Goal: Task Accomplishment & Management: Manage account settings

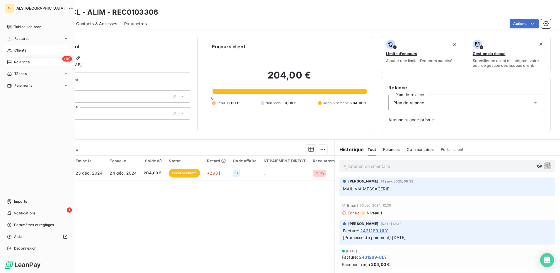
click at [19, 62] on span "Relances" at bounding box center [22, 62] width 16 height 5
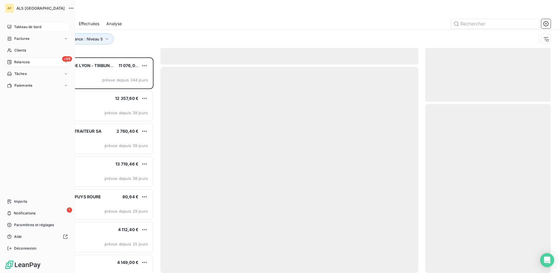
scroll to position [211, 121]
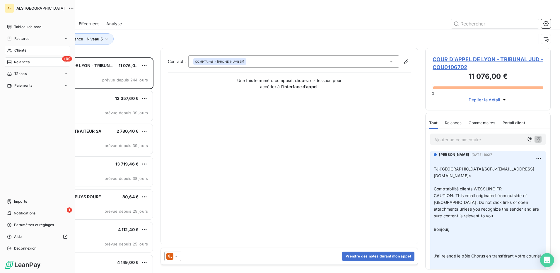
click at [17, 51] on span "Clients" at bounding box center [20, 50] width 12 height 5
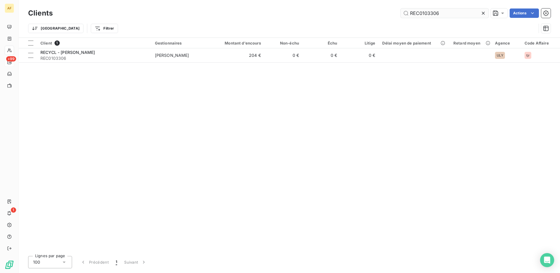
click at [452, 14] on input "REC0103306" at bounding box center [445, 13] width 88 height 9
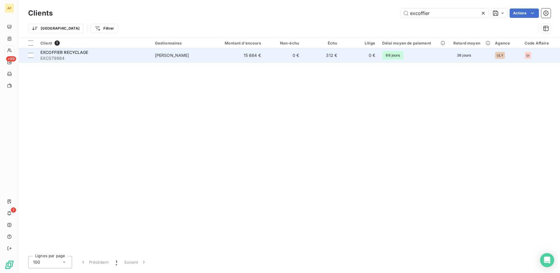
type input "excoffier"
click at [182, 51] on td "[PERSON_NAME]" at bounding box center [183, 55] width 62 height 14
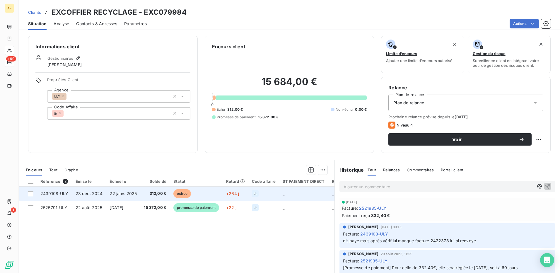
click at [135, 195] on span "22 janv. 2025" at bounding box center [123, 193] width 27 height 5
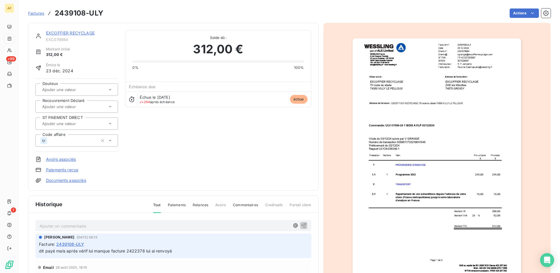
click at [63, 223] on p "Ajouter un commentaire ﻿" at bounding box center [165, 225] width 250 height 7
click at [301, 225] on icon "button" at bounding box center [303, 225] width 5 height 5
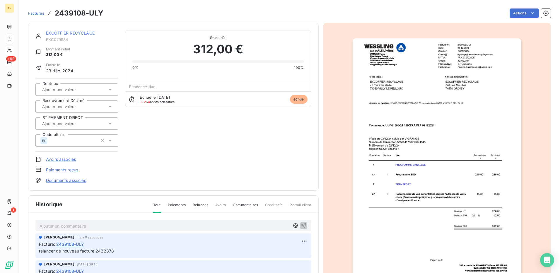
click at [179, 144] on div "EXCOFFIER RECYCLAGE EXC079984 Montant initial 312,00 € Émise le [DATE] Douteux …" at bounding box center [173, 106] width 276 height 153
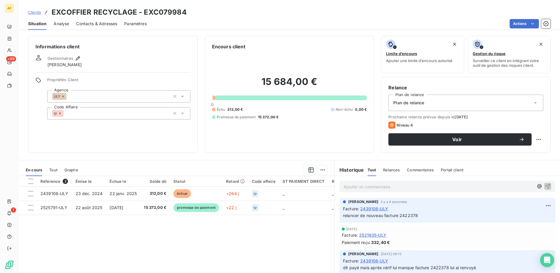
click at [153, 51] on div "Informations client Gestionnaires [PERSON_NAME] Propriétés Client Agence ULY Co…" at bounding box center [113, 94] width 170 height 117
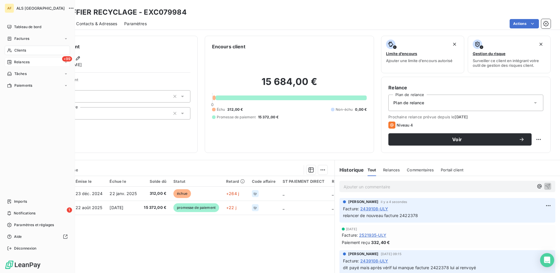
click at [16, 51] on span "Clients" at bounding box center [20, 50] width 12 height 5
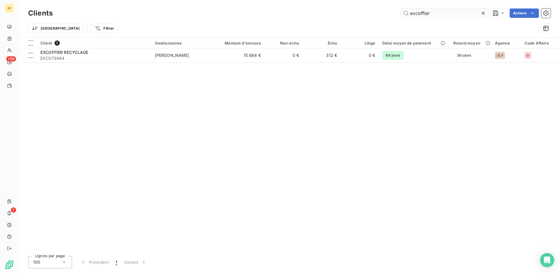
click at [442, 15] on input "excoffier" at bounding box center [445, 13] width 88 height 9
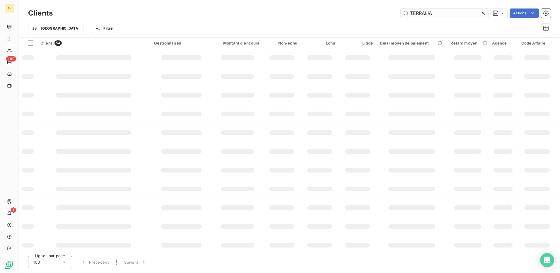
type input "TERRALIA"
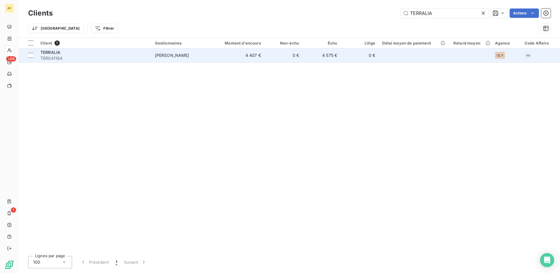
click at [149, 57] on td "TERRALIA TER041164" at bounding box center [94, 55] width 115 height 14
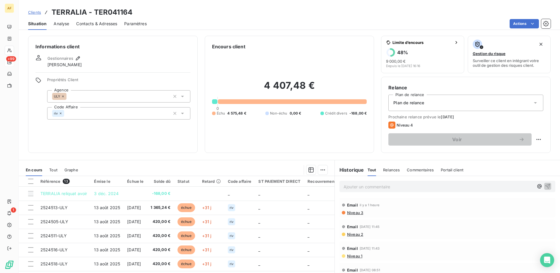
click at [87, 23] on span "Contacts & Adresses" at bounding box center [96, 24] width 41 height 6
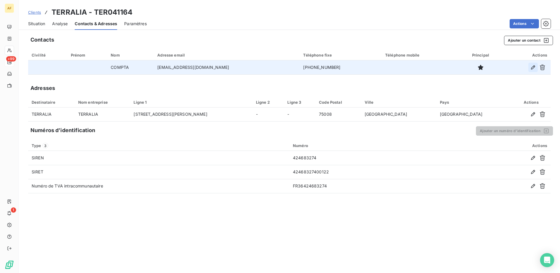
click at [532, 69] on icon "button" at bounding box center [533, 67] width 4 height 4
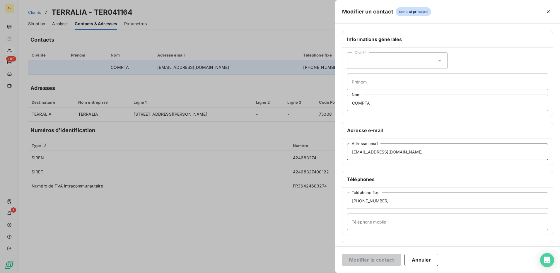
drag, startPoint x: 419, startPoint y: 151, endPoint x: 179, endPoint y: 150, distance: 240.7
click at [179, 273] on div "Modifier un contact contact principal Informations générales Civilité Prénom CO…" at bounding box center [280, 273] width 560 height 0
paste input "rose-laure.leger"
type input "[EMAIL_ADDRESS][DOMAIN_NAME]"
click at [384, 262] on button "Modifier le contact" at bounding box center [371, 260] width 59 height 12
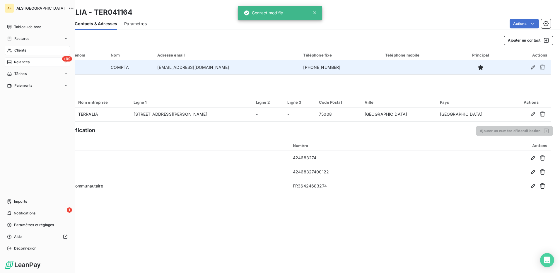
click at [14, 52] on span "Clients" at bounding box center [20, 50] width 12 height 5
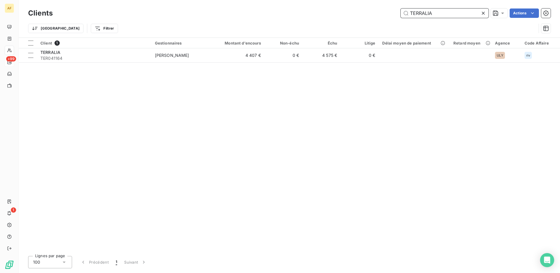
click at [420, 12] on input "TERRALIA" at bounding box center [445, 13] width 88 height 9
paste input "CAR0112417"
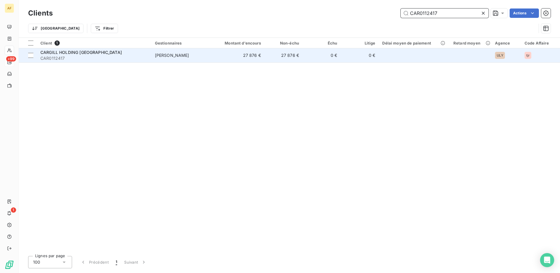
type input "CAR0112417"
click at [71, 50] on span "CARGILL HOLDING [GEOGRAPHIC_DATA]" at bounding box center [80, 52] width 81 height 5
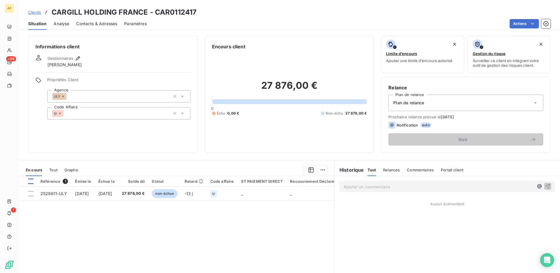
click at [31, 181] on div at bounding box center [30, 181] width 5 height 5
click at [322, 172] on html "AF +99 1 Clients CARGILL HOLDING [GEOGRAPHIC_DATA] - CAR0112417 Situation Analy…" at bounding box center [280, 136] width 560 height 273
click at [299, 184] on div "Mettre en litige (1 facture)" at bounding box center [270, 182] width 103 height 9
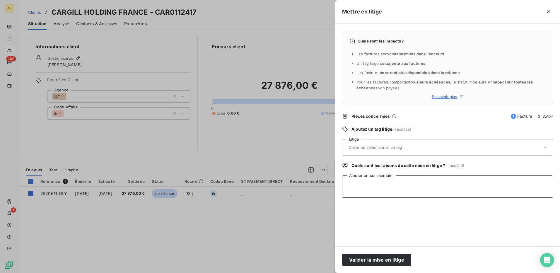
click at [369, 187] on textarea "Ajouter un commentaire" at bounding box center [447, 187] width 211 height 22
paste textarea "[PERSON_NAME] ​[PERSON_NAME] <[EMAIL_ADDRESS][DOMAIN_NAME]>​ ​ [PERSON_NAME];​+…"
type textarea "[PERSON_NAME] ​[PERSON_NAME] <[EMAIL_ADDRESS][DOMAIN_NAME]>​ ​ [PERSON_NAME];​+…"
click at [373, 145] on input "text" at bounding box center [391, 147] width 85 height 5
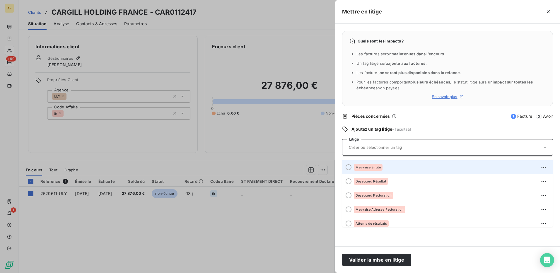
scroll to position [59, 0]
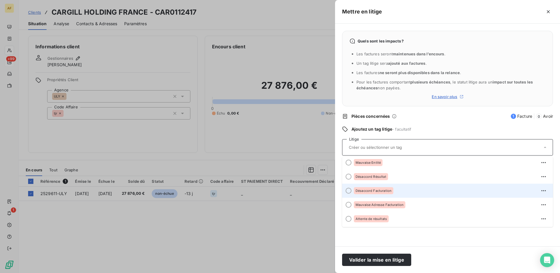
click at [374, 192] on span "Désaccord Facturation" at bounding box center [374, 191] width 36 height 4
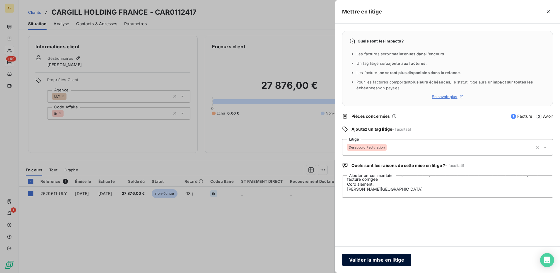
click at [367, 259] on button "Valider la mise en litige" at bounding box center [376, 260] width 69 height 12
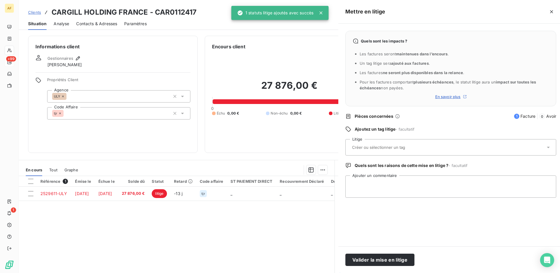
scroll to position [0, 0]
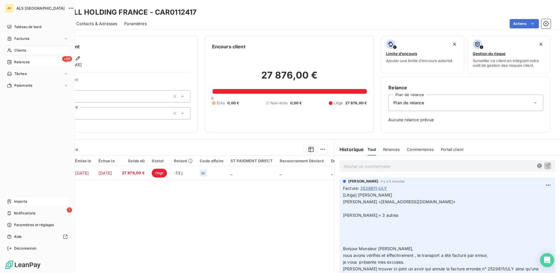
click at [21, 200] on span "Imports" at bounding box center [20, 201] width 13 height 5
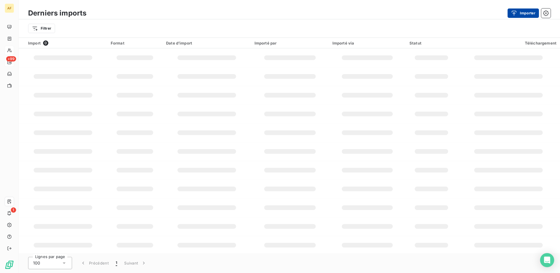
click at [520, 12] on button "Importer" at bounding box center [523, 13] width 31 height 9
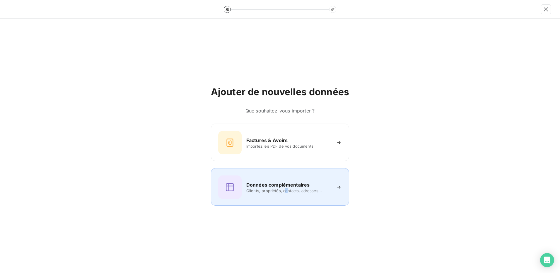
click at [286, 191] on span "Clients, propriétés, contacts, adresses..." at bounding box center [289, 190] width 85 height 5
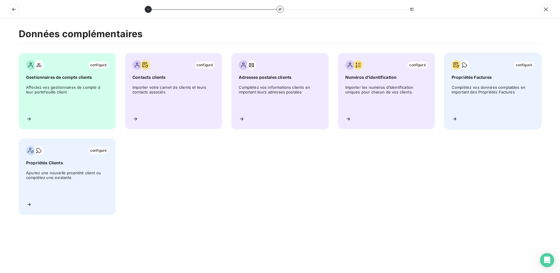
click at [495, 97] on span "Complétez vos données comptables en important des Propriétés Factures" at bounding box center [493, 98] width 82 height 26
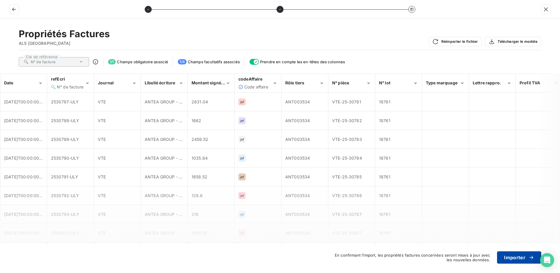
click at [511, 262] on button "Importer" at bounding box center [519, 258] width 44 height 12
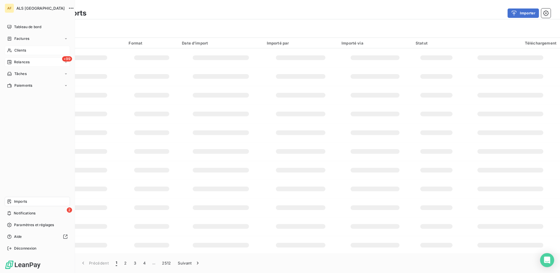
click at [15, 62] on span "Relances" at bounding box center [22, 62] width 16 height 5
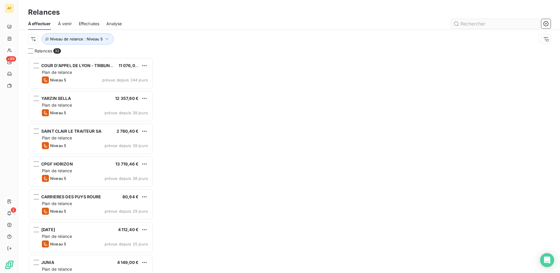
scroll to position [211, 121]
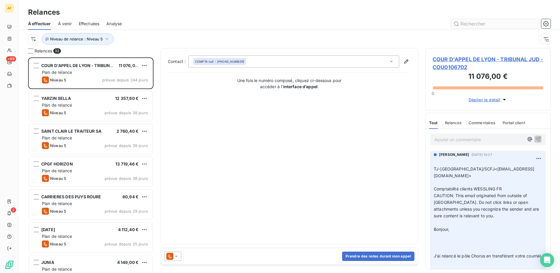
click at [482, 27] on input "text" at bounding box center [495, 23] width 88 height 9
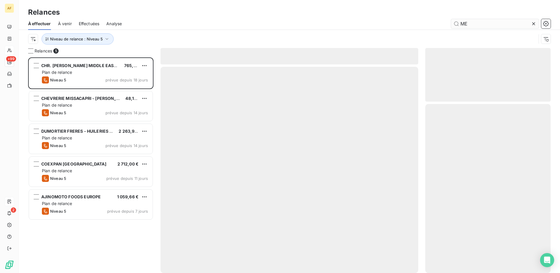
scroll to position [211, 121]
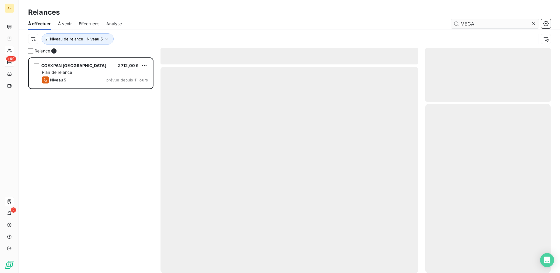
scroll to position [211, 121]
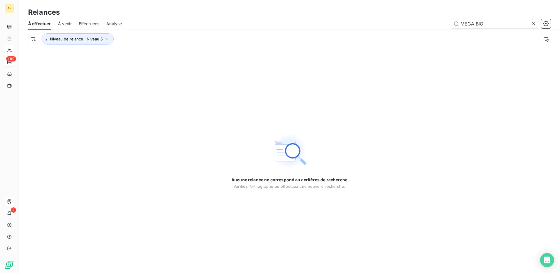
drag, startPoint x: 498, startPoint y: 22, endPoint x: 443, endPoint y: 28, distance: 55.4
click at [443, 28] on div "MEGA BIO" at bounding box center [340, 23] width 422 height 9
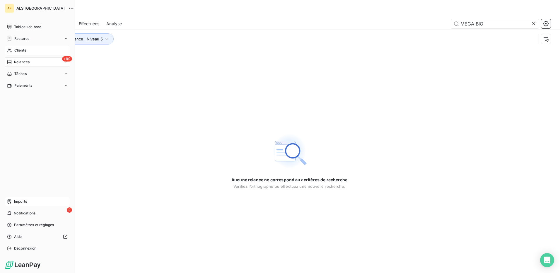
type input "MEGA BIO"
click at [18, 49] on span "Clients" at bounding box center [20, 50] width 12 height 5
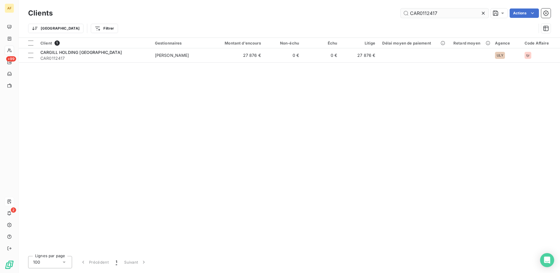
click at [423, 13] on input "CAR0112417" at bounding box center [445, 13] width 88 height 9
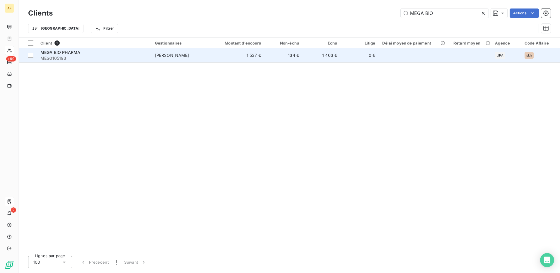
type input "MEGA BIO"
click at [88, 59] on span "MEG0105193" at bounding box center [94, 58] width 108 height 6
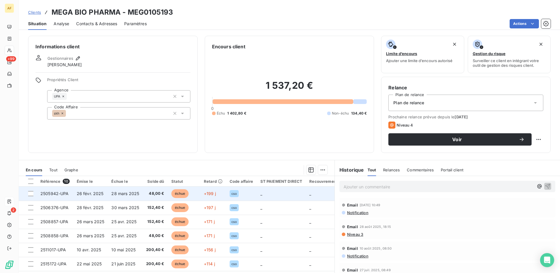
click at [56, 193] on span "2505942-UPA" at bounding box center [54, 193] width 28 height 5
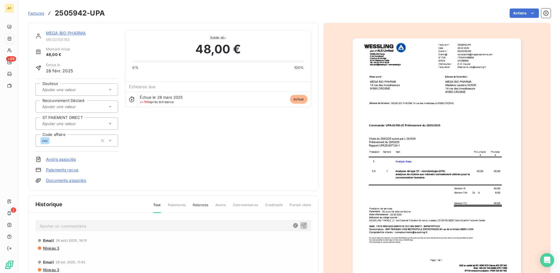
click at [63, 106] on input "text" at bounding box center [71, 106] width 59 height 5
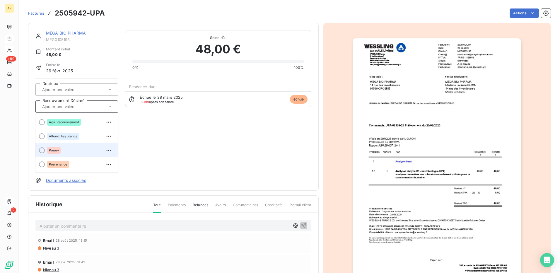
click at [55, 150] on span "Pouey" at bounding box center [54, 151] width 10 height 4
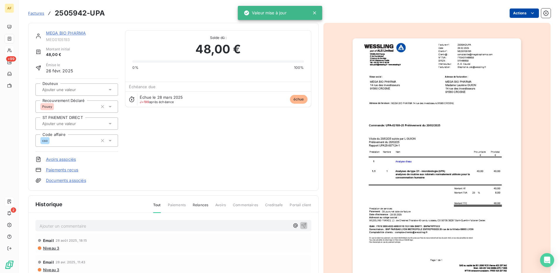
click at [525, 12] on html "AF +99 2 Factures 2505942-UPA Actions MEGA BIO PHARMA MEG0105193 Montant initia…" at bounding box center [280, 136] width 560 height 273
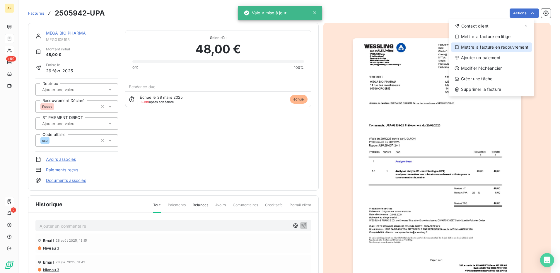
click at [481, 50] on div "Mettre la facture en recouvrement" at bounding box center [491, 47] width 81 height 9
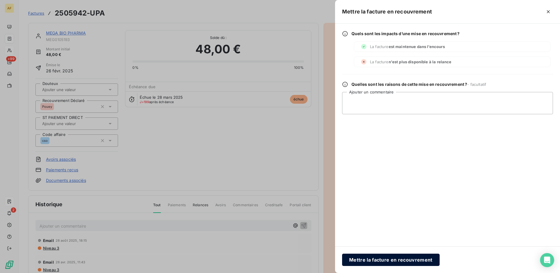
click at [376, 262] on button "Mettre la facture en recouvrement" at bounding box center [391, 260] width 98 height 12
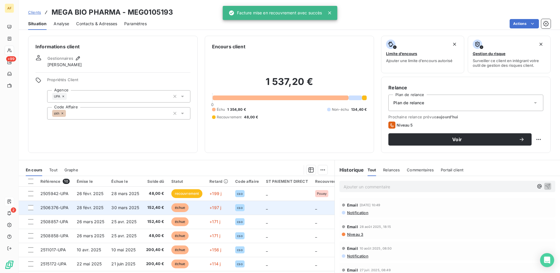
click at [91, 209] on span "28 févr. 2025" at bounding box center [90, 207] width 27 height 5
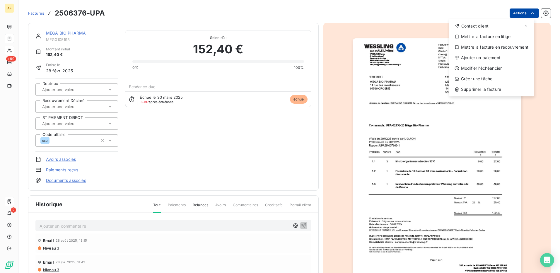
click at [515, 14] on html "AF +99 2 Factures 2506376-UPA Actions Contact client Mettre la facture en litig…" at bounding box center [280, 136] width 560 height 273
click at [496, 51] on div "Mettre la facture en recouvrement" at bounding box center [491, 47] width 81 height 9
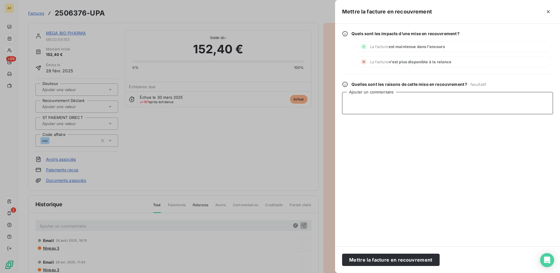
click at [388, 114] on textarea "Ajouter un commentaire" at bounding box center [447, 103] width 211 height 22
click at [378, 261] on button "Mettre la facture en recouvrement" at bounding box center [391, 260] width 98 height 12
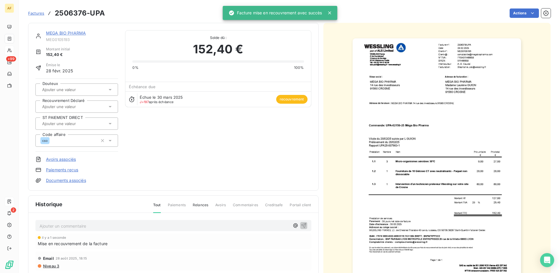
click at [68, 107] on input "text" at bounding box center [71, 106] width 59 height 5
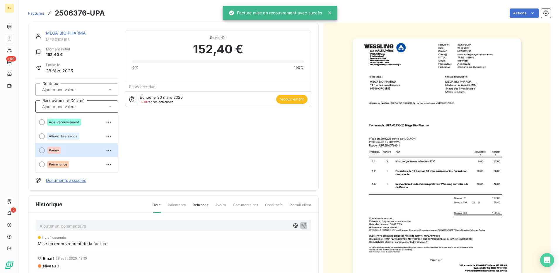
drag, startPoint x: 59, startPoint y: 151, endPoint x: 65, endPoint y: 152, distance: 6.6
click at [60, 151] on div "Pouey" at bounding box center [53, 150] width 13 height 7
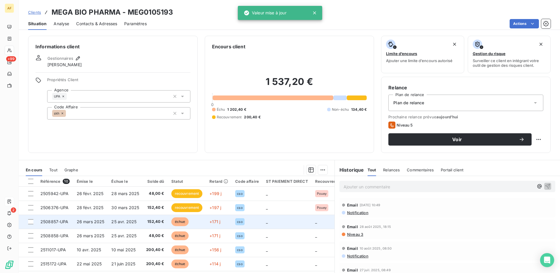
click at [96, 225] on td "26 mars 2025" at bounding box center [90, 222] width 35 height 14
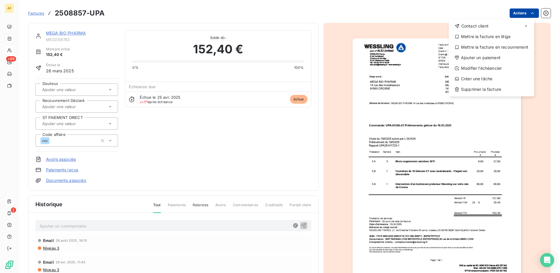
click at [516, 14] on html "AF +99 2 Factures 2508857-UPA Actions Contact client Mettre la facture en litig…" at bounding box center [280, 136] width 560 height 273
click at [475, 47] on div "Mettre la facture en recouvrement" at bounding box center [491, 47] width 81 height 9
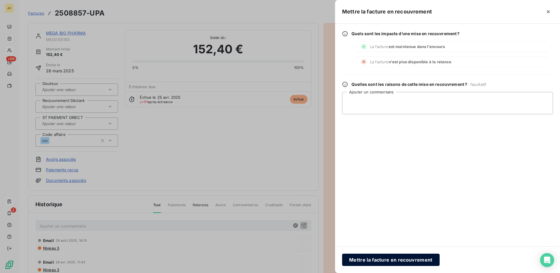
click at [366, 263] on button "Mettre la facture en recouvrement" at bounding box center [391, 260] width 98 height 12
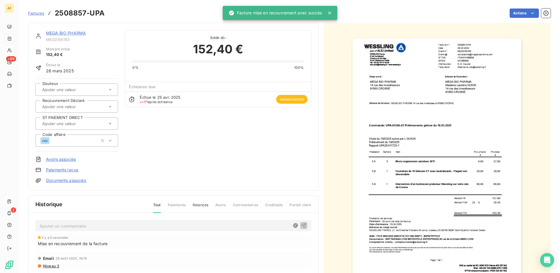
click at [62, 104] on input "text" at bounding box center [71, 106] width 59 height 5
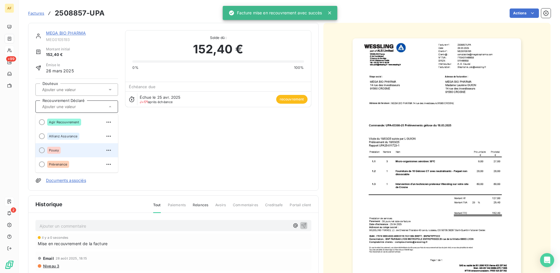
click at [57, 151] on span "Pouey" at bounding box center [54, 151] width 10 height 4
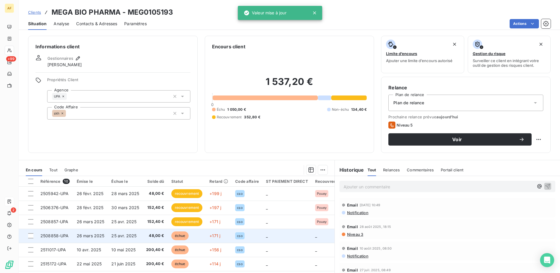
click at [152, 238] on span "48,00 €" at bounding box center [155, 236] width 18 height 6
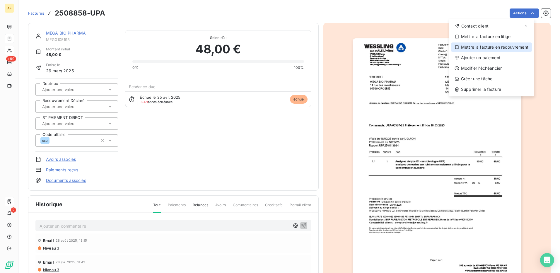
click at [484, 47] on div "Mettre la facture en recouvrement" at bounding box center [491, 47] width 81 height 9
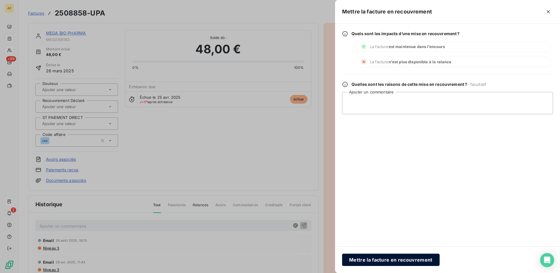
click at [346, 261] on button "Mettre la facture en recouvrement" at bounding box center [391, 260] width 98 height 12
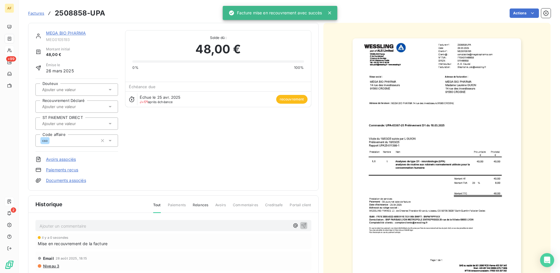
click at [73, 105] on input "text" at bounding box center [71, 106] width 59 height 5
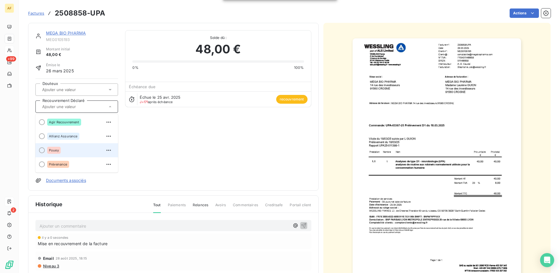
click at [53, 152] on span "Pouey" at bounding box center [54, 151] width 10 height 4
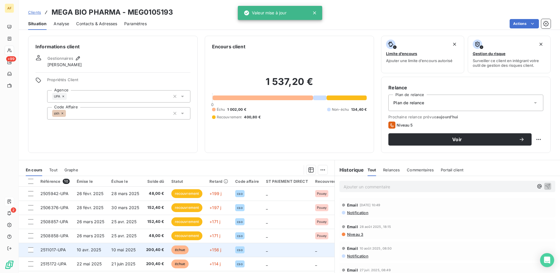
click at [114, 249] on span "10 mai 2025" at bounding box center [123, 249] width 24 height 5
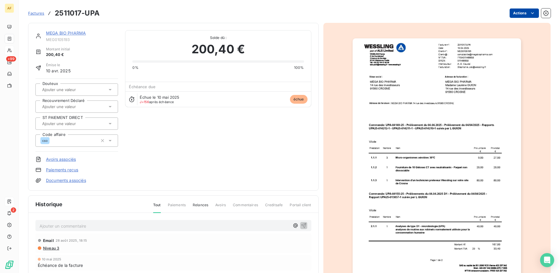
click at [513, 16] on html "AF +99 2 Factures 2511017-UPA Actions MEGA BIO PHARMA MEG0105193 Montant initia…" at bounding box center [280, 136] width 560 height 273
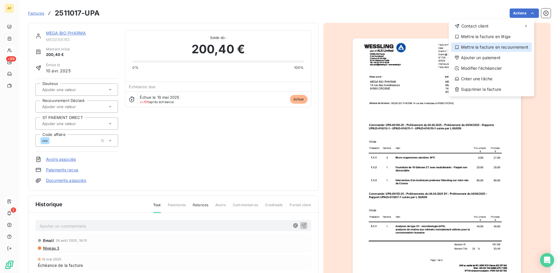
click at [490, 50] on div "Mettre la facture en recouvrement" at bounding box center [491, 47] width 81 height 9
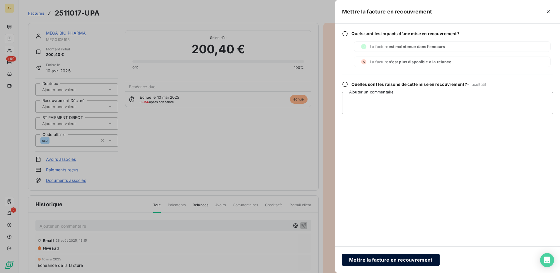
click at [380, 262] on button "Mettre la facture en recouvrement" at bounding box center [391, 260] width 98 height 12
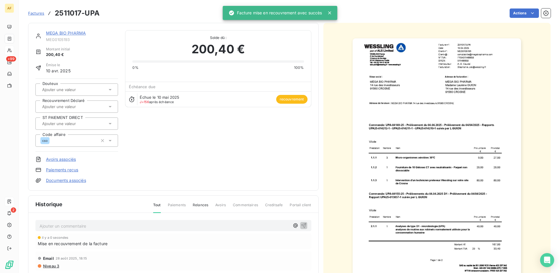
click at [68, 109] on input "text" at bounding box center [71, 106] width 59 height 5
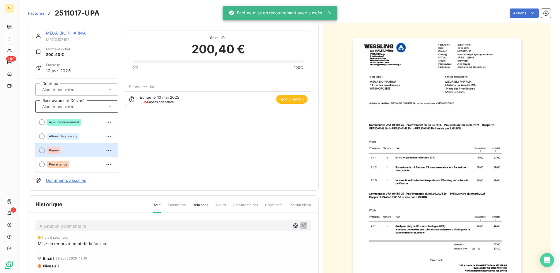
drag, startPoint x: 57, startPoint y: 150, endPoint x: 61, endPoint y: 149, distance: 3.6
click at [57, 150] on span "Pouey" at bounding box center [54, 151] width 10 height 4
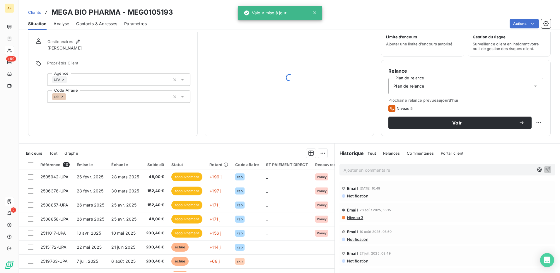
scroll to position [33, 0]
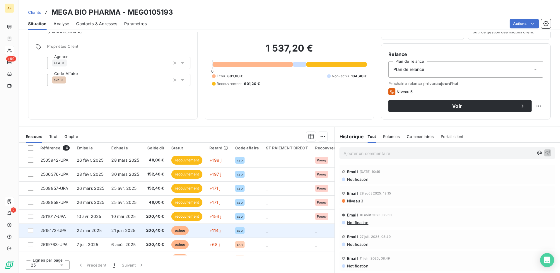
click at [108, 232] on td "21 juin 2025" at bounding box center [125, 231] width 35 height 14
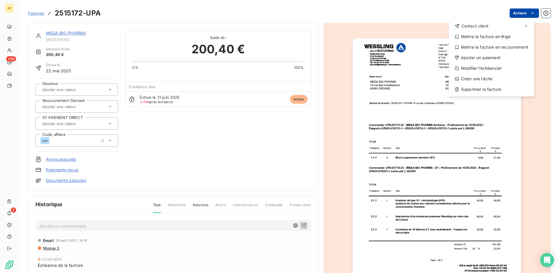
click at [515, 15] on html "AF +99 2 Factures 2515172-UPA Actions Contact client Mettre la facture en litig…" at bounding box center [280, 136] width 560 height 273
click at [482, 48] on div "Mettre la facture en recouvrement" at bounding box center [491, 47] width 81 height 9
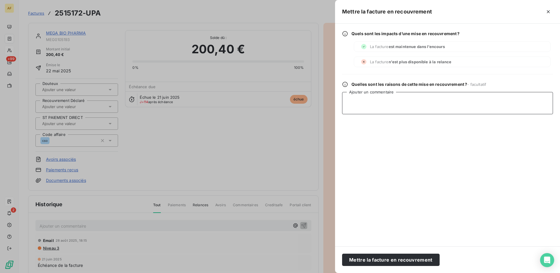
click at [394, 114] on textarea "Ajouter un commentaire" at bounding box center [447, 103] width 211 height 22
click at [375, 262] on button "Mettre la facture en recouvrement" at bounding box center [391, 260] width 98 height 12
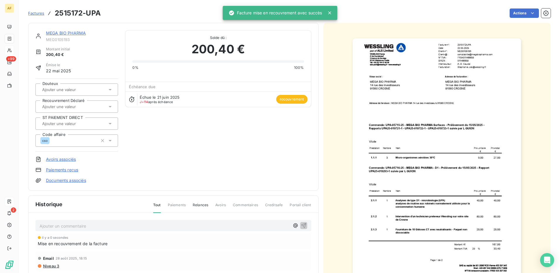
click at [65, 105] on input "text" at bounding box center [71, 106] width 59 height 5
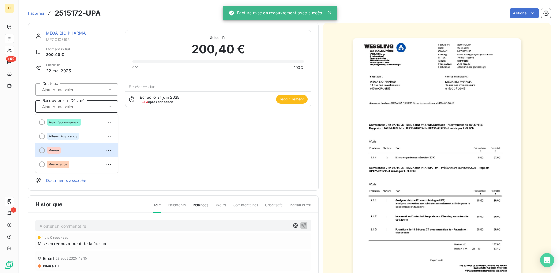
drag, startPoint x: 54, startPoint y: 150, endPoint x: 60, endPoint y: 148, distance: 5.4
click at [54, 149] on span "Pouey" at bounding box center [54, 151] width 10 height 4
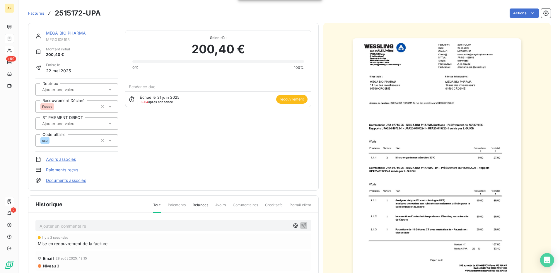
drag, startPoint x: 10, startPoint y: 0, endPoint x: 159, endPoint y: 131, distance: 198.4
click at [160, 131] on div "MEGA BIO PHARMA MEG0105193 Montant initial 200,40 € Émise le [DATE] Douteux Rec…" at bounding box center [173, 106] width 276 height 153
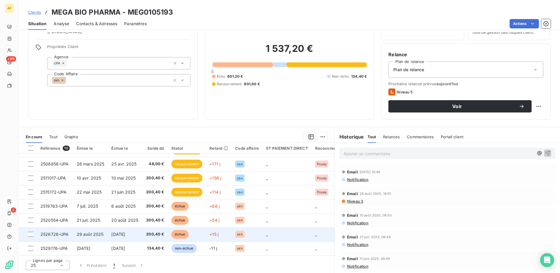
scroll to position [33, 0]
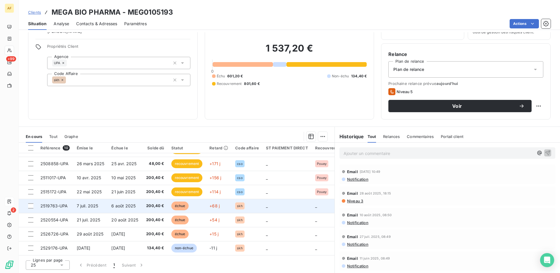
click at [105, 207] on td "7 juil. 2025" at bounding box center [90, 206] width 35 height 14
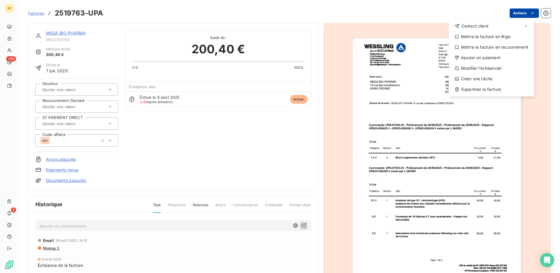
click at [511, 13] on html "AF +99 2 Factures 2519763-UPA Actions Contact client Mettre la facture en litig…" at bounding box center [280, 136] width 560 height 273
click at [493, 49] on div "Mettre la facture en recouvrement" at bounding box center [491, 47] width 81 height 9
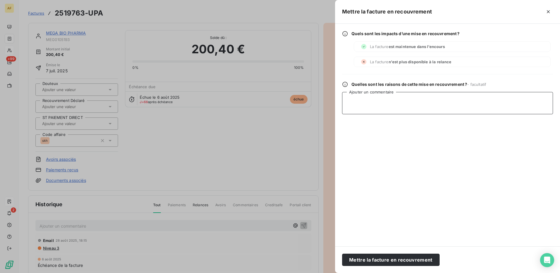
click at [383, 104] on textarea "Ajouter un commentaire" at bounding box center [447, 103] width 211 height 22
click at [380, 261] on button "Mettre la facture en recouvrement" at bounding box center [391, 260] width 98 height 12
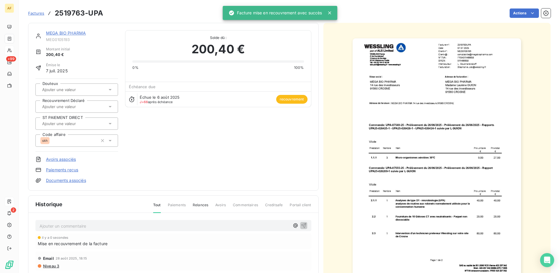
click at [67, 105] on input "text" at bounding box center [71, 106] width 59 height 5
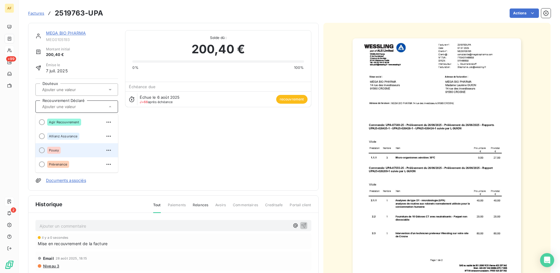
click at [56, 150] on span "Pouey" at bounding box center [54, 151] width 10 height 4
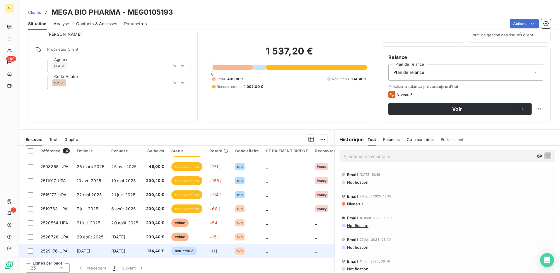
scroll to position [33, 0]
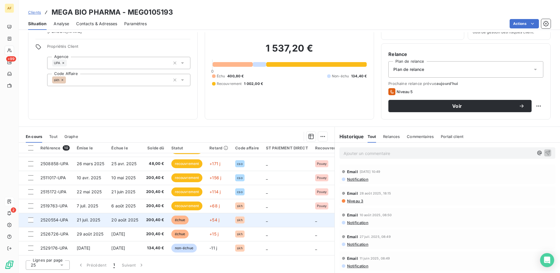
click at [115, 214] on td "20 août 2025" at bounding box center [125, 220] width 35 height 14
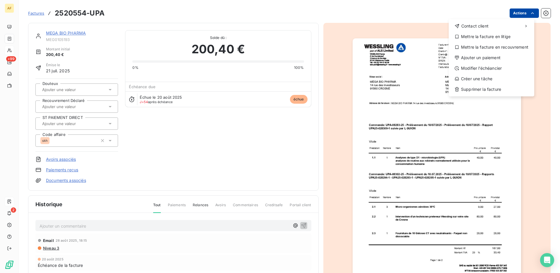
click at [518, 14] on html "AF +99 2 Factures 2520554-UPA Actions Contact client Mettre la facture en litig…" at bounding box center [280, 136] width 560 height 273
click at [475, 68] on div "Modifier l’échéancier" at bounding box center [491, 68] width 81 height 9
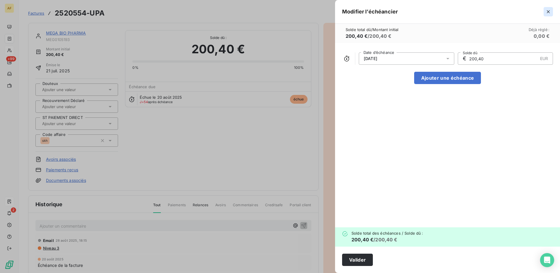
click at [553, 11] on button "button" at bounding box center [548, 11] width 9 height 9
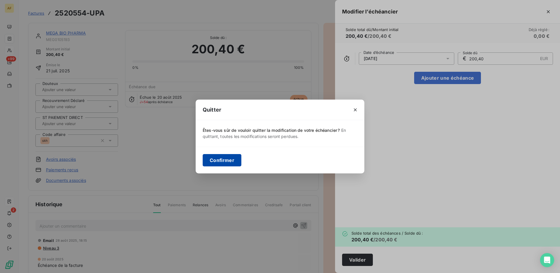
click at [227, 164] on button "Confirmer" at bounding box center [222, 160] width 39 height 12
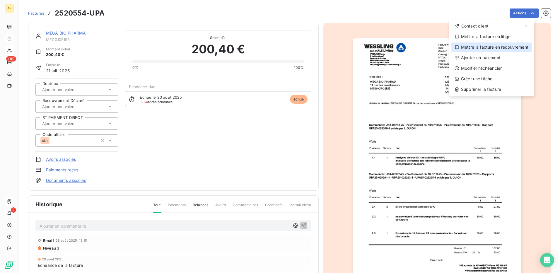
click at [502, 48] on div "Mettre la facture en recouvrement" at bounding box center [491, 47] width 81 height 9
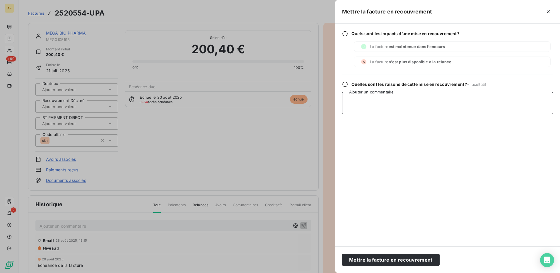
click at [376, 100] on textarea "Ajouter un commentaire" at bounding box center [447, 103] width 211 height 22
click at [382, 261] on button "Mettre la facture en recouvrement" at bounding box center [391, 260] width 98 height 12
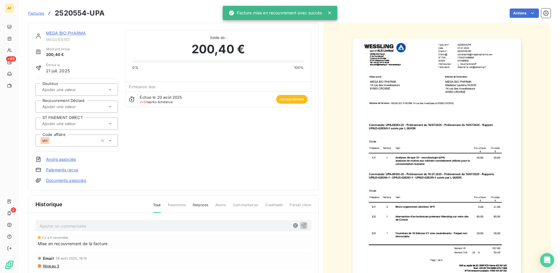
click at [73, 109] on input "text" at bounding box center [71, 106] width 59 height 5
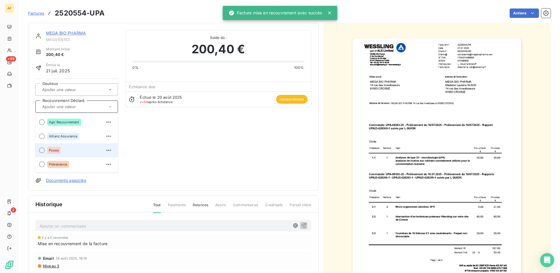
click at [62, 152] on div "Pouey" at bounding box center [80, 150] width 66 height 9
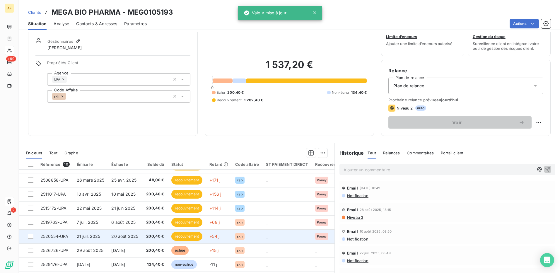
scroll to position [33, 0]
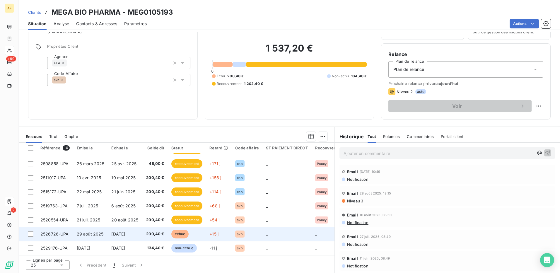
click at [118, 232] on span "[DATE]" at bounding box center [118, 234] width 14 height 5
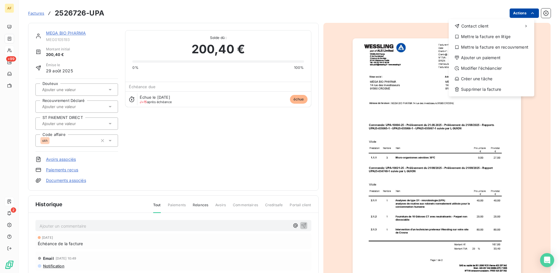
click at [516, 12] on html "AF +99 2 Factures 2526726-UPA Actions Contact client Mettre la facture en litig…" at bounding box center [280, 136] width 560 height 273
click at [495, 49] on div "Mettre la facture en recouvrement" at bounding box center [491, 47] width 81 height 9
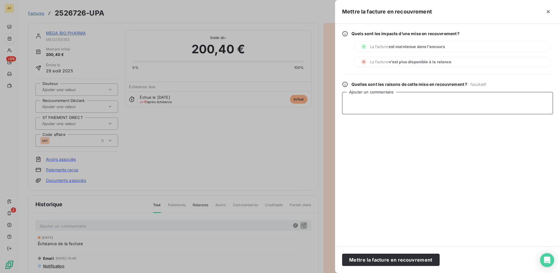
click at [390, 113] on textarea "Ajouter un commentaire" at bounding box center [447, 103] width 211 height 22
click at [385, 259] on button "Mettre la facture en recouvrement" at bounding box center [391, 260] width 98 height 12
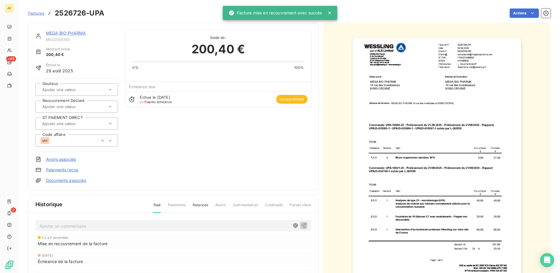
click at [59, 105] on div at bounding box center [73, 107] width 67 height 8
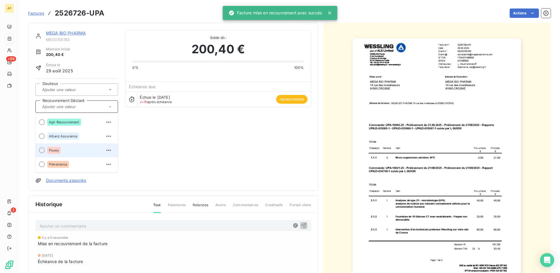
click at [55, 150] on span "Pouey" at bounding box center [54, 151] width 10 height 4
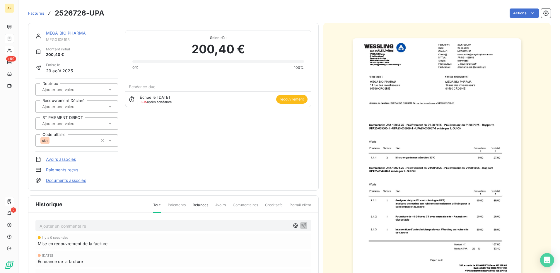
click at [65, 106] on div at bounding box center [73, 107] width 67 height 8
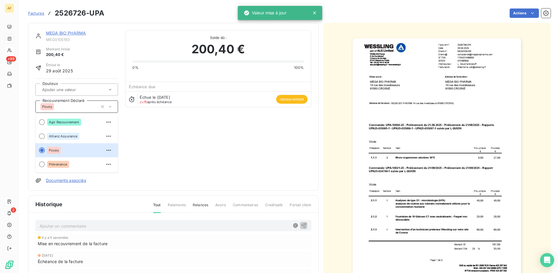
drag, startPoint x: 204, startPoint y: 163, endPoint x: 148, endPoint y: 138, distance: 61.1
click at [204, 163] on div "MEGA BIO PHARMA MEG0105193 Montant initial 200,40 € Émise le [DATE] Douteux Rec…" at bounding box center [173, 106] width 276 height 153
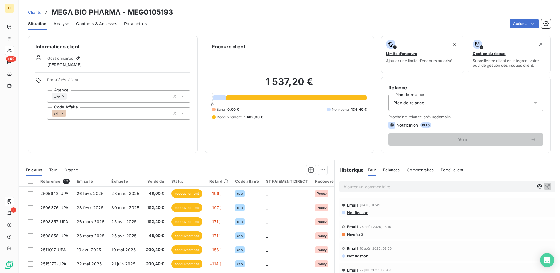
scroll to position [41, 0]
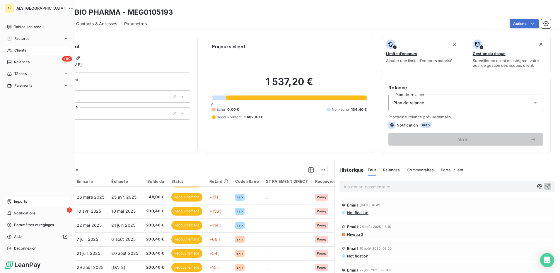
click at [21, 51] on span "Clients" at bounding box center [20, 50] width 12 height 5
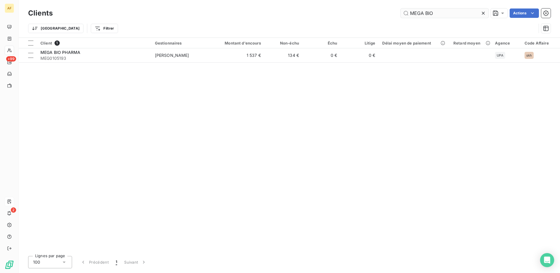
click at [422, 13] on input "MEGA BIO" at bounding box center [445, 13] width 88 height 9
drag, startPoint x: 447, startPoint y: 11, endPoint x: 402, endPoint y: 16, distance: 45.1
click at [302, 10] on div "MEGA BIO Actions" at bounding box center [305, 13] width 491 height 9
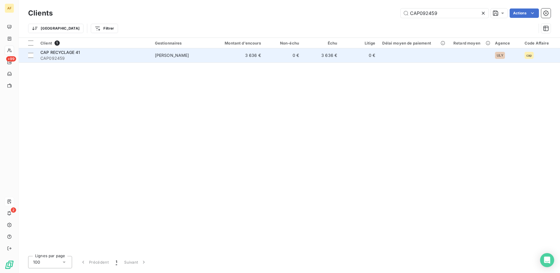
type input "CAP092459"
click at [86, 55] on span "CAP092459" at bounding box center [94, 58] width 108 height 6
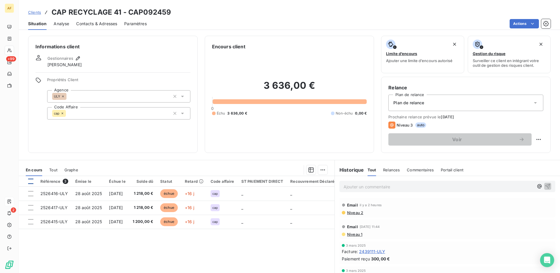
click at [30, 183] on div at bounding box center [30, 181] width 5 height 5
click at [320, 172] on html "AF +99 2 Clients CAP RECYCLAGE 41 - CAP092459 Situation Analyse Contacts & Adre…" at bounding box center [280, 136] width 560 height 273
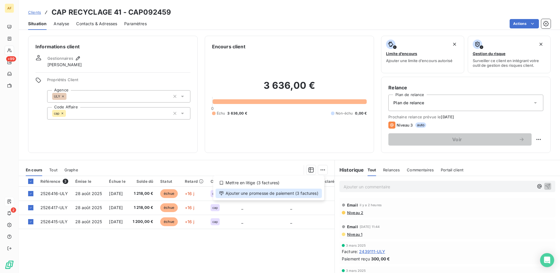
drag, startPoint x: 305, startPoint y: 195, endPoint x: 299, endPoint y: 191, distance: 7.5
click at [299, 191] on div "Ajouter une promesse de paiement (3 factures)" at bounding box center [269, 193] width 106 height 9
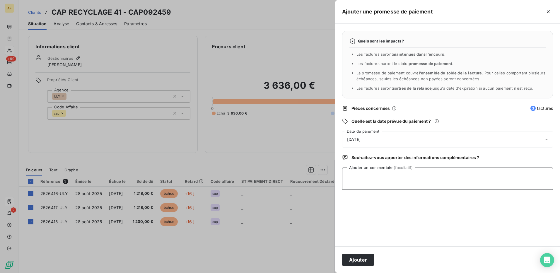
click at [366, 183] on textarea "Ajouter un commentaire (facultatif)" at bounding box center [447, 179] width 211 height 22
paste textarea "CAP092459"
drag, startPoint x: 383, startPoint y: 177, endPoint x: 320, endPoint y: 172, distance: 62.6
click at [301, 273] on div "Ajouter une promesse de paiement Quels sont les impacts ? Les factures seront m…" at bounding box center [280, 273] width 560 height 0
paste textarea "[PERSON_NAME]<[PERSON_NAME][EMAIL_ADDRESS][DOMAIN_NAME]> ​ Comptabilité clients…"
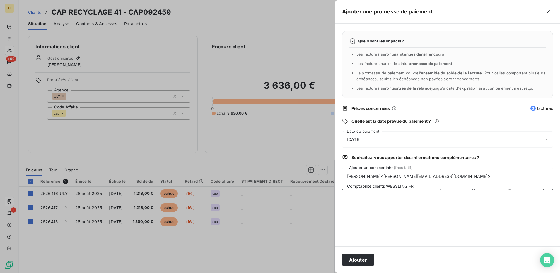
scroll to position [147, 0]
type textarea "[PERSON_NAME]<[PERSON_NAME][EMAIL_ADDRESS][DOMAIN_NAME]> ​ Comptabilité clients…"
click at [357, 136] on div "[DATE]" at bounding box center [447, 139] width 211 height 16
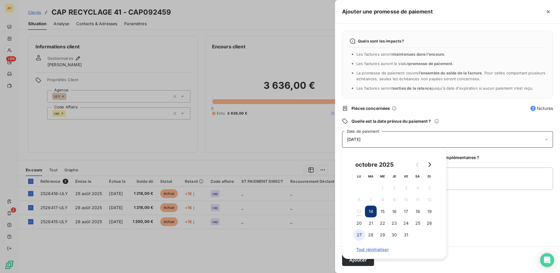
click at [359, 236] on button "27" at bounding box center [360, 235] width 12 height 12
click at [464, 177] on textarea "[PERSON_NAME]<[PERSON_NAME][EMAIL_ADDRESS][DOMAIN_NAME]> ​ Comptabilité clients…" at bounding box center [447, 179] width 211 height 22
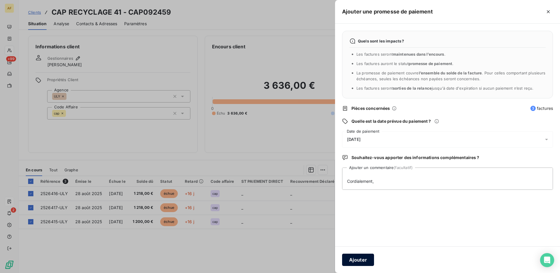
click at [361, 261] on button "Ajouter" at bounding box center [358, 260] width 32 height 12
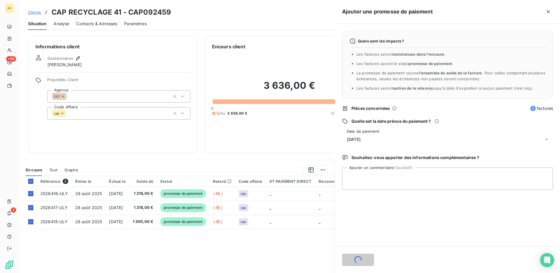
scroll to position [0, 0]
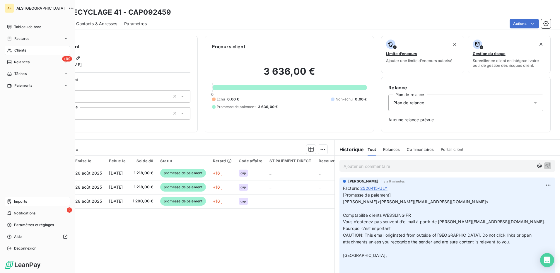
click at [19, 51] on span "Clients" at bounding box center [20, 50] width 12 height 5
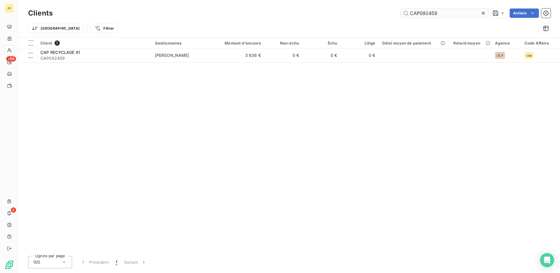
click at [409, 15] on input "CAP092459" at bounding box center [445, 13] width 88 height 9
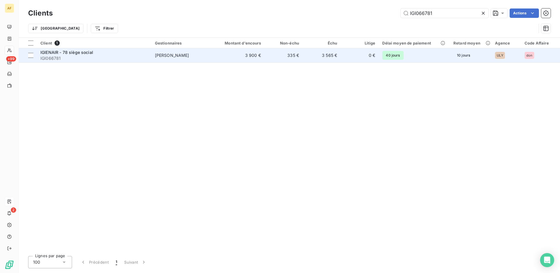
type input "IGI066781"
click at [49, 56] on span "IGI066781" at bounding box center [94, 58] width 108 height 6
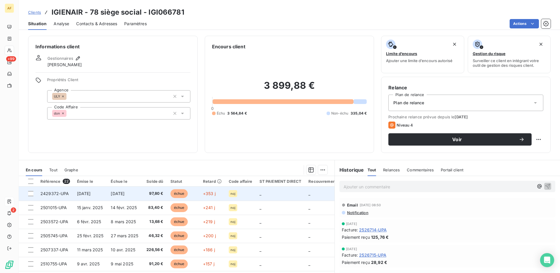
click at [78, 194] on span "[DATE]" at bounding box center [84, 193] width 14 height 5
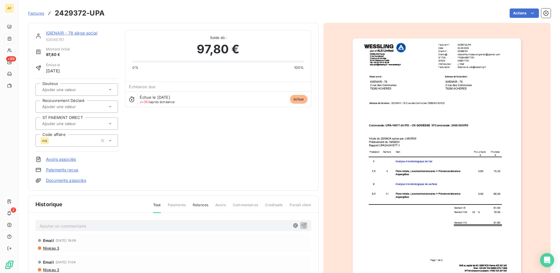
click at [61, 104] on input "text" at bounding box center [71, 106] width 59 height 5
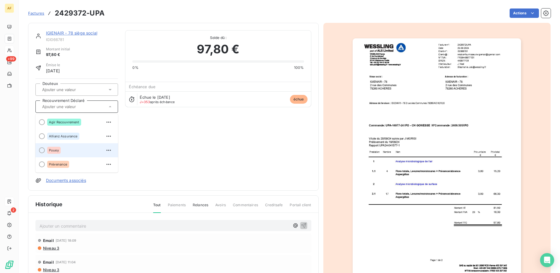
click at [57, 149] on span "Pouey" at bounding box center [54, 151] width 10 height 4
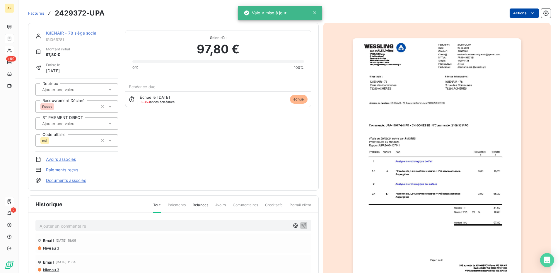
click at [517, 11] on html "AF +99 2 Factures 2429372-UPA Actions IGIENAIR - 78 siège social IGI066781 Mont…" at bounding box center [280, 136] width 560 height 273
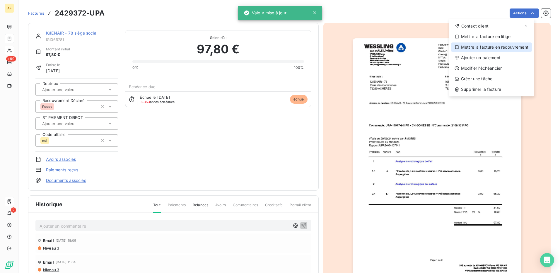
click at [493, 48] on div "Mettre la facture en recouvrement" at bounding box center [491, 47] width 81 height 9
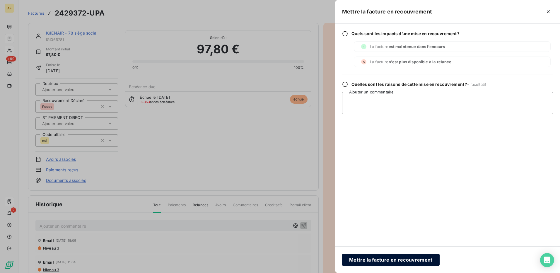
click at [384, 261] on button "Mettre la facture en recouvrement" at bounding box center [391, 260] width 98 height 12
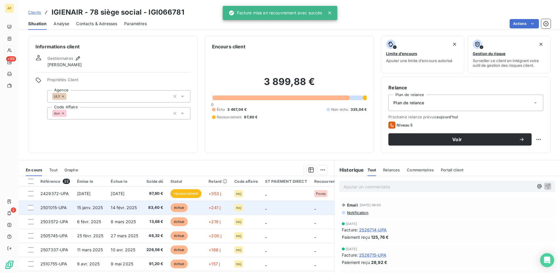
click at [56, 208] on span "2501015-UPA" at bounding box center [53, 207] width 27 height 5
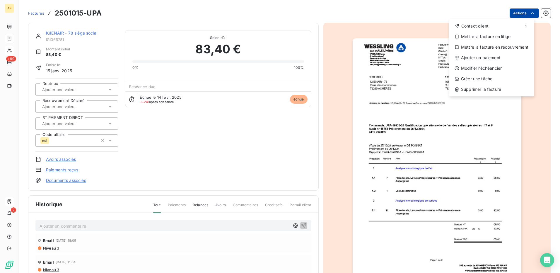
click at [512, 9] on html "AF +99 2 Factures 2501015-UPA Actions Contact client Mettre la facture en litig…" at bounding box center [280, 136] width 560 height 273
click at [490, 50] on div "Mettre la facture en recouvrement" at bounding box center [491, 47] width 81 height 9
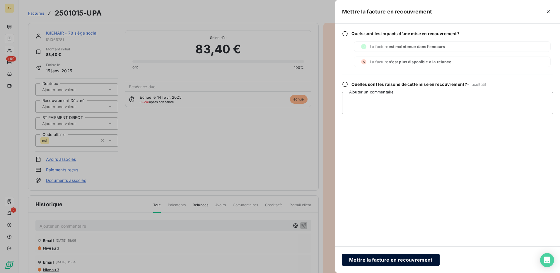
click at [378, 262] on button "Mettre la facture en recouvrement" at bounding box center [391, 260] width 98 height 12
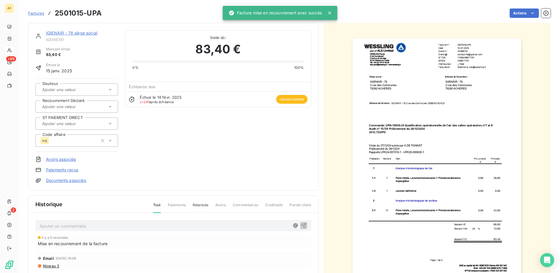
click at [92, 104] on div at bounding box center [73, 107] width 67 height 8
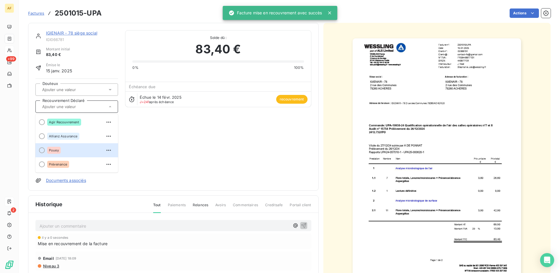
click at [57, 154] on div "Pouey" at bounding box center [80, 150] width 66 height 9
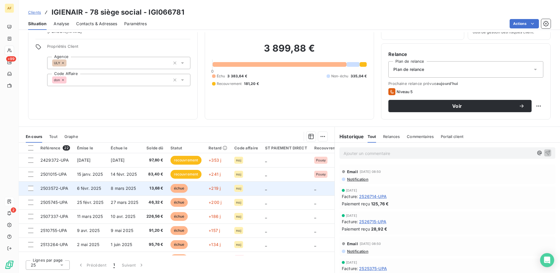
drag, startPoint x: 109, startPoint y: 172, endPoint x: 43, endPoint y: 189, distance: 68.3
click at [43, 189] on span "2503572-UPA" at bounding box center [54, 188] width 28 height 5
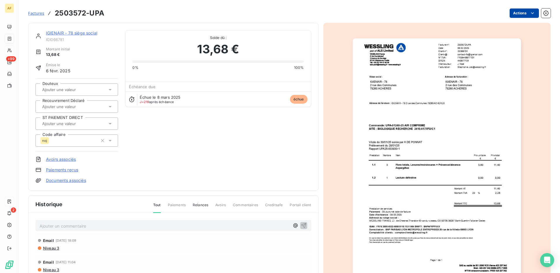
click at [525, 12] on html "AF +99 2 Factures 2503572-UPA Actions IGIENAIR - 78 siège social IGI066781 Mont…" at bounding box center [280, 136] width 560 height 273
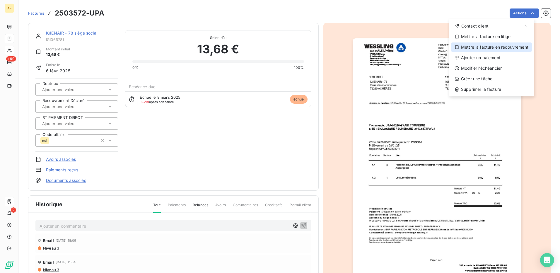
click at [484, 47] on div "Mettre la facture en recouvrement" at bounding box center [491, 47] width 81 height 9
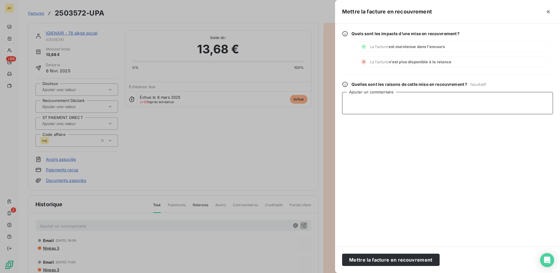
click at [376, 109] on textarea "Ajouter un commentaire" at bounding box center [447, 103] width 211 height 22
click at [381, 264] on button "Mettre la facture en recouvrement" at bounding box center [391, 260] width 98 height 12
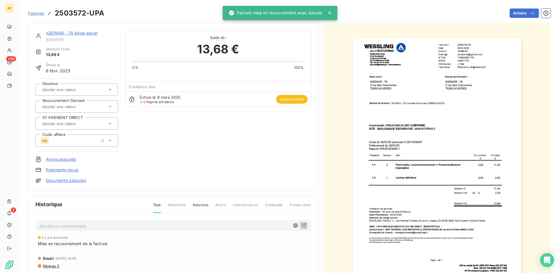
click at [68, 104] on input "text" at bounding box center [71, 106] width 59 height 5
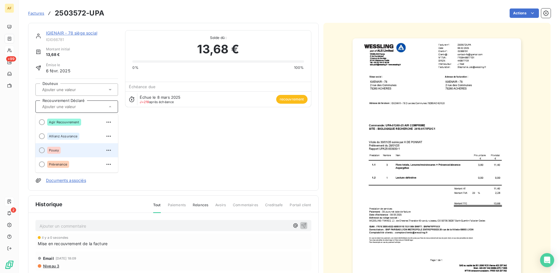
click at [51, 150] on span "Pouey" at bounding box center [54, 151] width 10 height 4
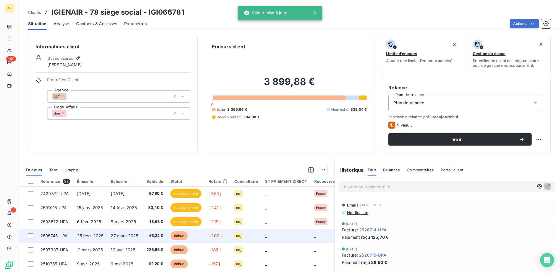
click at [130, 235] on span "27 mars 2025" at bounding box center [125, 235] width 28 height 5
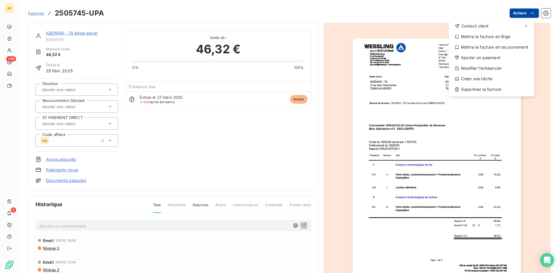
click at [519, 13] on html "AF +99 2 Factures 2505745-UPA Actions Contact client Mettre la facture en litig…" at bounding box center [280, 136] width 560 height 273
click at [483, 46] on div "Mettre la facture en recouvrement" at bounding box center [491, 47] width 81 height 9
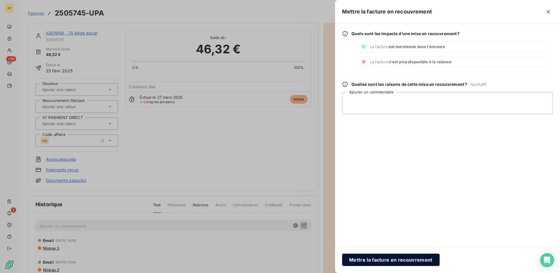
click at [379, 262] on button "Mettre la facture en recouvrement" at bounding box center [391, 260] width 98 height 12
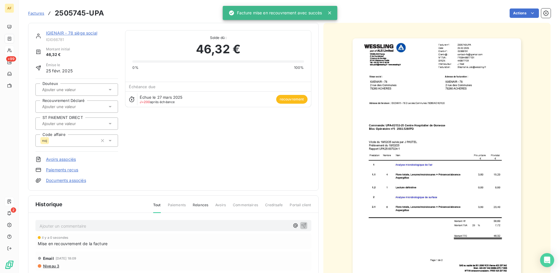
click at [60, 105] on input "text" at bounding box center [71, 106] width 59 height 5
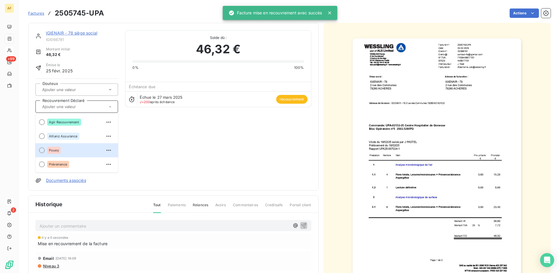
click at [45, 153] on li "Pouey" at bounding box center [76, 150] width 83 height 14
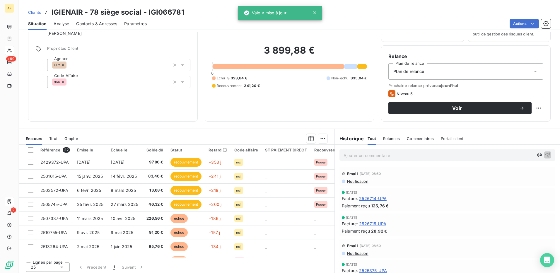
scroll to position [33, 0]
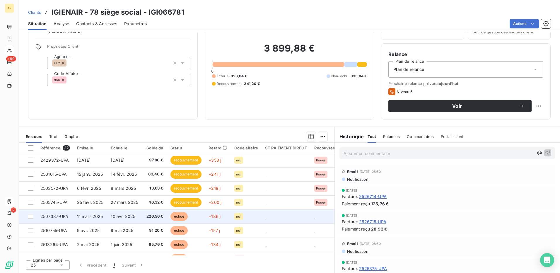
click at [111, 217] on span "10 avr. 2025" at bounding box center [123, 216] width 25 height 5
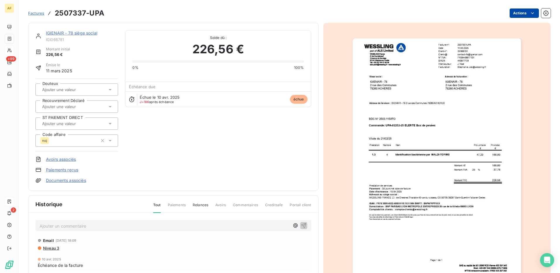
click at [516, 9] on html "AF +99 2 Factures 2507337-UPA Actions IGIENAIR - 78 siège social IGI066781 Mont…" at bounding box center [280, 136] width 560 height 273
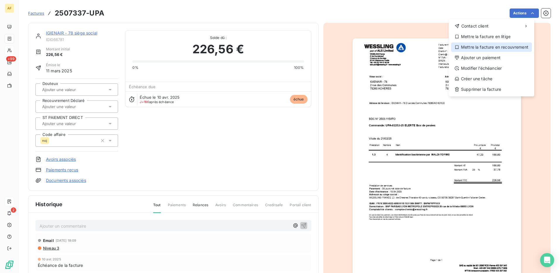
click at [478, 47] on div "Mettre la facture en recouvrement" at bounding box center [491, 47] width 81 height 9
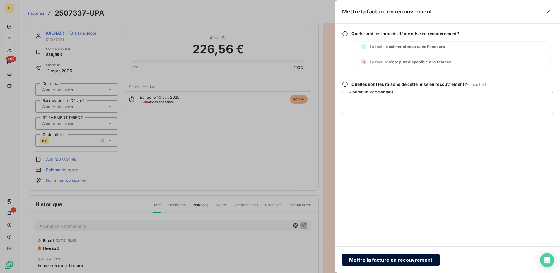
click at [355, 259] on button "Mettre la facture en recouvrement" at bounding box center [391, 260] width 98 height 12
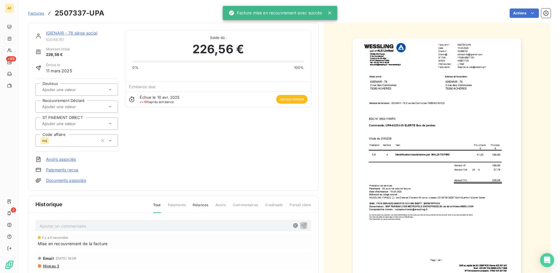
click at [48, 106] on input "text" at bounding box center [71, 106] width 59 height 5
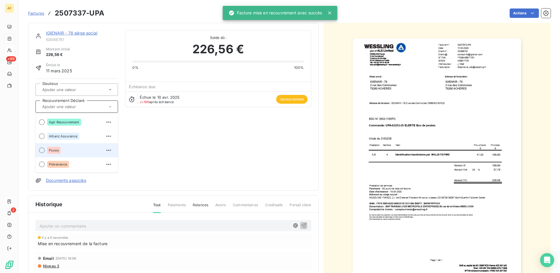
click at [58, 150] on span "Pouey" at bounding box center [54, 151] width 10 height 4
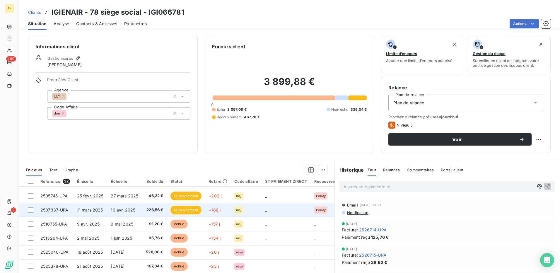
scroll to position [29, 0]
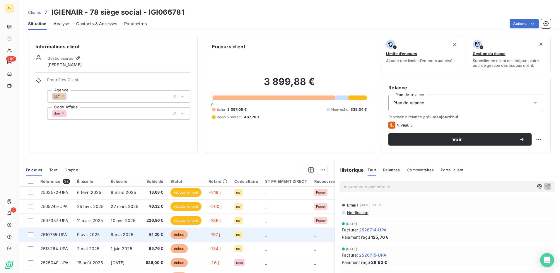
click at [88, 233] on span "9 avr. 2025" at bounding box center [88, 234] width 23 height 5
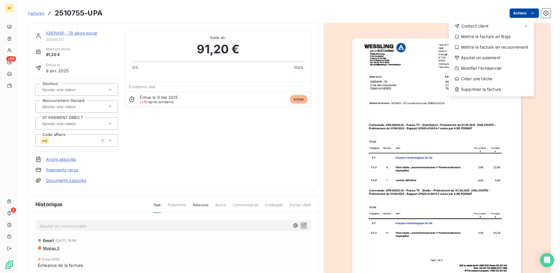
click at [515, 15] on html "AF +99 2 Factures 2510755-UPA Actions Contact client Mettre la facture en litig…" at bounding box center [280, 136] width 560 height 273
click at [484, 47] on div "Mettre la facture en recouvrement" at bounding box center [491, 47] width 81 height 9
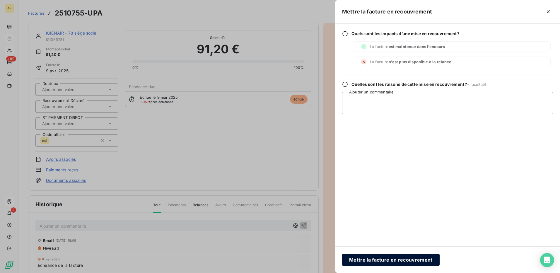
click at [364, 259] on button "Mettre la facture en recouvrement" at bounding box center [391, 260] width 98 height 12
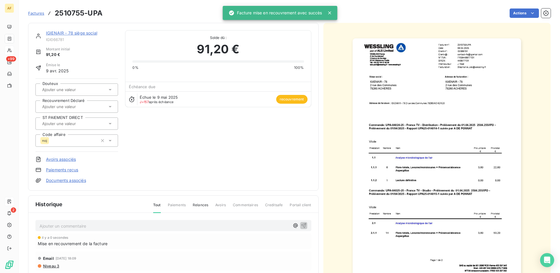
click at [59, 107] on input "text" at bounding box center [71, 106] width 59 height 5
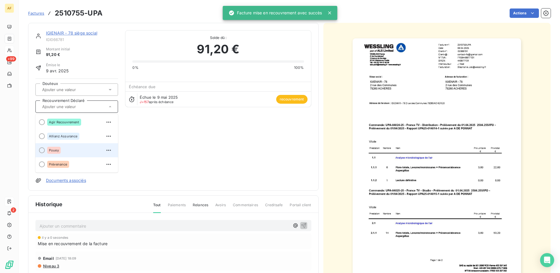
click at [50, 149] on span "Pouey" at bounding box center [54, 151] width 10 height 4
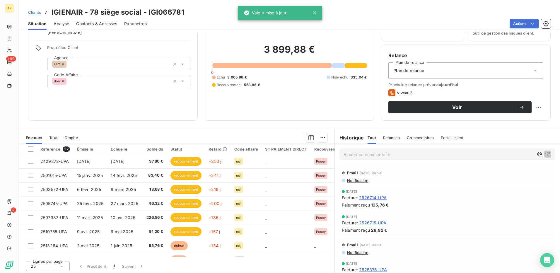
scroll to position [33, 0]
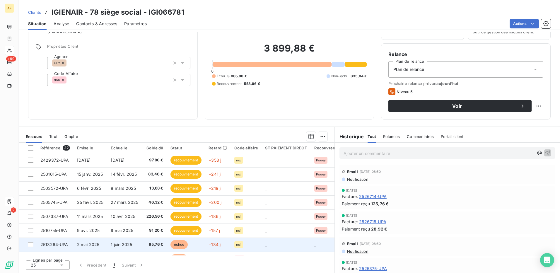
click at [50, 246] on span "2513264-UPA" at bounding box center [54, 244] width 28 height 5
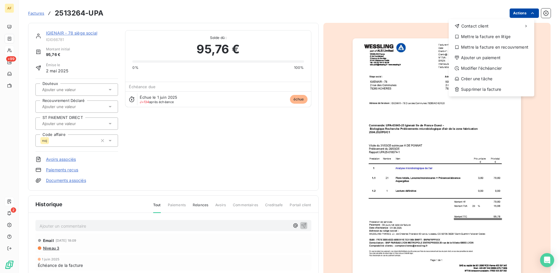
click at [517, 13] on html "AF +99 2 Factures 2513264-UPA Actions Contact client Mettre la facture en litig…" at bounding box center [280, 136] width 560 height 273
click at [484, 48] on div "Mettre la facture en recouvrement" at bounding box center [491, 47] width 81 height 9
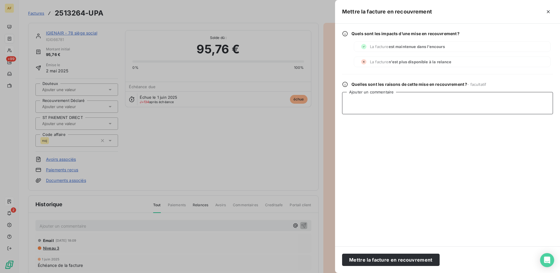
drag, startPoint x: 385, startPoint y: 108, endPoint x: 384, endPoint y: 117, distance: 9.4
click at [385, 108] on textarea "Ajouter un commentaire" at bounding box center [447, 103] width 211 height 22
click at [365, 259] on button "Mettre la facture en recouvrement" at bounding box center [391, 260] width 98 height 12
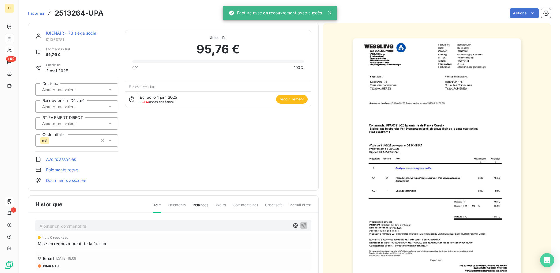
click at [71, 104] on input "text" at bounding box center [71, 106] width 59 height 5
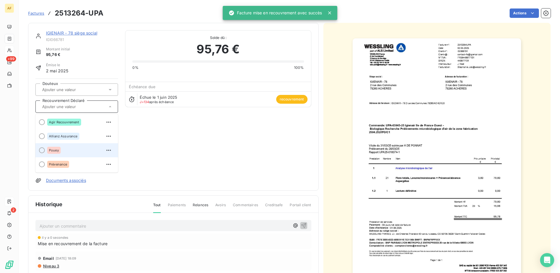
click at [57, 154] on div "Pouey" at bounding box center [53, 150] width 13 height 7
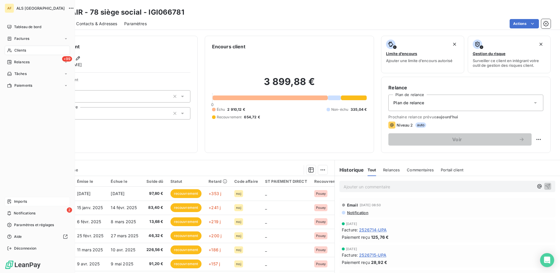
drag, startPoint x: 21, startPoint y: 51, endPoint x: 68, endPoint y: 52, distance: 47.8
click at [21, 51] on span "Clients" at bounding box center [20, 50] width 12 height 5
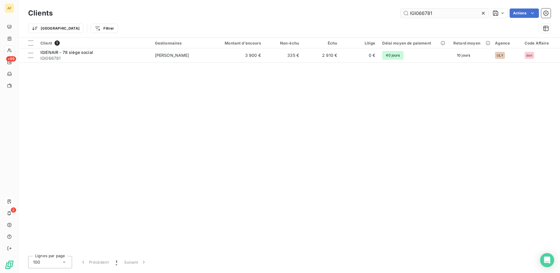
click at [413, 13] on input "IGI066781" at bounding box center [445, 13] width 88 height 9
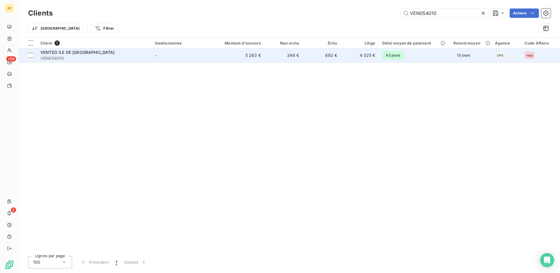
type input "VEN054010"
click at [119, 52] on div "VENTEO ILE DE [GEOGRAPHIC_DATA]" at bounding box center [94, 53] width 108 height 6
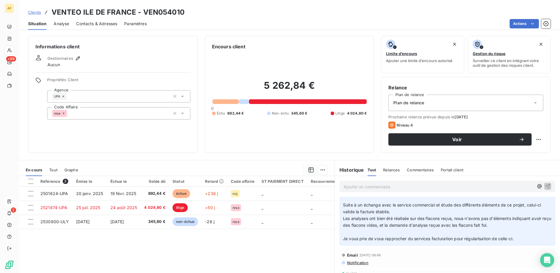
scroll to position [293, 0]
click at [360, 184] on p "Ajouter un commentaire ﻿" at bounding box center [439, 186] width 190 height 7
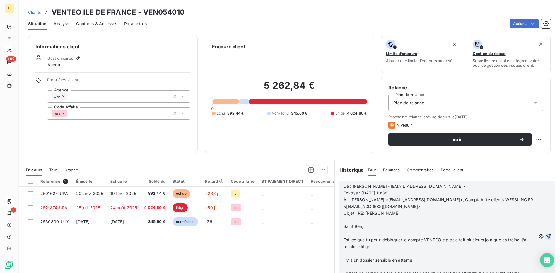
click at [546, 235] on icon "button" at bounding box center [549, 237] width 6 height 6
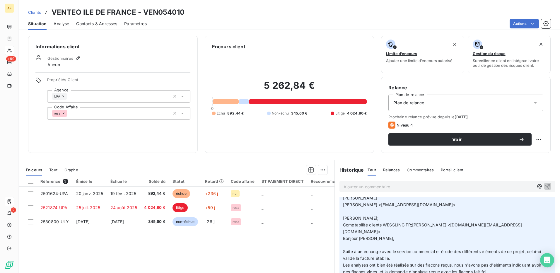
scroll to position [415, 0]
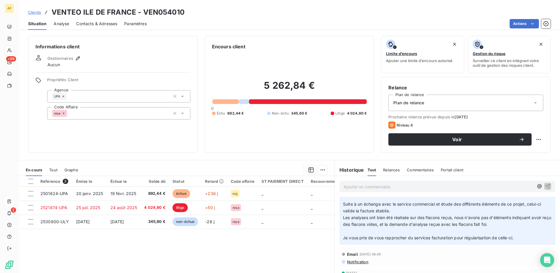
click at [152, 146] on div "Informations client Gestionnaires Aucun Propriétés Client Agence UPA Code Affai…" at bounding box center [113, 94] width 170 height 117
click at [356, 186] on p "Ajouter un commentaire ﻿" at bounding box center [439, 186] width 190 height 7
click at [546, 186] on icon "button" at bounding box center [548, 186] width 5 height 5
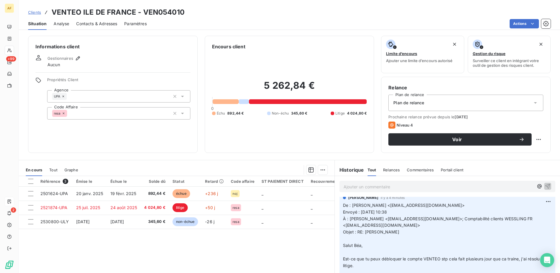
scroll to position [0, 0]
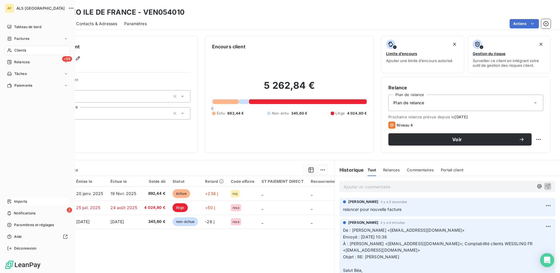
click at [17, 49] on span "Clients" at bounding box center [20, 50] width 12 height 5
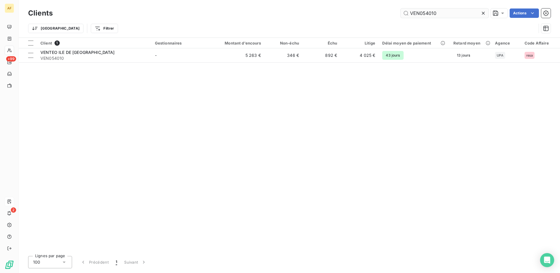
click at [429, 15] on input "VEN054010" at bounding box center [445, 13] width 88 height 9
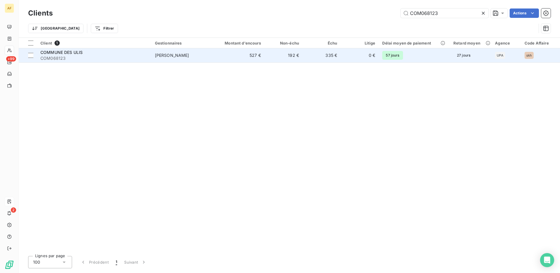
type input "COM068123"
click at [78, 53] on span "COMMUNE DES ULIS" at bounding box center [61, 52] width 42 height 5
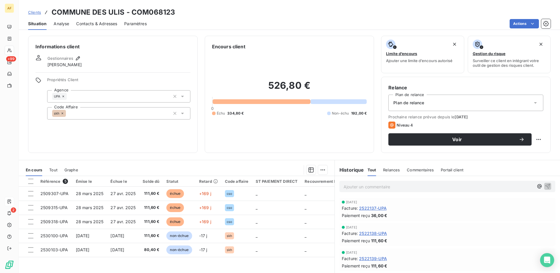
click at [154, 134] on div "Informations client Gestionnaires Léna Soukharevskoff Propriétés Client Agence …" at bounding box center [113, 94] width 170 height 117
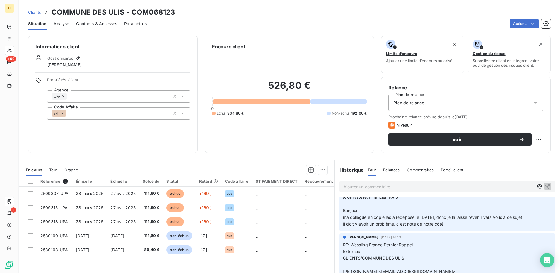
scroll to position [117, 0]
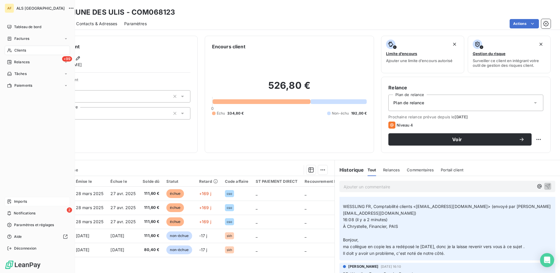
click at [16, 50] on span "Clients" at bounding box center [20, 50] width 12 height 5
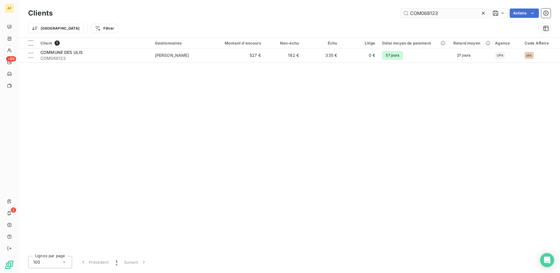
click at [430, 14] on input "COM068123" at bounding box center [445, 13] width 88 height 9
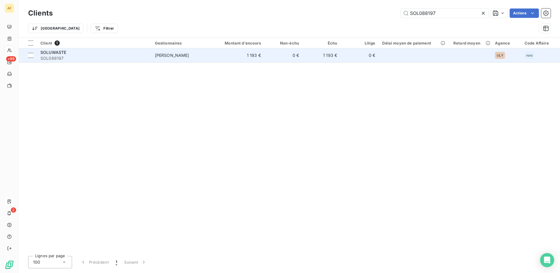
type input "SOL088197"
click at [73, 55] on span "SOL088197" at bounding box center [94, 58] width 108 height 6
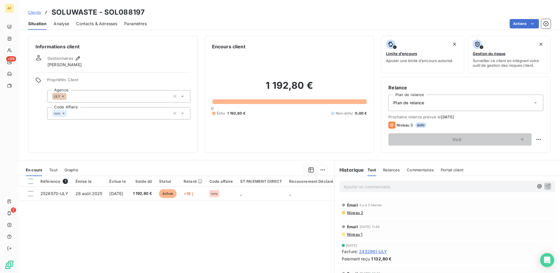
click at [33, 183] on div at bounding box center [30, 181] width 5 height 5
click at [320, 171] on html "AF +99 2 Clients SOLUWASTE - SOL088197 Situation Analyse Contacts & Adresses Pa…" at bounding box center [280, 136] width 560 height 273
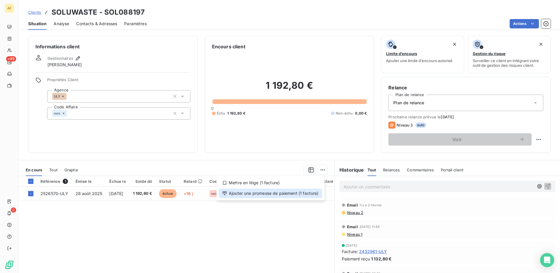
click at [319, 193] on div "Ajouter une promesse de paiement (1 facture)" at bounding box center [270, 193] width 103 height 9
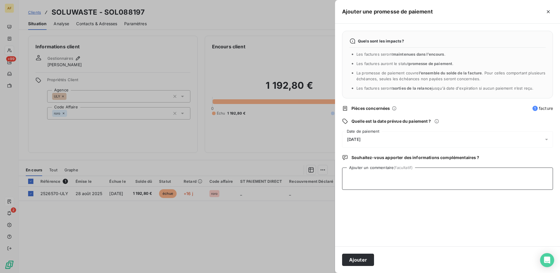
click at [385, 180] on textarea "Ajouter un commentaire (facultatif)" at bounding box center [447, 179] width 211 height 22
type textarea "[DATE]"
click at [384, 139] on div "[DATE]" at bounding box center [447, 139] width 211 height 16
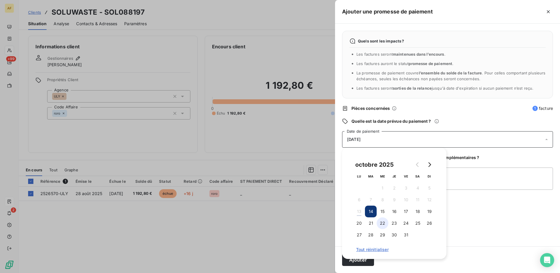
click at [382, 223] on button "22" at bounding box center [383, 224] width 12 height 12
drag, startPoint x: 461, startPoint y: 175, endPoint x: 454, endPoint y: 191, distance: 18.0
click at [462, 175] on textarea "[DATE]" at bounding box center [447, 179] width 211 height 22
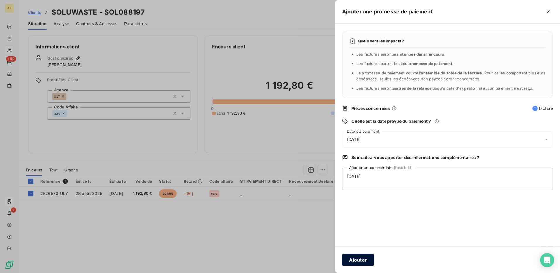
click at [364, 262] on button "Ajouter" at bounding box center [358, 260] width 32 height 12
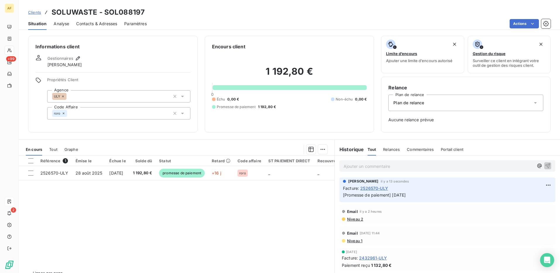
click at [368, 167] on p "Ajouter un commentaire ﻿" at bounding box center [439, 166] width 190 height 7
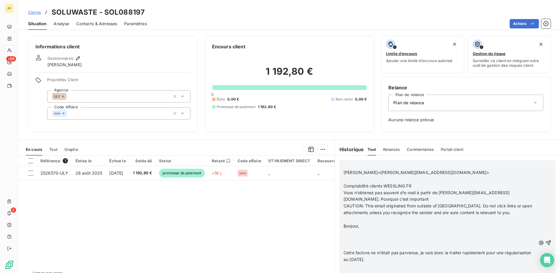
drag, startPoint x: 543, startPoint y: 243, endPoint x: 541, endPoint y: 246, distance: 3.2
click at [546, 243] on icon "button" at bounding box center [549, 243] width 6 height 6
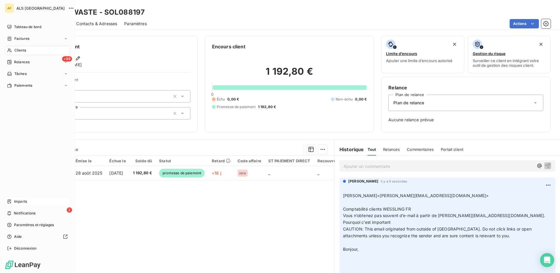
drag, startPoint x: 25, startPoint y: 52, endPoint x: 65, endPoint y: 50, distance: 40.2
click at [25, 52] on span "Clients" at bounding box center [20, 50] width 12 height 5
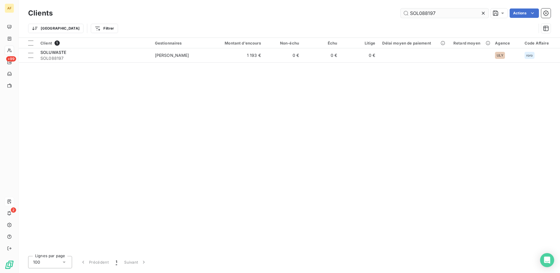
click at [429, 15] on input "SOL088197" at bounding box center [445, 13] width 88 height 9
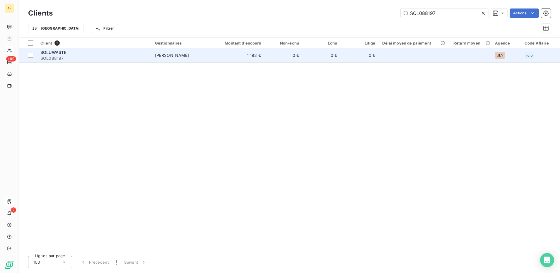
click at [80, 53] on div "SOLUWASTE" at bounding box center [94, 53] width 108 height 6
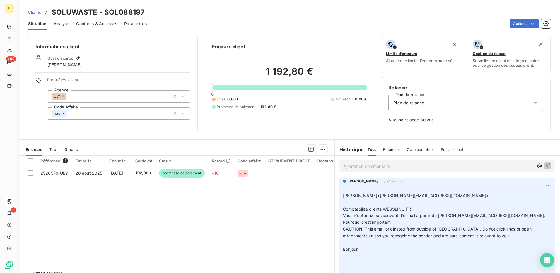
click at [91, 23] on span "Contacts & Adresses" at bounding box center [96, 24] width 41 height 6
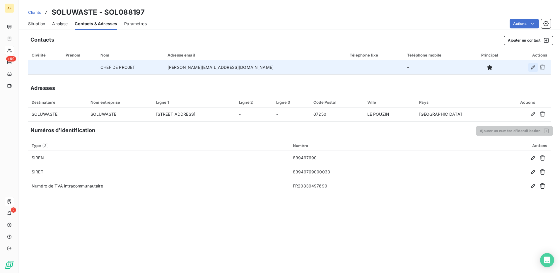
click at [533, 69] on icon "button" at bounding box center [533, 67] width 4 height 4
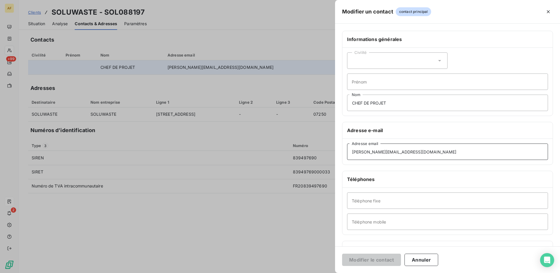
drag, startPoint x: 394, startPoint y: 157, endPoint x: 245, endPoint y: 157, distance: 148.3
click at [245, 273] on div "Modifier un contact contact principal Informations générales Civilité Prénom CH…" at bounding box center [280, 273] width 560 height 0
paste input "[PERSON_NAME]"
type input "[PERSON_NAME][EMAIL_ADDRESS][DOMAIN_NAME]"
click at [347, 261] on button "Modifier le contact" at bounding box center [371, 260] width 59 height 12
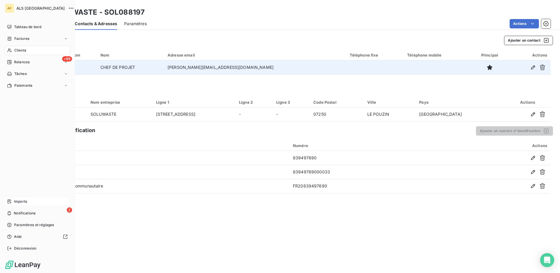
drag, startPoint x: 22, startPoint y: 49, endPoint x: 292, endPoint y: 57, distance: 270.7
click at [29, 48] on div "Clients" at bounding box center [37, 50] width 65 height 9
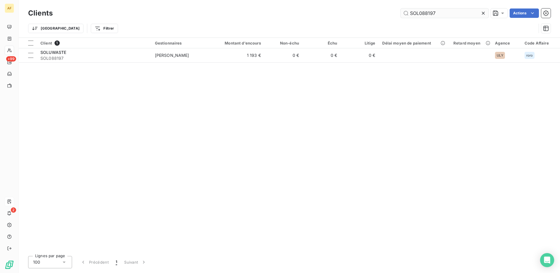
click at [415, 13] on input "SOL088197" at bounding box center [445, 13] width 88 height 9
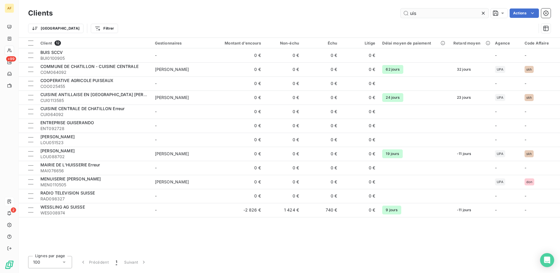
click at [413, 14] on input "uis" at bounding box center [445, 13] width 88 height 9
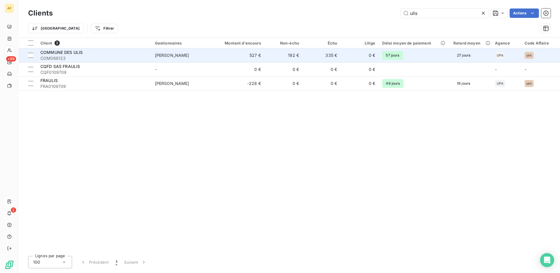
type input "ulis"
click at [92, 55] on div "COMMUNE DES ULIS" at bounding box center [94, 53] width 108 height 6
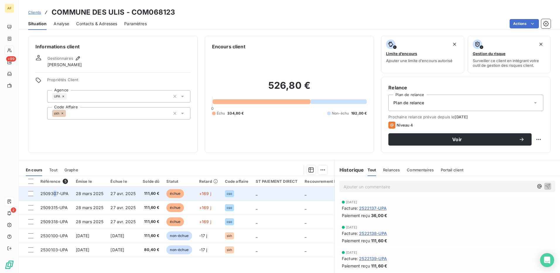
click at [54, 196] on td "2509307-UPA" at bounding box center [54, 194] width 35 height 14
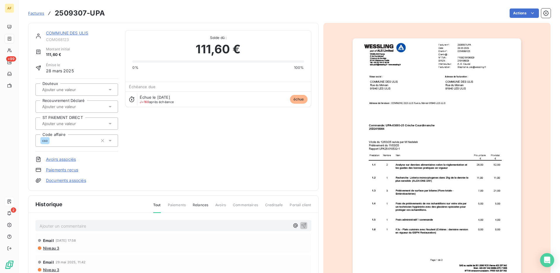
drag, startPoint x: 54, startPoint y: 196, endPoint x: 55, endPoint y: 108, distance: 88.5
click at [55, 108] on input "text" at bounding box center [71, 106] width 59 height 5
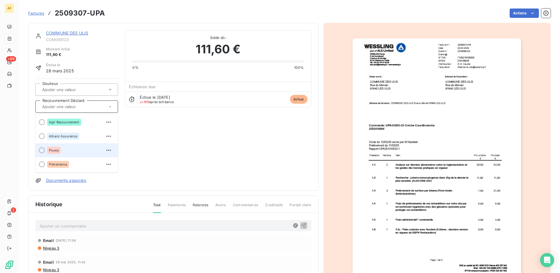
click at [50, 151] on span "Pouey" at bounding box center [54, 151] width 10 height 4
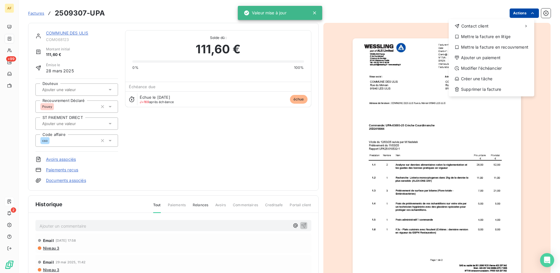
click at [514, 13] on html "AF +99 2 Factures 2509307-UPA Actions Contact client Mettre la facture en litig…" at bounding box center [280, 136] width 560 height 273
click at [501, 48] on div "Mettre la facture en recouvrement" at bounding box center [491, 47] width 81 height 9
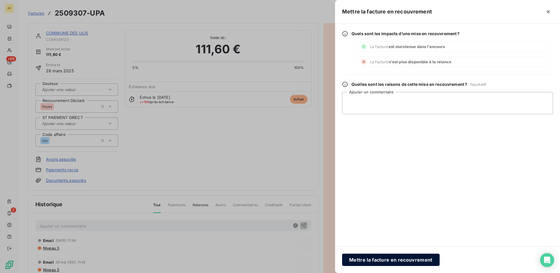
click at [414, 263] on button "Mettre la facture en recouvrement" at bounding box center [391, 260] width 98 height 12
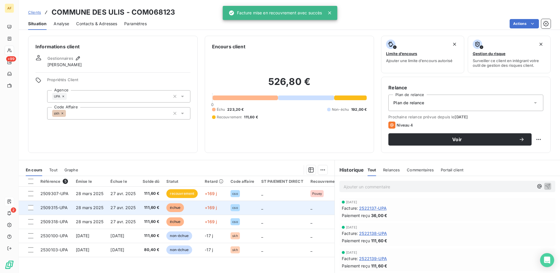
click at [114, 207] on span "27 avr. 2025" at bounding box center [123, 207] width 25 height 5
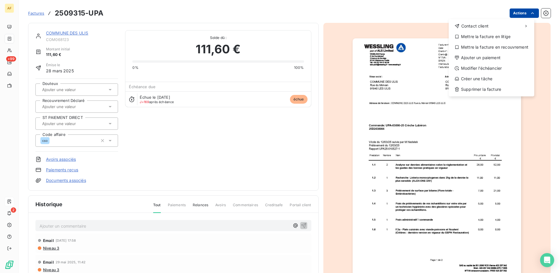
click at [521, 14] on html "AF +99 2 Factures 2509315-UPA Actions Contact client Mettre la facture en litig…" at bounding box center [280, 136] width 560 height 273
click at [504, 47] on div "Mettre la facture en recouvrement" at bounding box center [491, 47] width 81 height 9
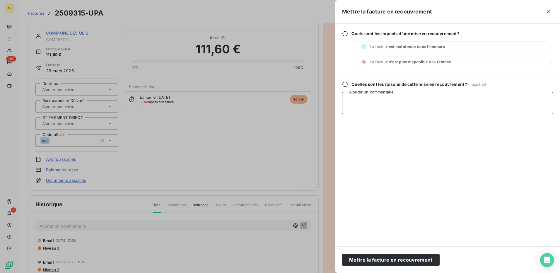
drag, startPoint x: 395, startPoint y: 110, endPoint x: 392, endPoint y: 143, distance: 33.1
click at [395, 110] on textarea "Ajouter un commentaire" at bounding box center [447, 103] width 211 height 22
click at [381, 263] on button "Mettre la facture en recouvrement" at bounding box center [391, 260] width 98 height 12
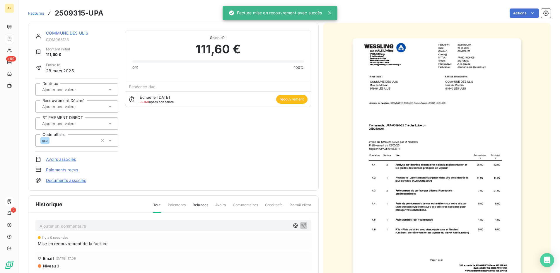
click at [64, 106] on input "text" at bounding box center [71, 106] width 59 height 5
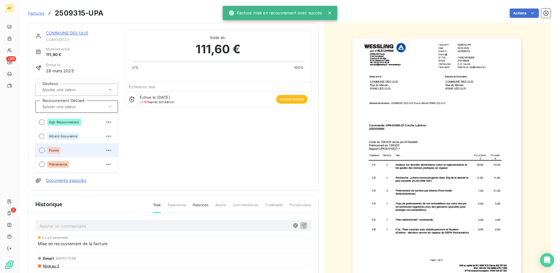
click at [48, 152] on div "Pouey" at bounding box center [53, 150] width 13 height 7
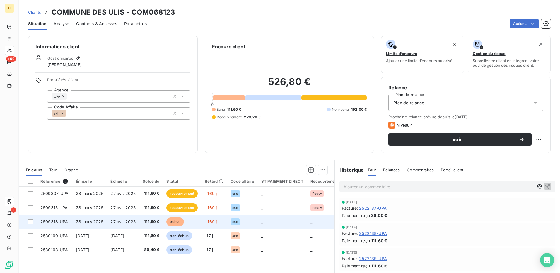
click at [115, 225] on td "27 avr. 2025" at bounding box center [123, 222] width 32 height 14
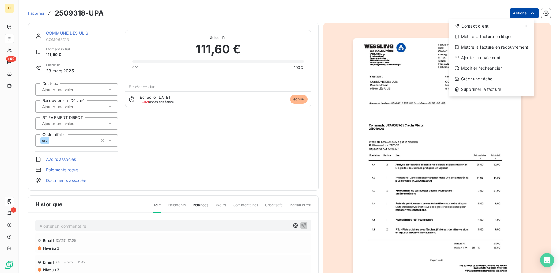
click at [512, 13] on html "AF +99 2 Factures 2509318-UPA Actions Contact client Mettre la facture en litig…" at bounding box center [280, 136] width 560 height 273
click at [488, 47] on div "Mettre la facture en recouvrement" at bounding box center [491, 47] width 81 height 9
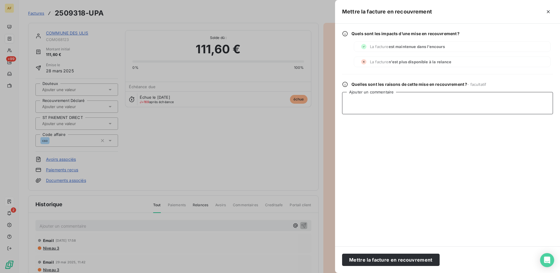
click at [381, 114] on textarea "Ajouter un commentaire" at bounding box center [447, 103] width 211 height 22
drag, startPoint x: 379, startPoint y: 262, endPoint x: 236, endPoint y: 242, distance: 145.0
click at [379, 262] on button "Mettre la facture en recouvrement" at bounding box center [391, 260] width 98 height 12
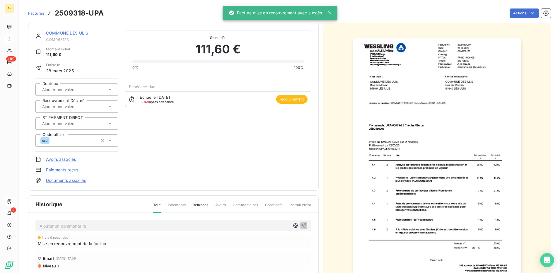
click at [53, 106] on input "text" at bounding box center [71, 106] width 59 height 5
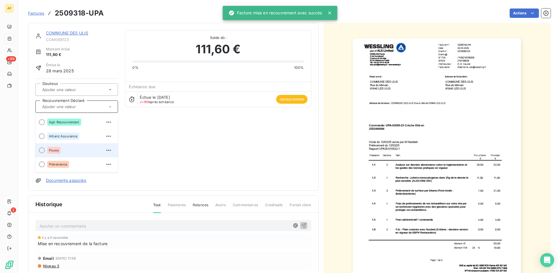
click at [55, 155] on div "Pouey" at bounding box center [80, 150] width 66 height 9
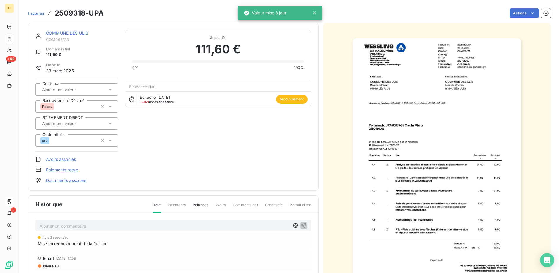
drag, startPoint x: 203, startPoint y: 153, endPoint x: 161, endPoint y: 124, distance: 51.5
click at [200, 149] on div "COMMUNE DES ULIS COM068123 Montant initial 111,60 € Émise le [DATE] Douteux Rec…" at bounding box center [173, 106] width 276 height 153
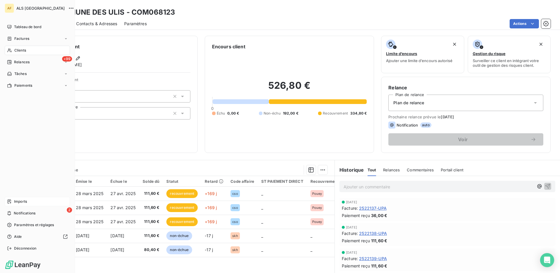
drag, startPoint x: 21, startPoint y: 51, endPoint x: 46, endPoint y: 47, distance: 25.2
click at [25, 50] on span "Clients" at bounding box center [20, 50] width 12 height 5
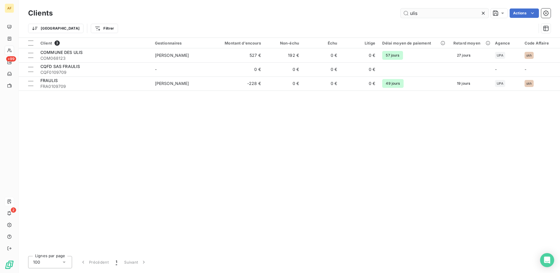
click at [416, 12] on input "ulis" at bounding box center [445, 13] width 88 height 9
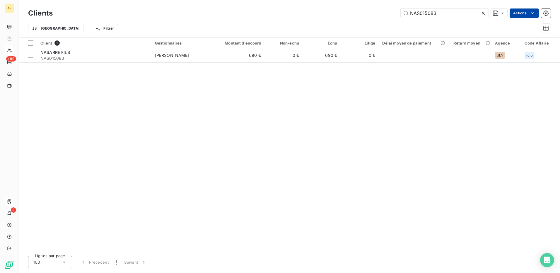
type input "NAS015083"
click at [521, 14] on html "AF +99 2 Clients NAS015083 Actions Trier Filtrer Client 1 Gestionnaires Montant…" at bounding box center [280, 136] width 560 height 273
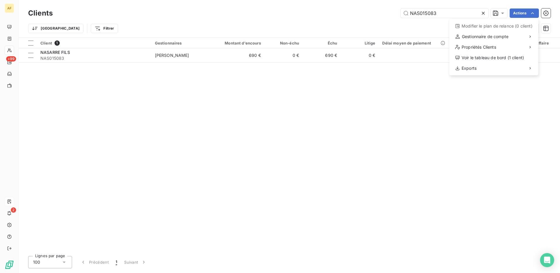
click at [254, 54] on html "AF +99 2 Clients NAS015083 Actions Modifier le plan de relance (0 client) Gesti…" at bounding box center [280, 136] width 560 height 273
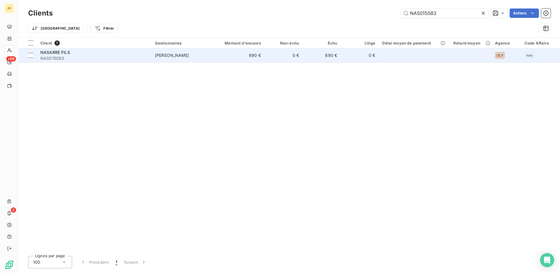
click at [57, 57] on span "NAS015083" at bounding box center [94, 58] width 108 height 6
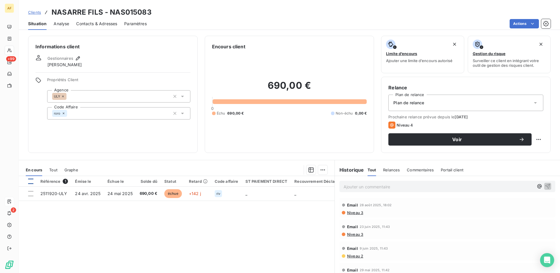
click at [32, 181] on div at bounding box center [30, 181] width 5 height 5
click at [319, 169] on html "AF +99 2 Clients NASARRE FILS - NAS015083 Situation Analyse Contacts & Adresses…" at bounding box center [280, 136] width 560 height 273
click at [96, 195] on html "AF +99 2 Clients NASARRE FILS - NAS015083 Situation Analyse Contacts & Adresses…" at bounding box center [280, 136] width 560 height 273
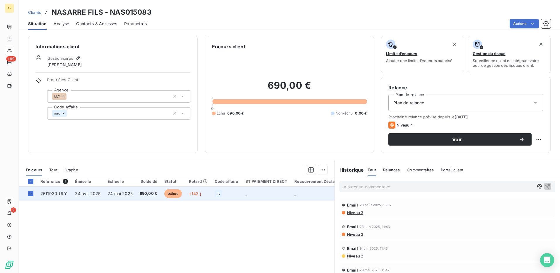
click at [96, 194] on span "24 avr. 2025" at bounding box center [88, 193] width 26 height 5
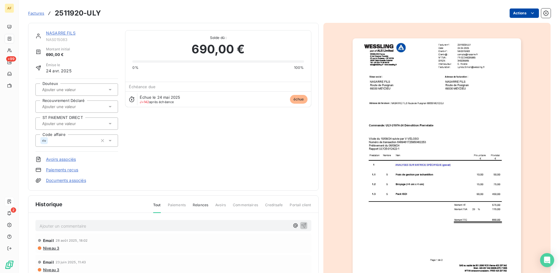
click at [517, 12] on html "AF +99 2 Factures 2511920-ULY Actions NASARRE FILS NAS015083 Montant initial 69…" at bounding box center [280, 136] width 560 height 273
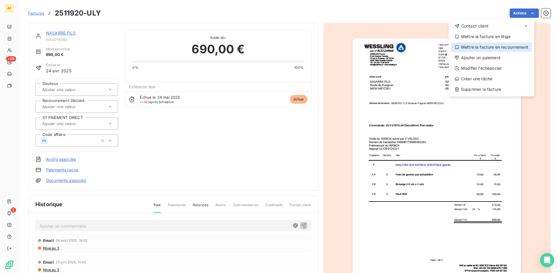
click at [502, 48] on div "Mettre la facture en recouvrement" at bounding box center [491, 47] width 81 height 9
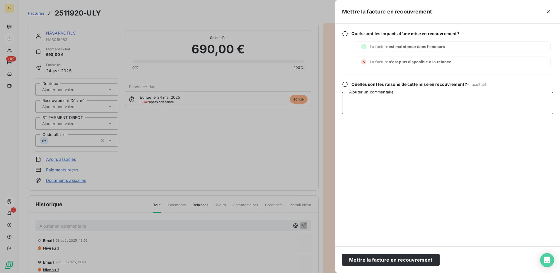
click at [386, 109] on textarea "Ajouter un commentaire" at bounding box center [447, 103] width 211 height 22
click at [370, 261] on button "Mettre la facture en recouvrement" at bounding box center [391, 260] width 98 height 12
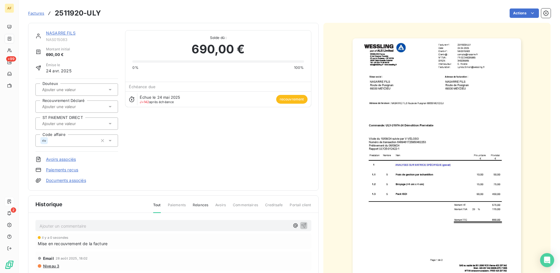
click at [63, 107] on input "text" at bounding box center [71, 106] width 59 height 5
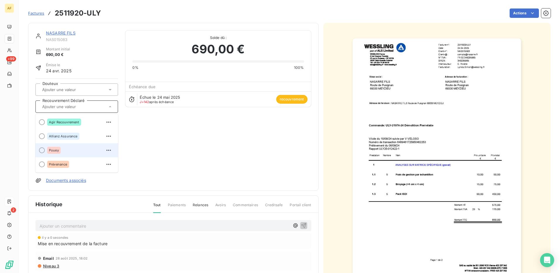
click at [61, 150] on div "Pouey" at bounding box center [80, 150] width 66 height 9
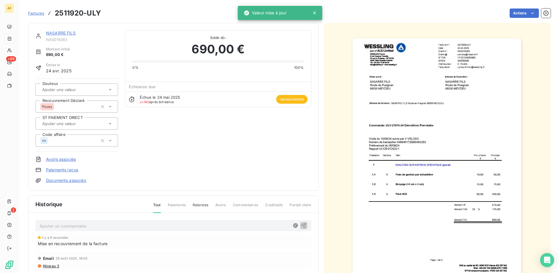
click at [204, 146] on div "NASARRE FILS NAS015083 Montant initial 690,00 € Émise le [DATE] Douteux Recouvr…" at bounding box center [173, 106] width 276 height 153
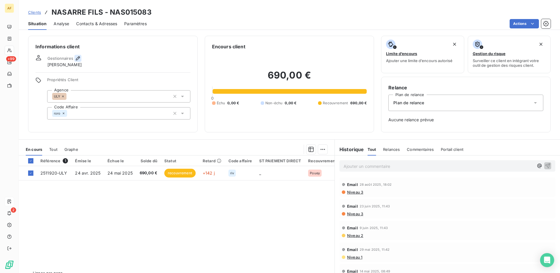
click at [77, 58] on icon "button" at bounding box center [78, 58] width 6 height 6
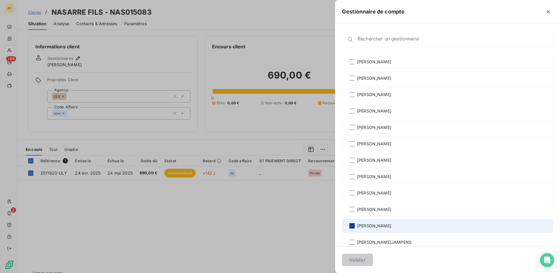
click at [350, 227] on div at bounding box center [352, 225] width 5 height 5
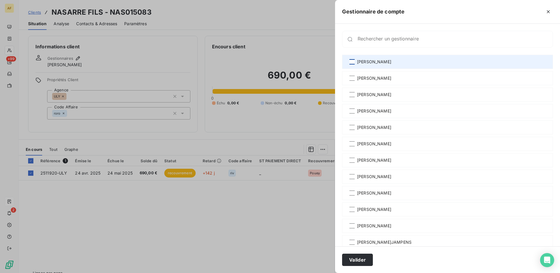
click at [350, 62] on div at bounding box center [352, 61] width 5 height 5
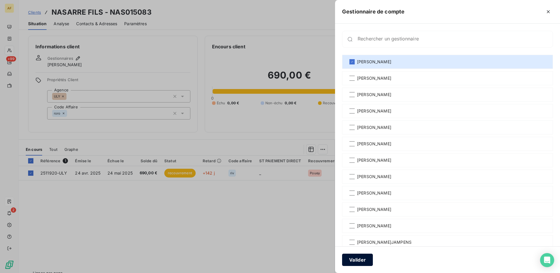
click at [355, 261] on button "Valider" at bounding box center [357, 260] width 31 height 12
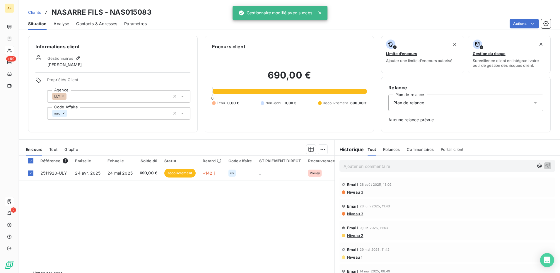
click at [74, 112] on div "roro" at bounding box center [118, 113] width 143 height 12
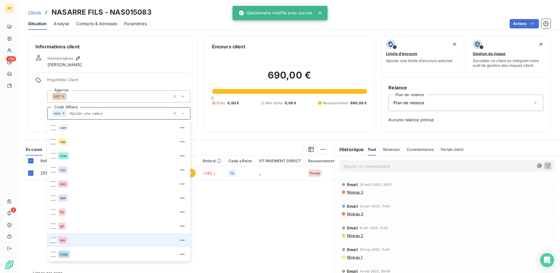
scroll to position [113, 0]
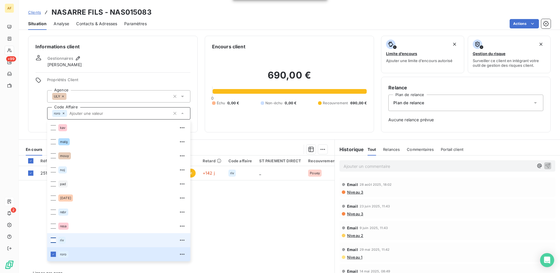
click at [53, 241] on div at bounding box center [53, 240] width 5 height 5
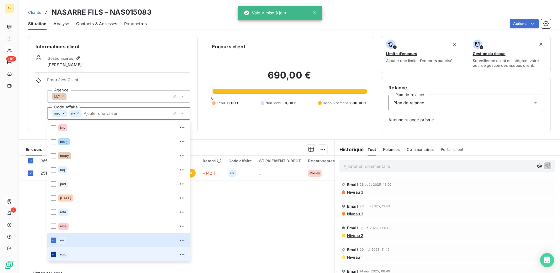
click at [52, 256] on icon at bounding box center [54, 255] width 4 height 4
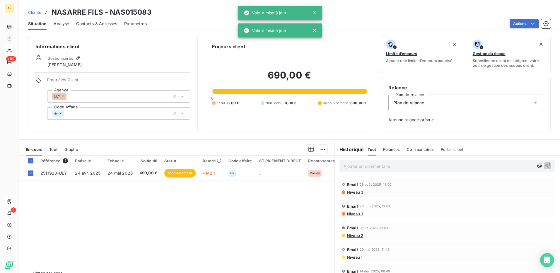
click at [122, 52] on div "Informations client Gestionnaires [PERSON_NAME] Propriétés Client Agence ULY Co…" at bounding box center [113, 84] width 170 height 97
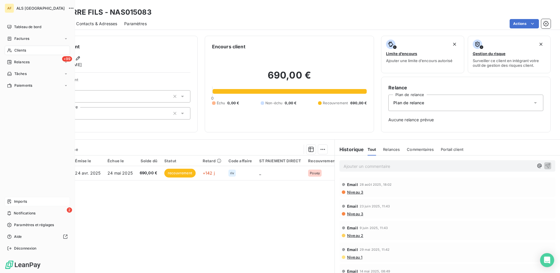
click at [17, 50] on span "Clients" at bounding box center [20, 50] width 12 height 5
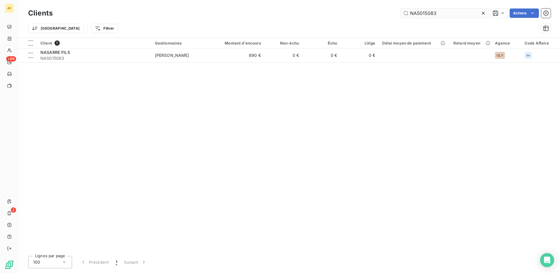
click at [417, 13] on input "NAS015083" at bounding box center [445, 13] width 88 height 9
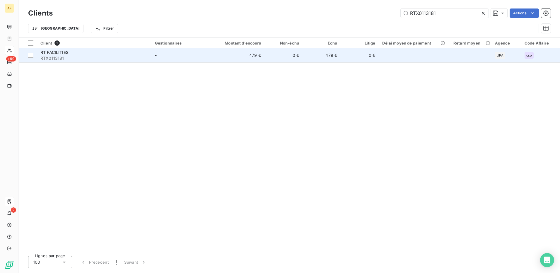
type input "RTX0113181"
click at [62, 56] on span "RTX0113181" at bounding box center [94, 58] width 108 height 6
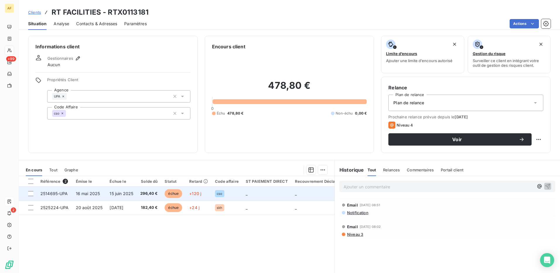
click at [89, 194] on span "16 mai 2025" at bounding box center [88, 193] width 24 height 5
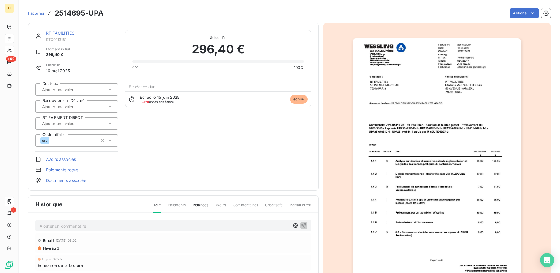
click at [63, 105] on input "text" at bounding box center [71, 106] width 59 height 5
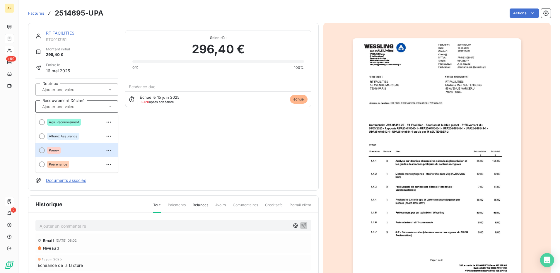
click at [54, 151] on span "Pouey" at bounding box center [54, 151] width 10 height 4
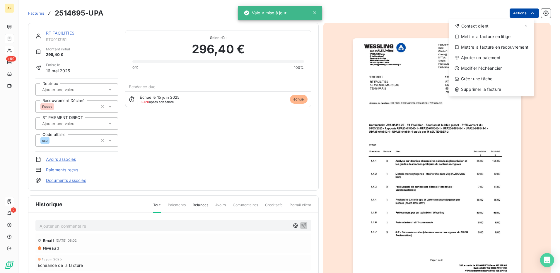
click at [520, 11] on html "AF +99 2 Factures 2514695-UPA Actions Contact client Mettre la facture en litig…" at bounding box center [280, 136] width 560 height 273
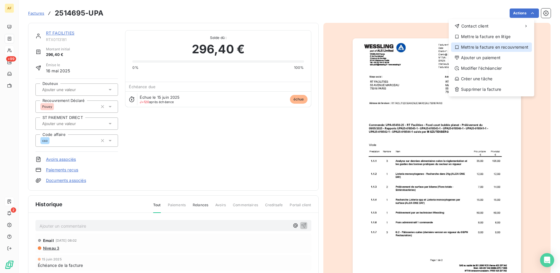
click at [496, 46] on div "Mettre la facture en recouvrement" at bounding box center [491, 47] width 81 height 9
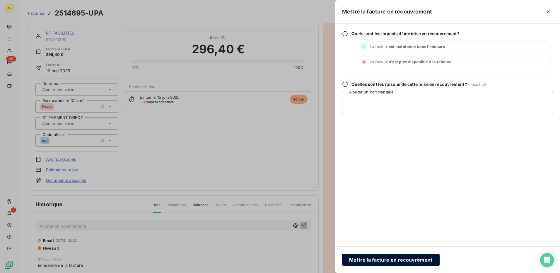
click at [370, 259] on button "Mettre la facture en recouvrement" at bounding box center [391, 260] width 98 height 12
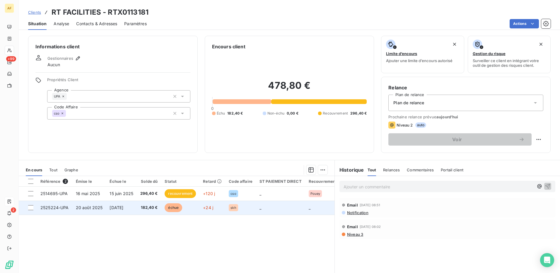
click at [57, 207] on span "2525224-UPA" at bounding box center [54, 207] width 28 height 5
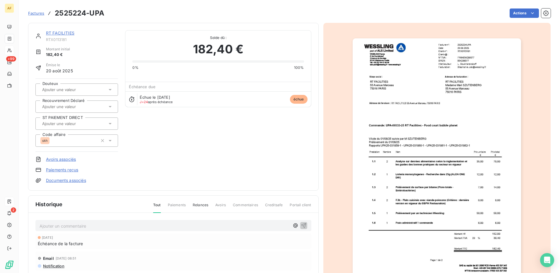
click at [70, 106] on input "text" at bounding box center [71, 106] width 59 height 5
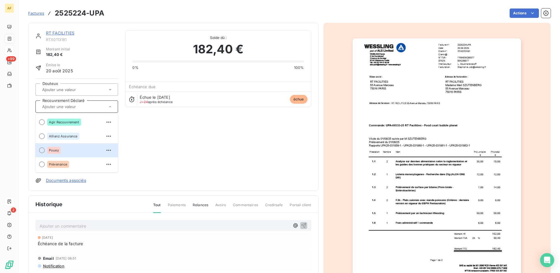
click at [57, 150] on span "Pouey" at bounding box center [54, 151] width 10 height 4
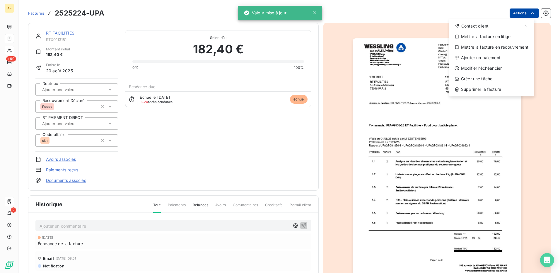
click at [518, 14] on html "AF +99 2 Factures 2525224-UPA Actions Contact client Mettre la facture en litig…" at bounding box center [280, 136] width 560 height 273
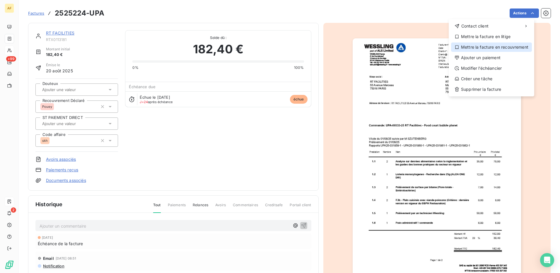
click at [479, 46] on div "Mettre la facture en recouvrement" at bounding box center [491, 47] width 81 height 9
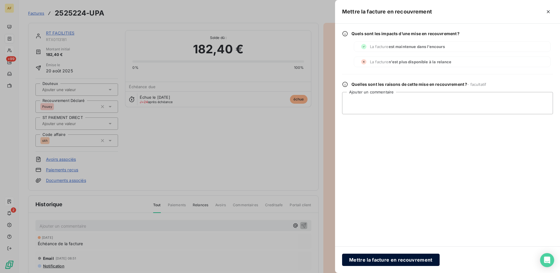
click at [402, 260] on button "Mettre la facture en recouvrement" at bounding box center [391, 260] width 98 height 12
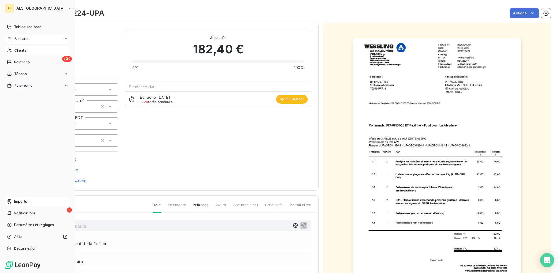
click at [22, 50] on span "Clients" at bounding box center [20, 50] width 12 height 5
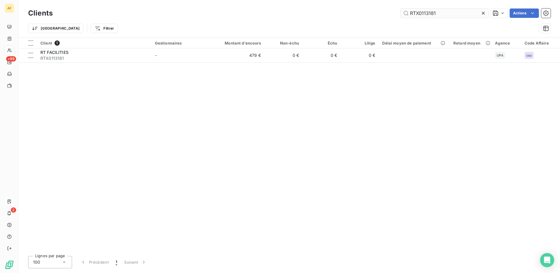
click at [422, 13] on input "RTX0113181" at bounding box center [445, 13] width 88 height 9
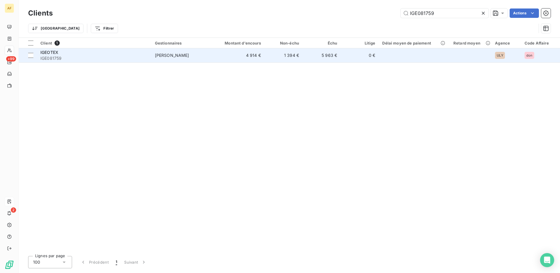
type input "IGE081759"
click at [86, 54] on div "IGEOTEX" at bounding box center [94, 53] width 108 height 6
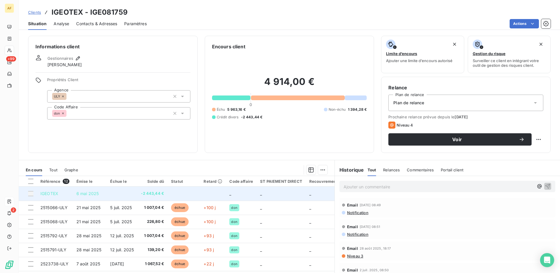
click at [30, 193] on div at bounding box center [30, 193] width 5 height 5
click at [31, 193] on div at bounding box center [30, 193] width 5 height 5
click at [31, 197] on td at bounding box center [28, 194] width 18 height 14
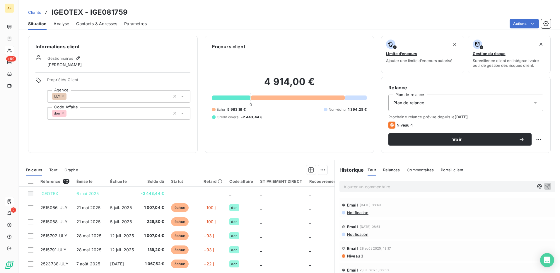
click at [351, 213] on span "Notification" at bounding box center [358, 212] width 22 height 5
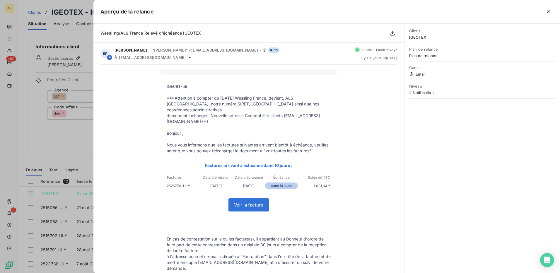
click at [551, 11] on icon "button" at bounding box center [549, 12] width 6 height 6
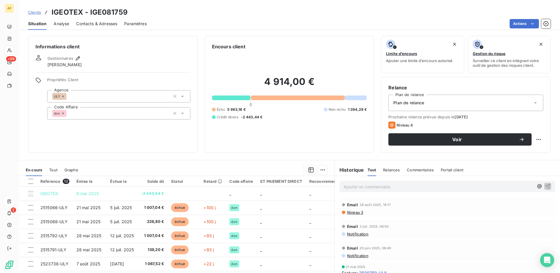
scroll to position [29, 0]
click at [353, 228] on span "Niveau 3" at bounding box center [355, 227] width 17 height 5
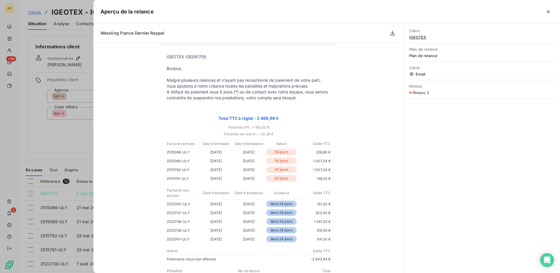
scroll to position [59, 0]
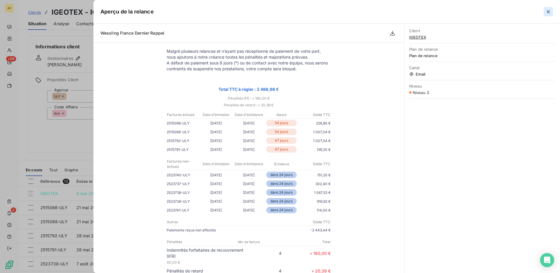
click at [551, 13] on icon "button" at bounding box center [549, 12] width 6 height 6
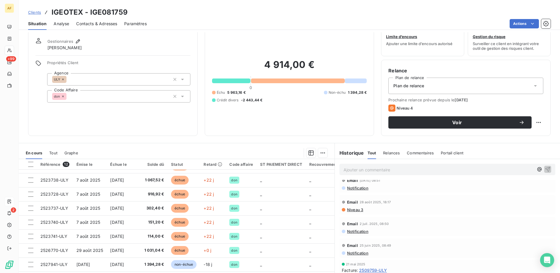
scroll to position [33, 0]
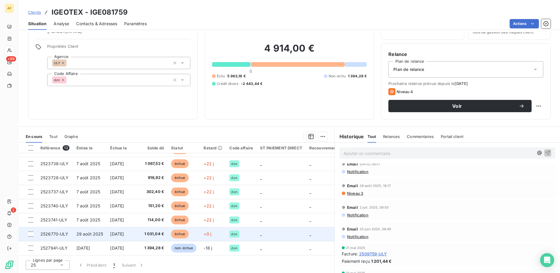
click at [77, 232] on span "29 août 2025" at bounding box center [90, 234] width 27 height 5
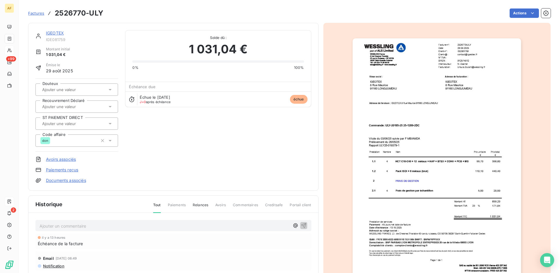
click at [59, 104] on input "text" at bounding box center [71, 106] width 59 height 5
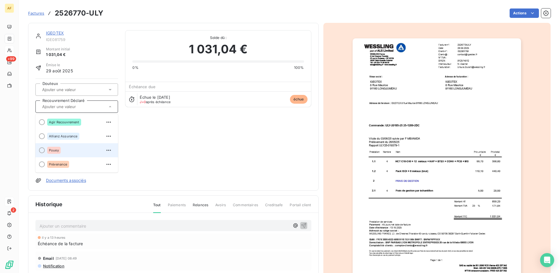
click at [56, 150] on span "Pouey" at bounding box center [54, 151] width 10 height 4
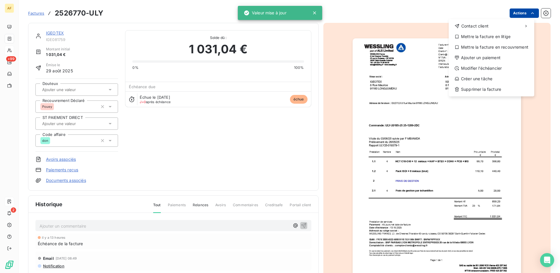
click at [509, 12] on html "AF +99 2 Factures 2526770-ULY Actions Contact client Mettre la facture en litig…" at bounding box center [280, 136] width 560 height 273
click at [485, 47] on div "Mettre la facture en recouvrement" at bounding box center [491, 47] width 81 height 9
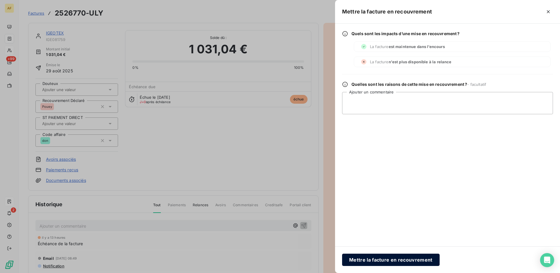
click at [368, 260] on button "Mettre la facture en recouvrement" at bounding box center [391, 260] width 98 height 12
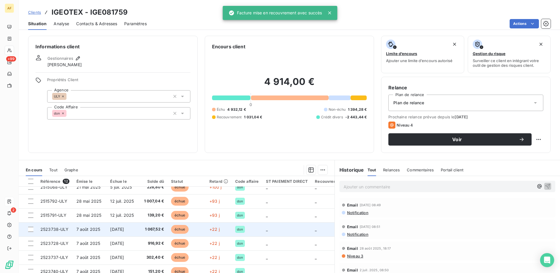
scroll to position [69, 0]
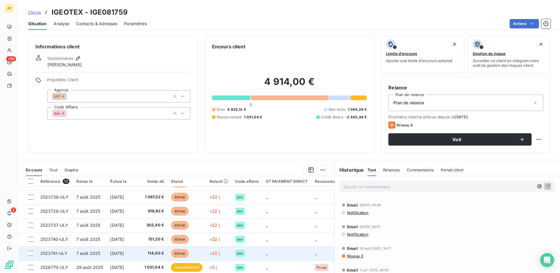
click at [99, 247] on td "7 août 2025" at bounding box center [90, 254] width 34 height 14
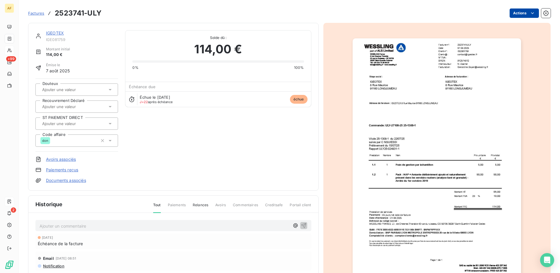
click at [514, 13] on html "AF +99 2 Factures 2523741-ULY Actions IGEOTEX IGE081759 Montant initial 114,00 …" at bounding box center [280, 136] width 560 height 273
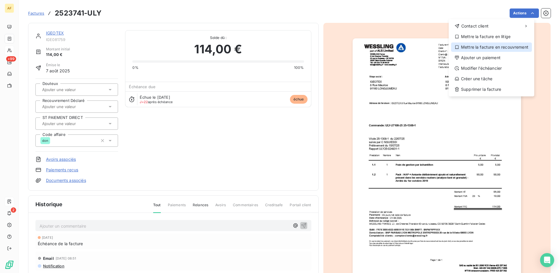
click at [500, 48] on div "Mettre la facture en recouvrement" at bounding box center [491, 47] width 81 height 9
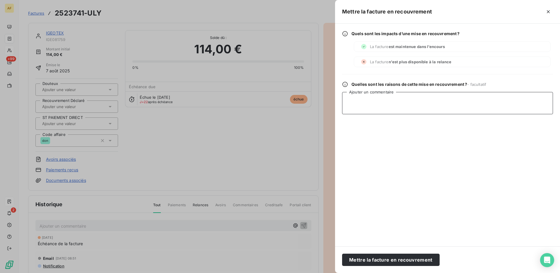
click at [407, 114] on textarea "Ajouter un commentaire" at bounding box center [447, 103] width 211 height 22
click at [370, 265] on button "Mettre la facture en recouvrement" at bounding box center [391, 260] width 98 height 12
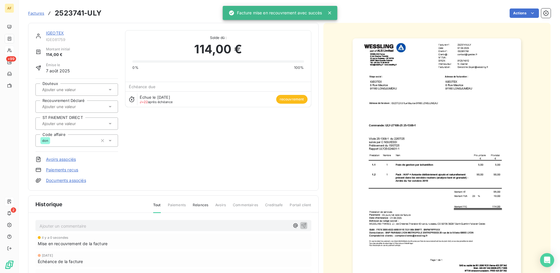
click at [53, 107] on input "text" at bounding box center [71, 106] width 59 height 5
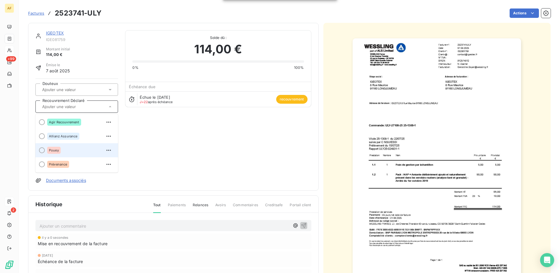
click at [52, 149] on span "Pouey" at bounding box center [54, 151] width 10 height 4
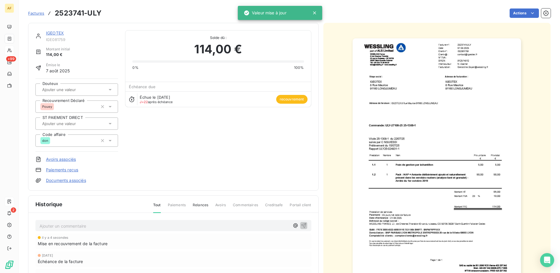
click at [200, 130] on div "IGEOTEX IGE081759 Montant initial 114,00 € Émise le [DATE] Douteux Recouvrement…" at bounding box center [173, 106] width 276 height 153
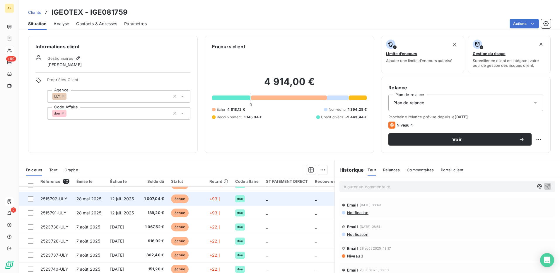
scroll to position [69, 0]
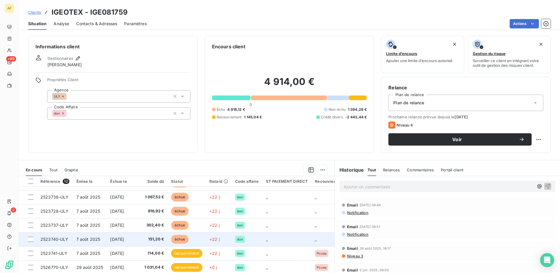
click at [127, 240] on td "[DATE]" at bounding box center [122, 239] width 31 height 14
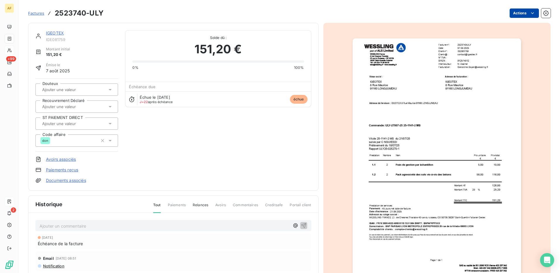
click at [515, 13] on html "AF +99 2 Factures 2523740-ULY Actions IGEOTEX IGE081759 Montant initial 151,20 …" at bounding box center [280, 136] width 560 height 273
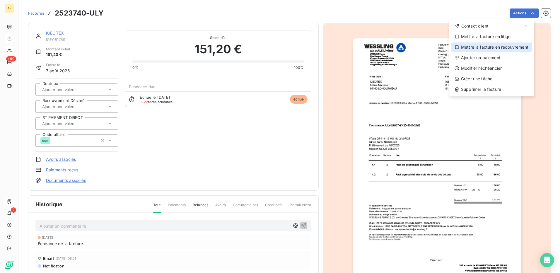
click at [481, 48] on div "Mettre la facture en recouvrement" at bounding box center [491, 47] width 81 height 9
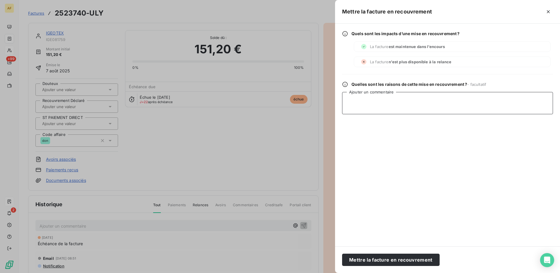
drag, startPoint x: 385, startPoint y: 110, endPoint x: 369, endPoint y: 149, distance: 42.0
click at [384, 111] on textarea "Ajouter un commentaire" at bounding box center [447, 103] width 211 height 22
click at [376, 260] on button "Mettre la facture en recouvrement" at bounding box center [391, 260] width 98 height 12
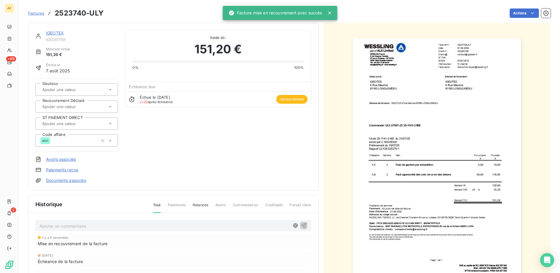
click at [58, 106] on input "text" at bounding box center [71, 106] width 59 height 5
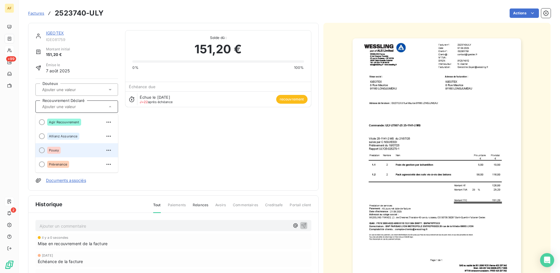
click at [62, 152] on div "Pouey" at bounding box center [80, 150] width 66 height 9
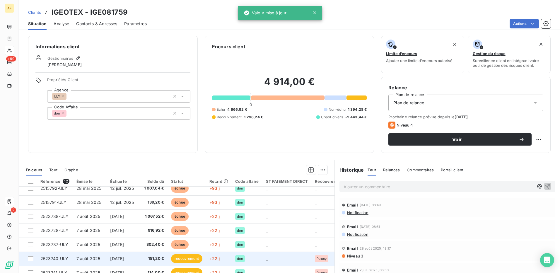
scroll to position [69, 0]
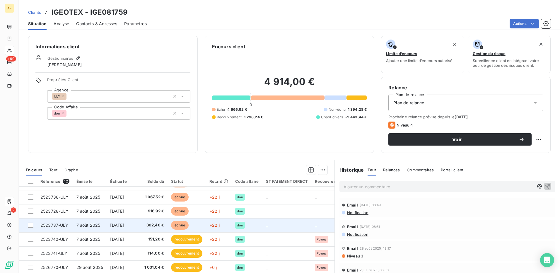
click at [98, 223] on span "7 août 2025" at bounding box center [89, 225] width 24 height 5
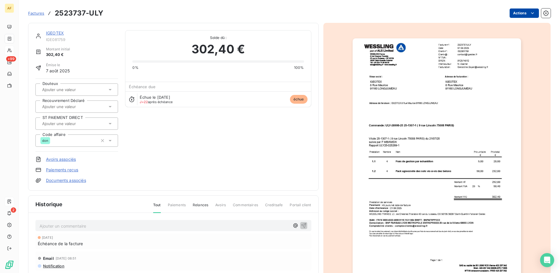
click at [524, 15] on html "AF +99 2 Factures 2523737-ULY Actions IGEOTEX IGE081759 Montant initial 302,40 …" at bounding box center [280, 136] width 560 height 273
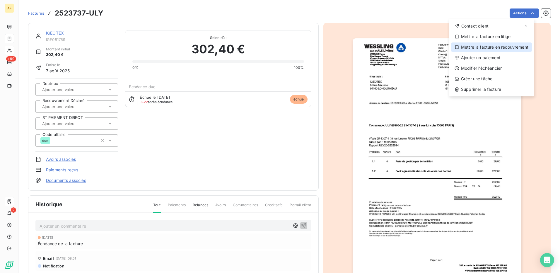
click at [490, 49] on div "Mettre la facture en recouvrement" at bounding box center [491, 47] width 81 height 9
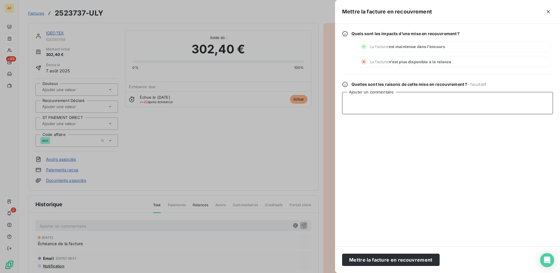
click at [379, 103] on textarea "Ajouter un commentaire" at bounding box center [447, 103] width 211 height 22
click at [379, 259] on button "Mettre la facture en recouvrement" at bounding box center [391, 260] width 98 height 12
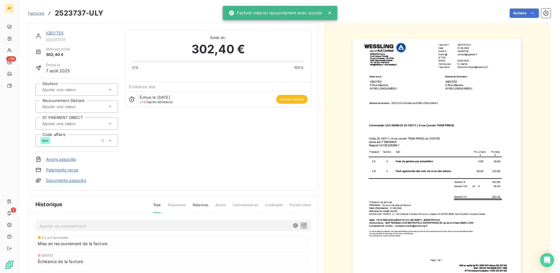
click at [52, 106] on input "text" at bounding box center [71, 106] width 59 height 5
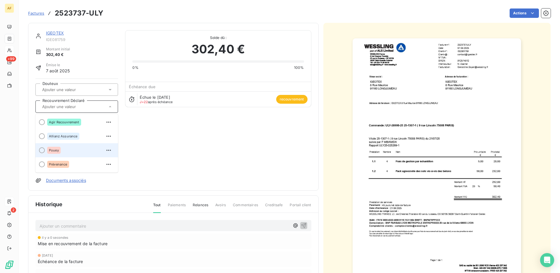
click at [53, 152] on span "Pouey" at bounding box center [54, 151] width 10 height 4
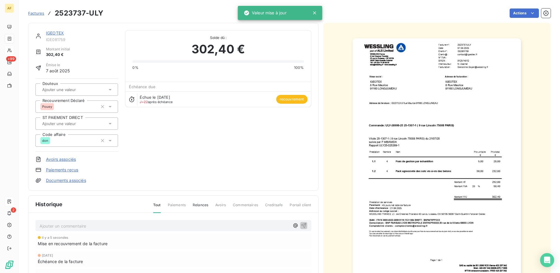
drag, startPoint x: 199, startPoint y: 133, endPoint x: 147, endPoint y: 105, distance: 59.5
click at [199, 131] on div "IGEOTEX IGE081759 Montant initial 302,40 € Émise le [DATE] Douteux Recouvrement…" at bounding box center [173, 106] width 276 height 153
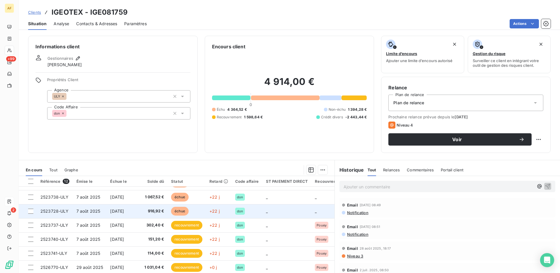
scroll to position [69, 0]
click at [124, 209] on span "[DATE]" at bounding box center [117, 211] width 14 height 5
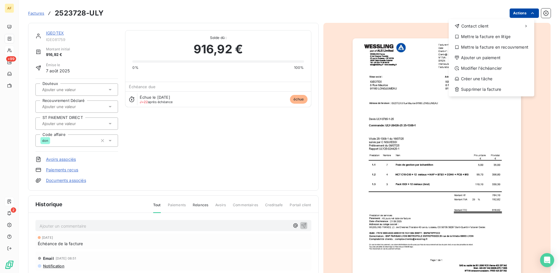
click at [532, 11] on html "AF +99 2 Factures 2523728-ULY Actions Contact client Mettre la facture en litig…" at bounding box center [280, 136] width 560 height 273
click at [498, 47] on div "Mettre la facture en recouvrement" at bounding box center [491, 47] width 81 height 9
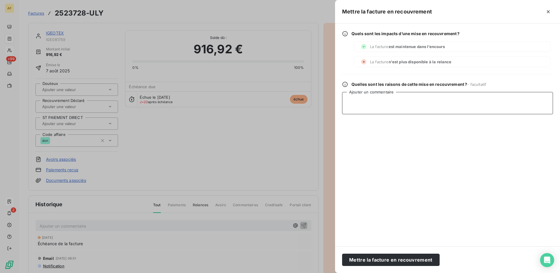
drag, startPoint x: 382, startPoint y: 111, endPoint x: 379, endPoint y: 114, distance: 3.8
click at [380, 114] on textarea "Ajouter un commentaire" at bounding box center [447, 103] width 211 height 22
click at [366, 264] on button "Mettre la facture en recouvrement" at bounding box center [391, 260] width 98 height 12
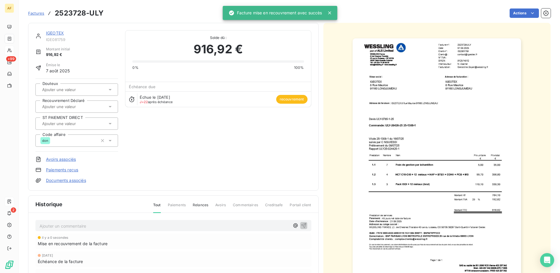
click at [65, 106] on input "text" at bounding box center [71, 106] width 59 height 5
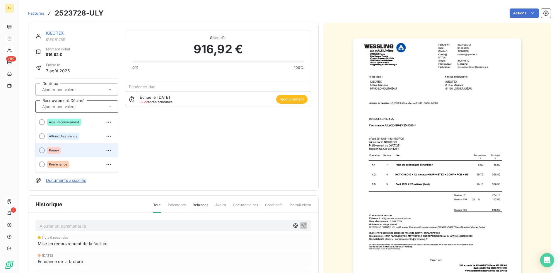
click at [54, 149] on span "Pouey" at bounding box center [54, 151] width 10 height 4
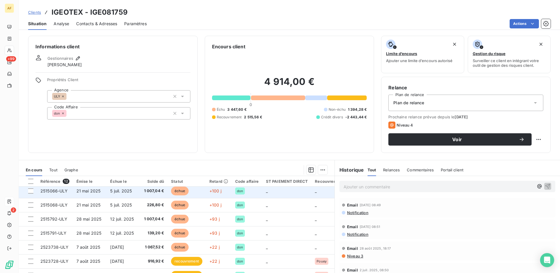
scroll to position [11, 0]
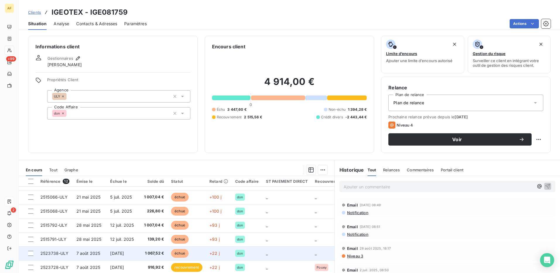
click at [140, 252] on td "1 067,52 €" at bounding box center [152, 254] width 30 height 14
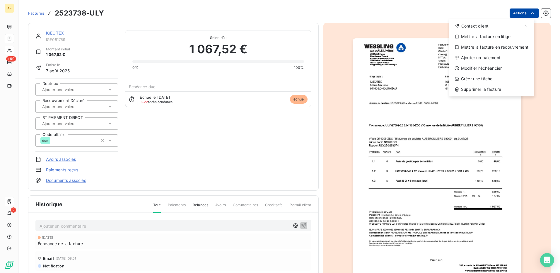
click at [521, 15] on html "AF +99 2 Factures 2523738-ULY Actions Contact client Mettre la facture en litig…" at bounding box center [280, 136] width 560 height 273
click at [486, 47] on div "Mettre la facture en recouvrement" at bounding box center [491, 47] width 81 height 9
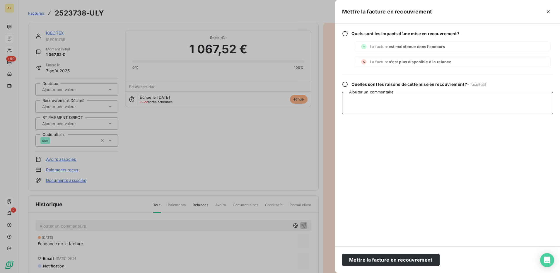
click at [388, 99] on textarea "Ajouter un commentaire" at bounding box center [447, 103] width 211 height 22
click at [366, 266] on button "Mettre la facture en recouvrement" at bounding box center [391, 260] width 98 height 12
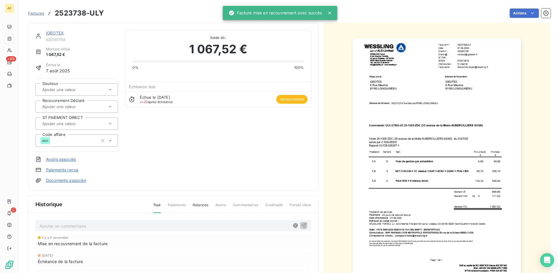
click at [89, 106] on input "text" at bounding box center [71, 106] width 59 height 5
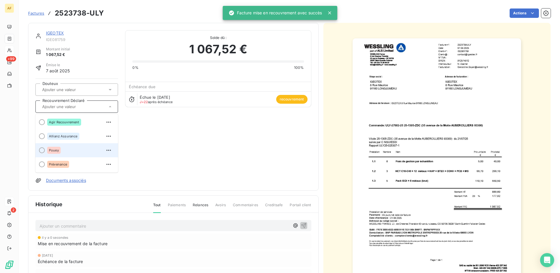
click at [53, 151] on span "Pouey" at bounding box center [54, 151] width 10 height 4
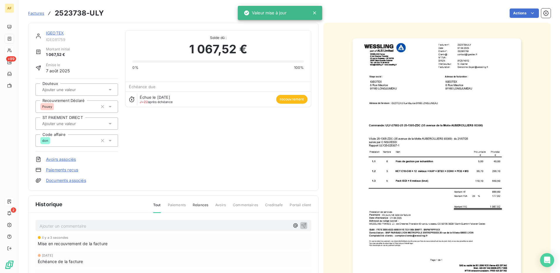
drag, startPoint x: 192, startPoint y: 146, endPoint x: 108, endPoint y: 72, distance: 111.7
click at [189, 142] on div "IGEOTEX IGE081759 Montant initial 1 067,52 € Émise le [DATE] Douteux Recouvreme…" at bounding box center [173, 106] width 276 height 153
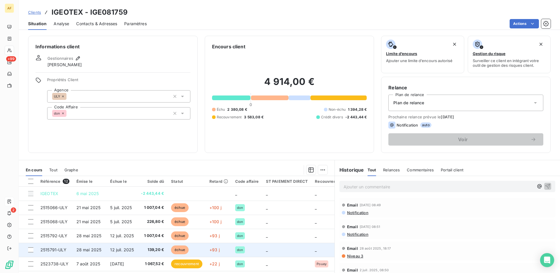
click at [117, 249] on span "12 juil. 2025" at bounding box center [122, 249] width 24 height 5
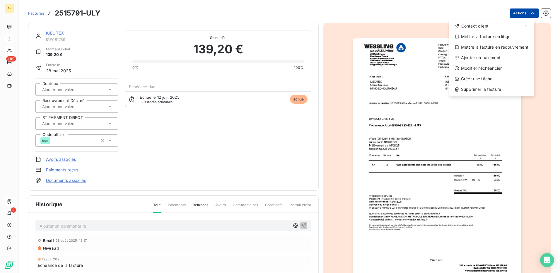
click at [516, 13] on html "AF +99 2 Factures 2515791-ULY Actions Contact client Mettre la facture en litig…" at bounding box center [280, 136] width 560 height 273
click at [494, 48] on div "Mettre la facture en recouvrement" at bounding box center [491, 47] width 81 height 9
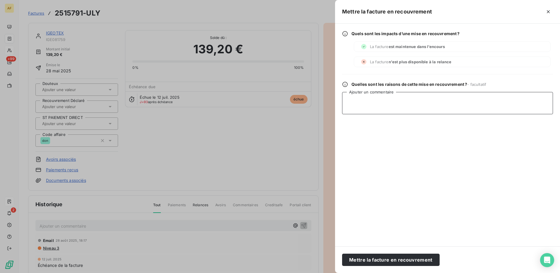
click at [393, 103] on textarea "Ajouter un commentaire" at bounding box center [447, 103] width 211 height 22
click at [351, 257] on button "Mettre la facture en recouvrement" at bounding box center [391, 260] width 98 height 12
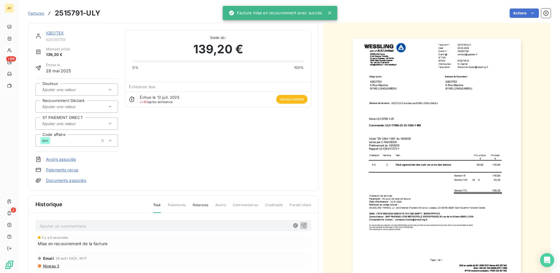
click at [53, 100] on div "Douteux Recouvrement Déclaré ST PAIEMENT DIRECT Code affaire don" at bounding box center [76, 115] width 83 height 73
click at [57, 106] on input "text" at bounding box center [71, 106] width 59 height 5
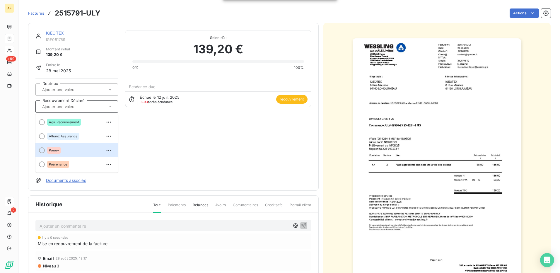
drag, startPoint x: 54, startPoint y: 154, endPoint x: 62, endPoint y: 154, distance: 7.4
click at [54, 154] on div "Pouey" at bounding box center [53, 150] width 13 height 7
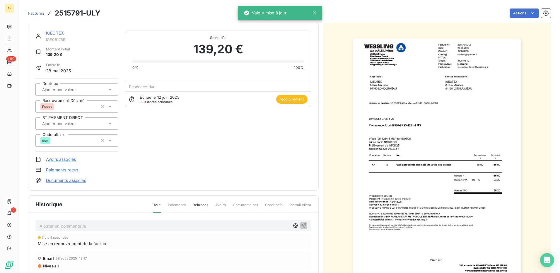
drag, startPoint x: 188, startPoint y: 155, endPoint x: 188, endPoint y: 149, distance: 6.8
click at [188, 150] on div "IGEOTEX IGE081759 Montant initial 139,20 € Émise le [DATE] Douteux Recouvrement…" at bounding box center [173, 106] width 276 height 153
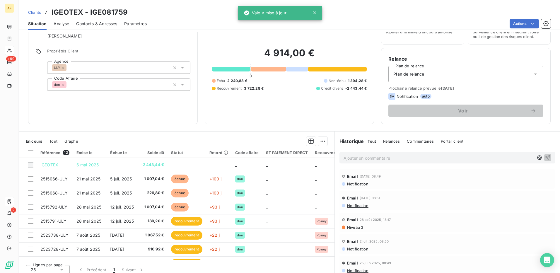
scroll to position [33, 0]
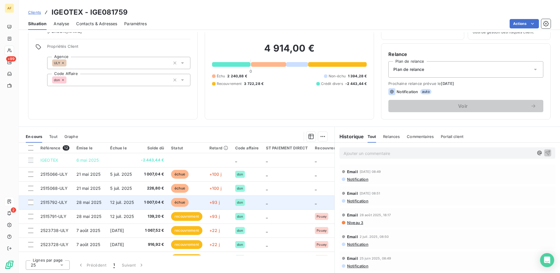
click at [146, 201] on span "1 007,04 €" at bounding box center [152, 203] width 23 height 6
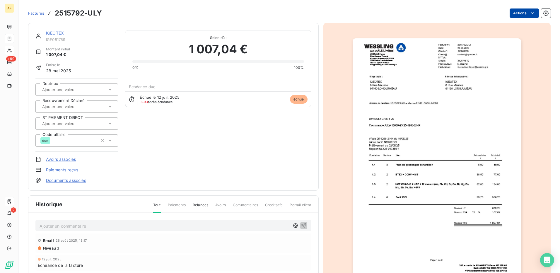
click at [512, 15] on html "AF +99 2 Factures 2515792-ULY Actions IGEOTEX IGE081759 Montant initial 1 007,0…" at bounding box center [280, 136] width 560 height 273
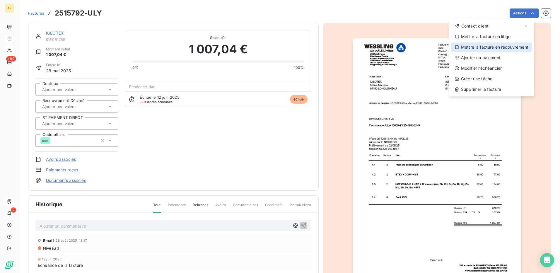
click at [500, 47] on div "Mettre la facture en recouvrement" at bounding box center [491, 47] width 81 height 9
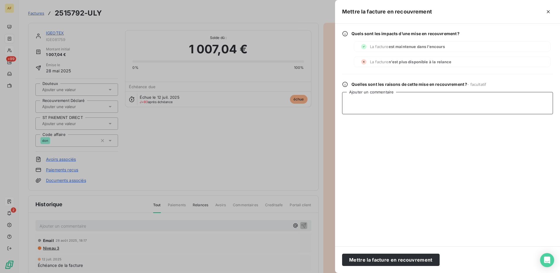
click at [385, 111] on textarea "Ajouter un commentaire" at bounding box center [447, 103] width 211 height 22
click at [361, 262] on button "Mettre la facture en recouvrement" at bounding box center [391, 260] width 98 height 12
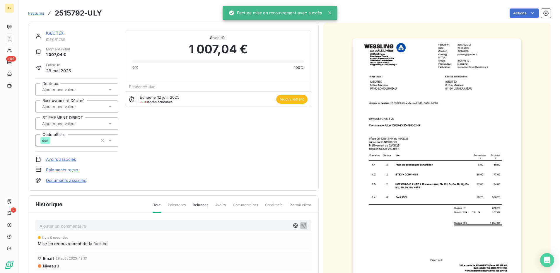
click at [54, 106] on input "text" at bounding box center [71, 106] width 59 height 5
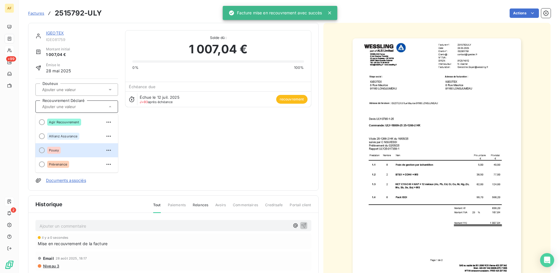
drag, startPoint x: 55, startPoint y: 150, endPoint x: 113, endPoint y: 148, distance: 57.8
click at [56, 150] on span "Pouey" at bounding box center [54, 151] width 10 height 4
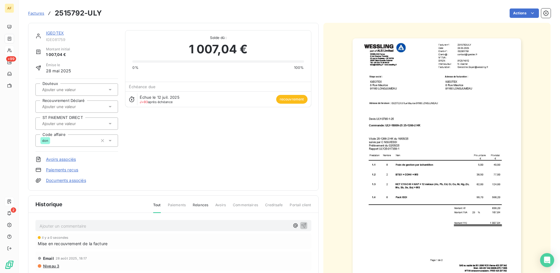
drag, startPoint x: 169, startPoint y: 143, endPoint x: 118, endPoint y: 113, distance: 58.8
click at [169, 142] on div "IGEOTEX IGE081759 Montant initial 1 007,04 € Émise le [DATE] Douteux Recouvreme…" at bounding box center [173, 106] width 276 height 153
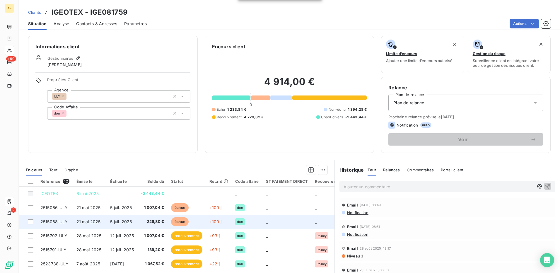
click at [93, 219] on span "21 mai 2025" at bounding box center [89, 221] width 24 height 5
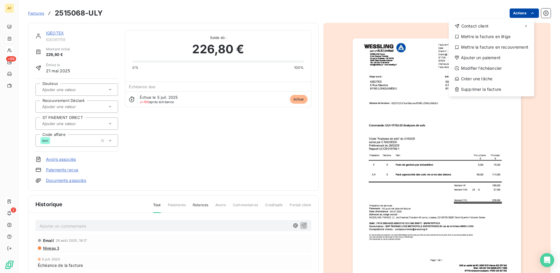
click at [516, 16] on html "AF +99 2 Factures 2515068-ULY Actions Contact client Mettre la facture en litig…" at bounding box center [280, 136] width 560 height 273
click at [481, 44] on div "Mettre la facture en recouvrement" at bounding box center [491, 47] width 81 height 9
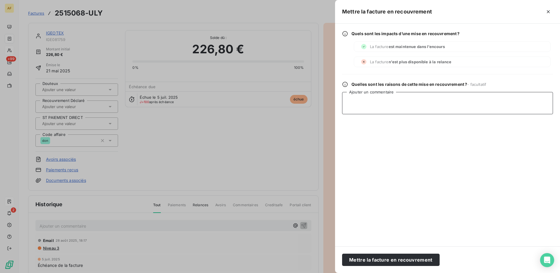
click at [401, 114] on textarea "Ajouter un commentaire" at bounding box center [447, 103] width 211 height 22
click at [377, 264] on button "Mettre la facture en recouvrement" at bounding box center [391, 260] width 98 height 12
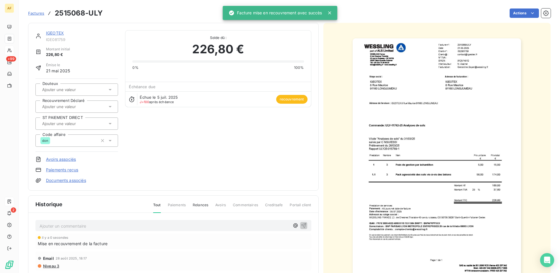
click at [57, 104] on input "text" at bounding box center [71, 106] width 59 height 5
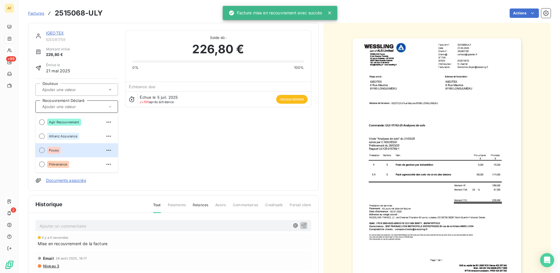
drag, startPoint x: 55, startPoint y: 152, endPoint x: 96, endPoint y: 163, distance: 42.8
click at [55, 152] on span "Pouey" at bounding box center [54, 151] width 10 height 4
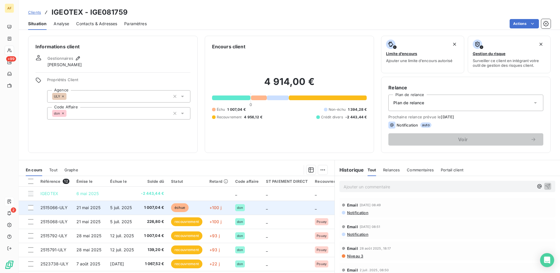
click at [96, 210] on span "21 mai 2025" at bounding box center [89, 207] width 24 height 5
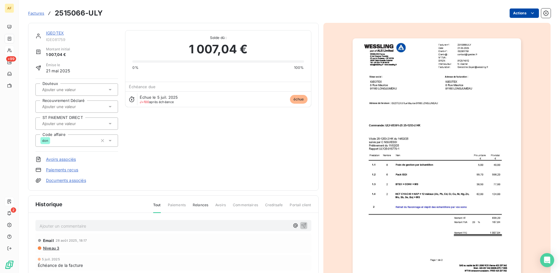
click at [521, 13] on html "AF +99 2 Factures 2515066-ULY Actions IGEOTEX IGE081759 Montant initial 1 007,0…" at bounding box center [280, 136] width 560 height 273
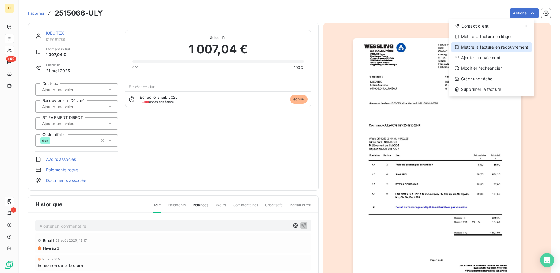
click at [487, 49] on div "Mettre la facture en recouvrement" at bounding box center [491, 47] width 81 height 9
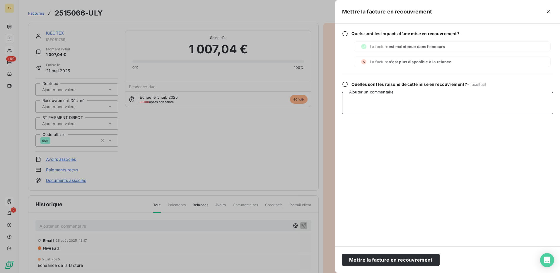
drag, startPoint x: 415, startPoint y: 110, endPoint x: 414, endPoint y: 113, distance: 3.0
click at [415, 110] on textarea "Ajouter un commentaire" at bounding box center [447, 103] width 211 height 22
click at [402, 261] on button "Mettre la facture en recouvrement" at bounding box center [391, 260] width 98 height 12
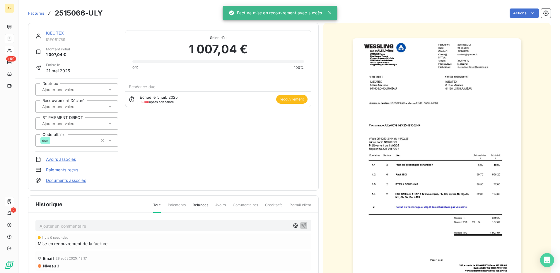
click at [58, 105] on input "text" at bounding box center [71, 106] width 59 height 5
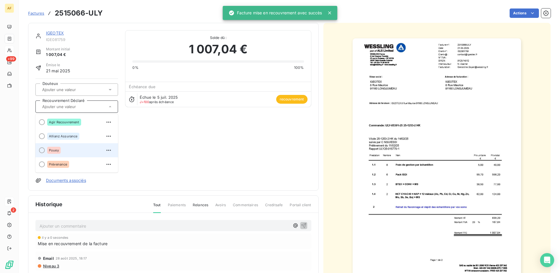
click at [52, 152] on span "Pouey" at bounding box center [54, 151] width 10 height 4
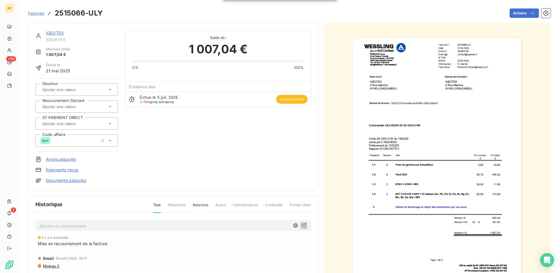
click at [216, 153] on div "IGEOTEX IGE081759 Montant initial 1 007,04 € Émise le [DATE] Douteux Recouvreme…" at bounding box center [173, 106] width 276 height 153
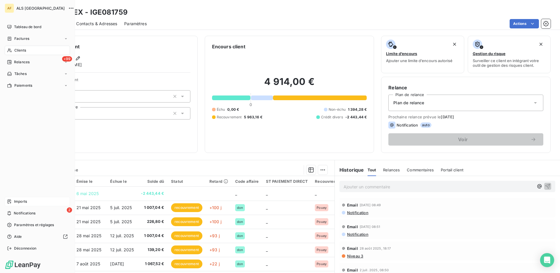
click at [20, 52] on span "Clients" at bounding box center [20, 50] width 12 height 5
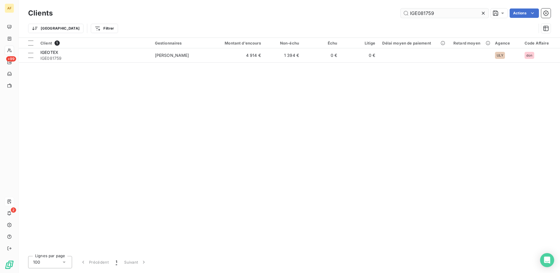
click at [414, 16] on input "IGE081759" at bounding box center [445, 13] width 88 height 9
click at [415, 17] on input "IGE081759" at bounding box center [445, 13] width 88 height 9
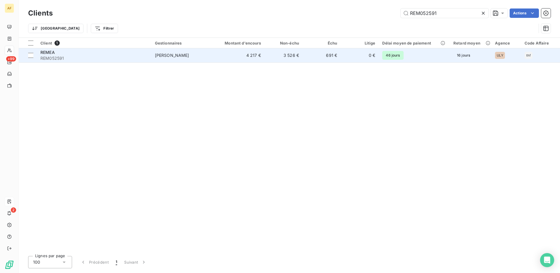
type input "REM052591"
click at [66, 52] on div "REMEA" at bounding box center [94, 53] width 108 height 6
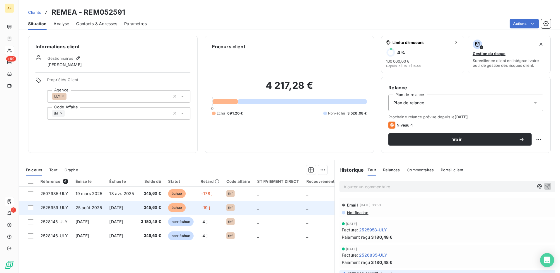
click at [44, 208] on span "2525959-ULY" at bounding box center [54, 207] width 28 height 5
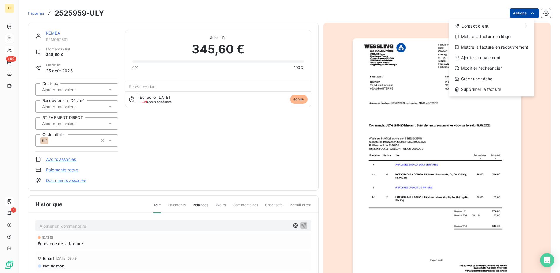
click at [523, 12] on html "AF +99 3 Factures 2525959-ULY Actions Contact client Mettre la facture en litig…" at bounding box center [280, 136] width 560 height 273
click at [503, 49] on div "Mettre la facture en recouvrement" at bounding box center [491, 47] width 81 height 9
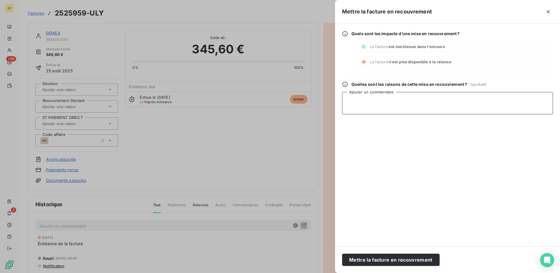
click at [425, 114] on textarea "Ajouter un commentaire" at bounding box center [447, 103] width 211 height 22
click at [375, 259] on button "Mettre la facture en recouvrement" at bounding box center [391, 260] width 98 height 12
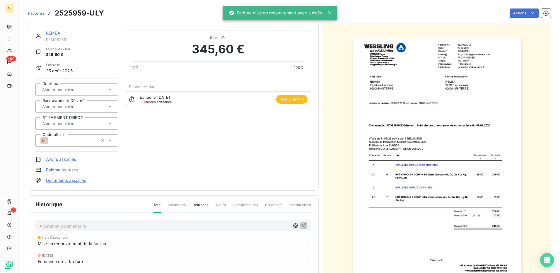
click at [85, 105] on input "text" at bounding box center [71, 106] width 59 height 5
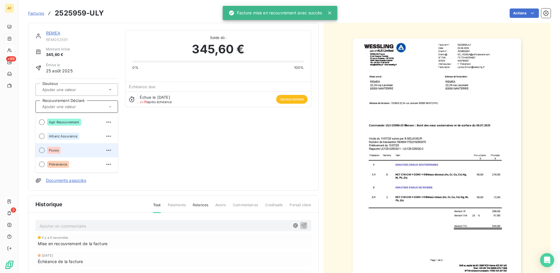
click at [58, 153] on div "Pouey" at bounding box center [53, 150] width 13 height 7
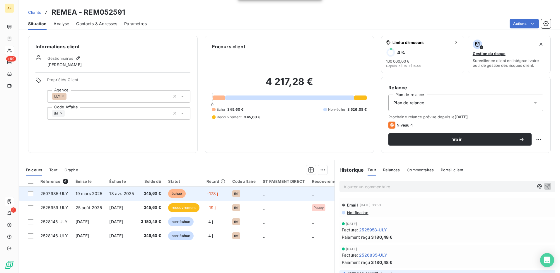
click at [74, 191] on td "19 mars 2025" at bounding box center [89, 194] width 34 height 14
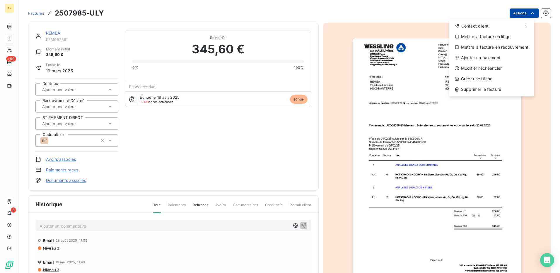
click at [515, 12] on html "AF +99 3 Factures 2507985-ULY Actions Contact client Mettre la facture en litig…" at bounding box center [280, 136] width 560 height 273
click at [499, 46] on div "Mettre la facture en recouvrement" at bounding box center [491, 47] width 81 height 9
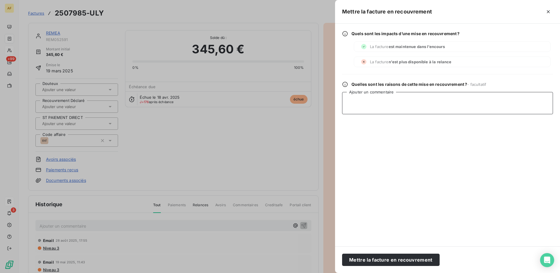
drag, startPoint x: 422, startPoint y: 102, endPoint x: 419, endPoint y: 108, distance: 6.8
click at [421, 103] on textarea "Ajouter un commentaire" at bounding box center [447, 103] width 211 height 22
click at [392, 259] on button "Mettre la facture en recouvrement" at bounding box center [391, 260] width 98 height 12
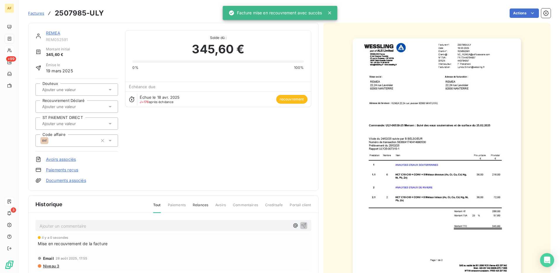
click at [60, 105] on input "text" at bounding box center [71, 106] width 59 height 5
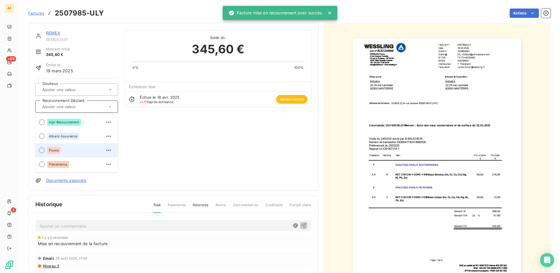
click at [51, 153] on div "Pouey" at bounding box center [53, 150] width 13 height 7
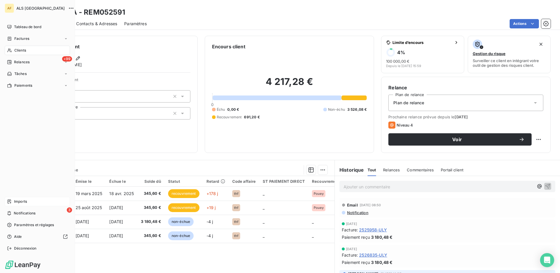
drag, startPoint x: 24, startPoint y: 49, endPoint x: 52, endPoint y: 53, distance: 28.2
click at [27, 49] on div "Clients" at bounding box center [37, 50] width 65 height 9
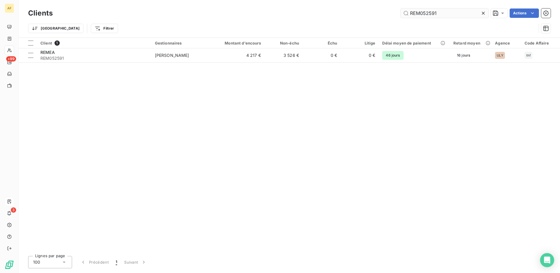
click at [419, 14] on input "REM052591" at bounding box center [445, 13] width 88 height 9
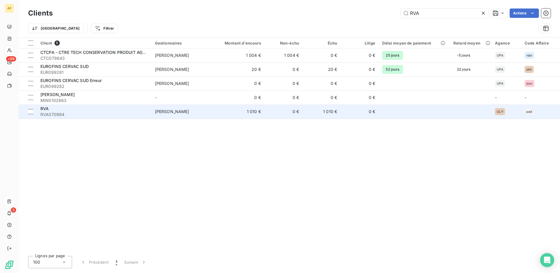
type input "RVA"
click at [59, 111] on div "RVA" at bounding box center [94, 109] width 108 height 6
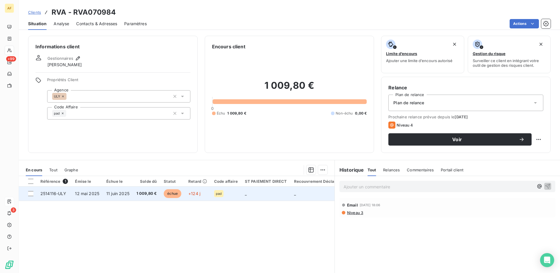
click at [80, 195] on td "12 mai 2025" at bounding box center [87, 194] width 31 height 14
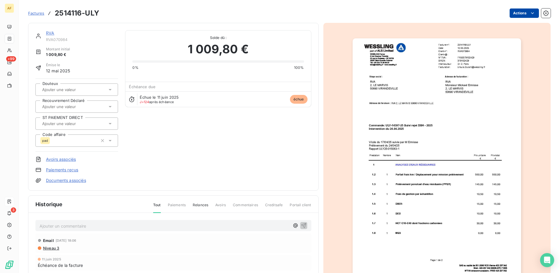
click at [521, 13] on html "AF +99 3 Factures 2514116-ULY Actions RVA RVA070984 Montant initial 1 009,80 € …" at bounding box center [280, 136] width 560 height 273
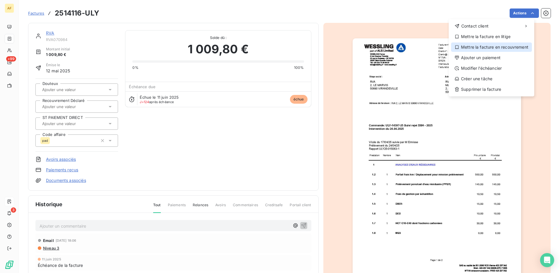
click at [490, 49] on div "Mettre la facture en recouvrement" at bounding box center [491, 47] width 81 height 9
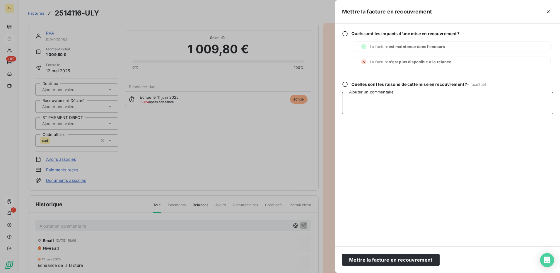
click at [459, 102] on textarea "Ajouter un commentaire" at bounding box center [447, 103] width 211 height 22
click at [354, 260] on button "Mettre la facture en recouvrement" at bounding box center [391, 260] width 98 height 12
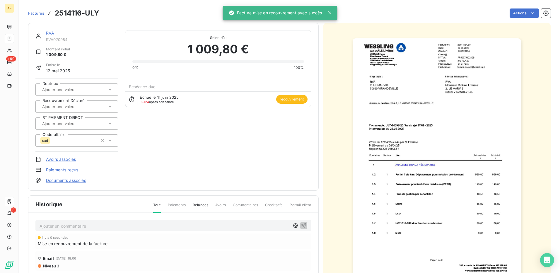
click at [63, 108] on input "text" at bounding box center [71, 106] width 59 height 5
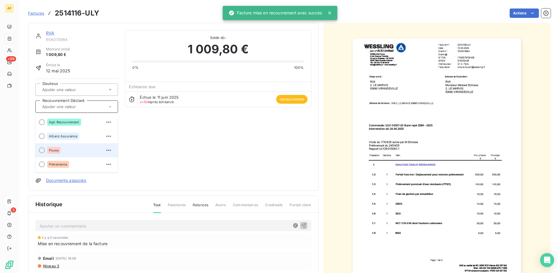
click at [53, 150] on span "Pouey" at bounding box center [54, 151] width 10 height 4
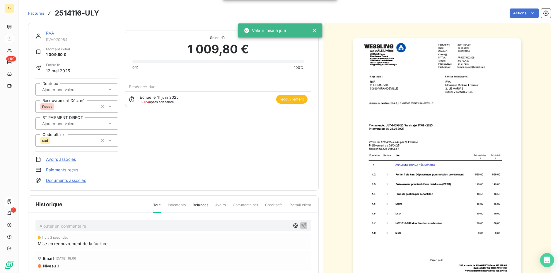
click at [175, 144] on div "RVA RVA070984 Montant initial 1 009,80 € Émise le [DATE] Douteux Recouvrement D…" at bounding box center [173, 106] width 276 height 153
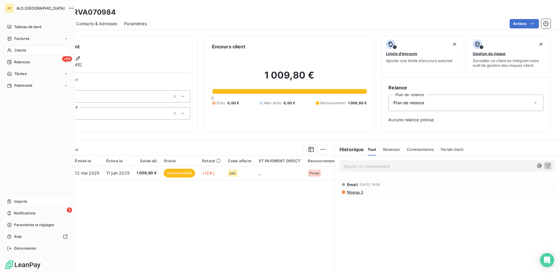
click at [24, 49] on span "Clients" at bounding box center [20, 50] width 12 height 5
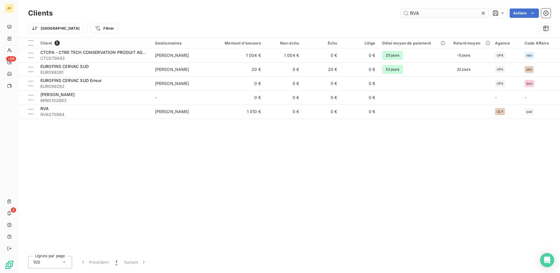
click at [420, 13] on input "RVA" at bounding box center [445, 13] width 88 height 9
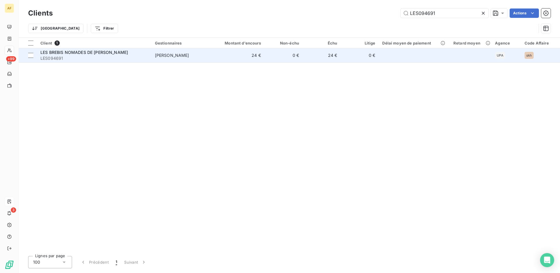
type input "LES094691"
click at [129, 59] on span "LES094691" at bounding box center [94, 58] width 108 height 6
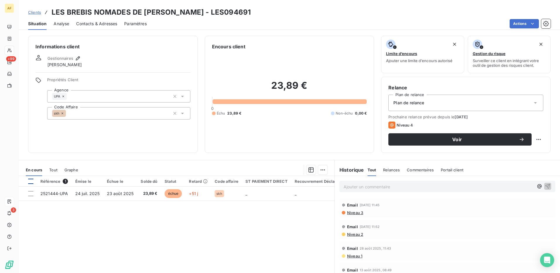
click at [30, 184] on div at bounding box center [30, 181] width 5 height 5
click at [320, 169] on html "AF +99 3 Clients LES BREBIS NOMADES DE [PERSON_NAME] - LES094691 Situation Anal…" at bounding box center [280, 136] width 560 height 273
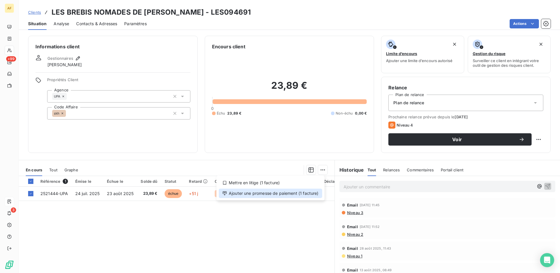
click at [306, 194] on div "Ajouter une promesse de paiement (1 facture)" at bounding box center [270, 193] width 103 height 9
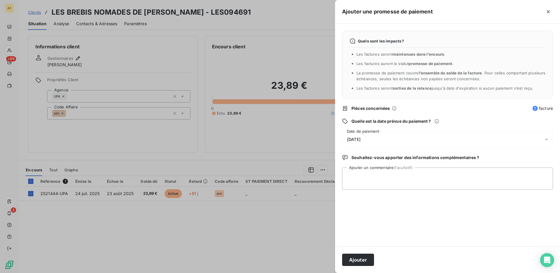
click at [278, 216] on div at bounding box center [280, 136] width 560 height 273
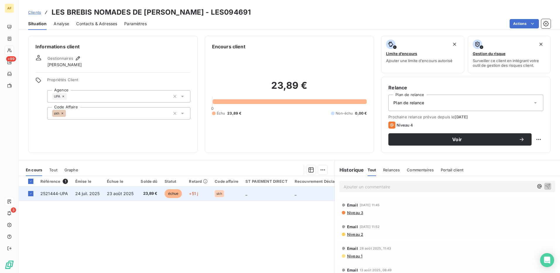
click at [128, 195] on span "23 août 2025" at bounding box center [120, 193] width 27 height 5
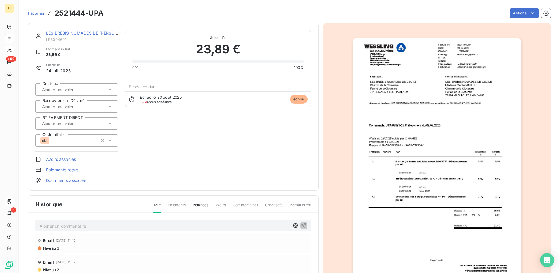
click at [61, 105] on input "text" at bounding box center [71, 106] width 59 height 5
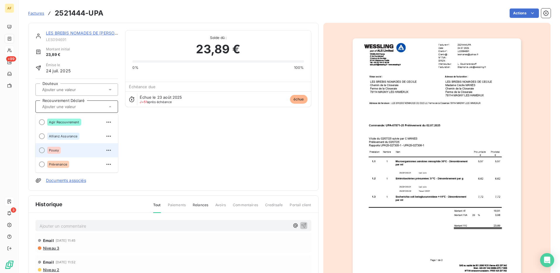
click at [54, 150] on span "Pouey" at bounding box center [54, 151] width 10 height 4
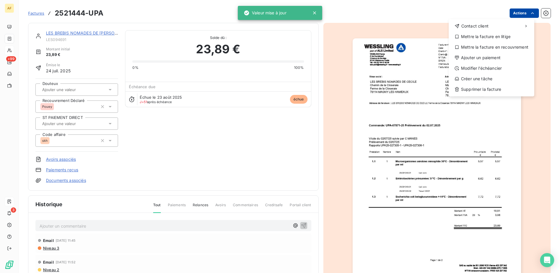
click at [524, 13] on html "AF +99 3 Factures 2521444-UPA Actions Contact client Mettre la facture en litig…" at bounding box center [280, 136] width 560 height 273
click at [493, 48] on div "Mettre la facture en recouvrement" at bounding box center [491, 47] width 81 height 9
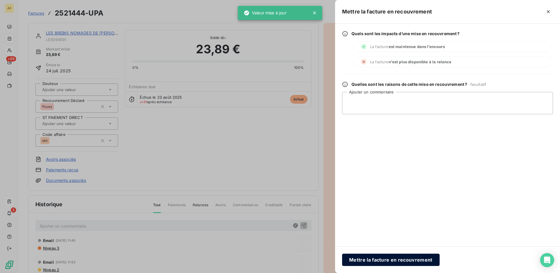
click at [385, 265] on button "Mettre la facture en recouvrement" at bounding box center [391, 260] width 98 height 12
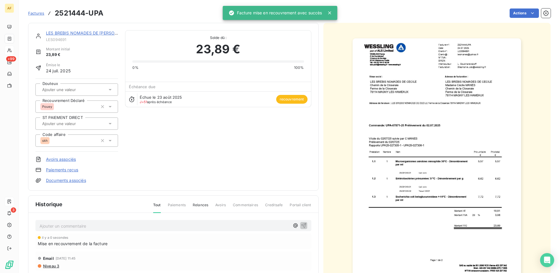
drag, startPoint x: 176, startPoint y: 138, endPoint x: 156, endPoint y: 127, distance: 23.5
click at [175, 137] on div "LES BREBIS NOMADES DE [PERSON_NAME] LES094691 Montant initial 23,89 € Émise le …" at bounding box center [173, 106] width 276 height 153
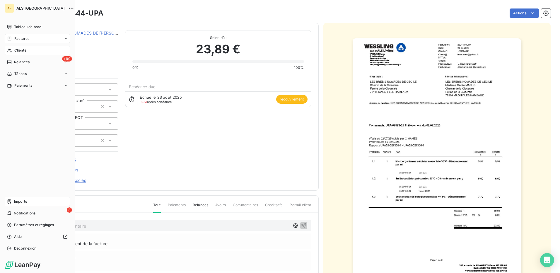
click at [22, 64] on span "Relances" at bounding box center [22, 62] width 16 height 5
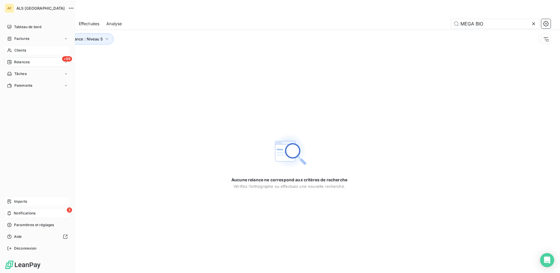
click at [19, 212] on span "Notifications" at bounding box center [25, 213] width 22 height 5
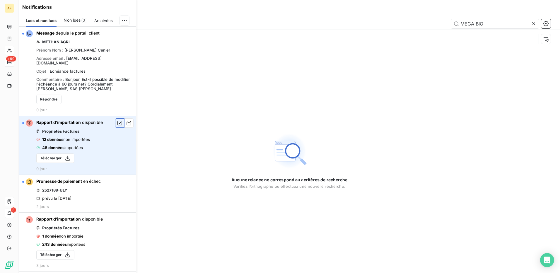
click at [117, 126] on icon "button" at bounding box center [119, 123] width 5 height 6
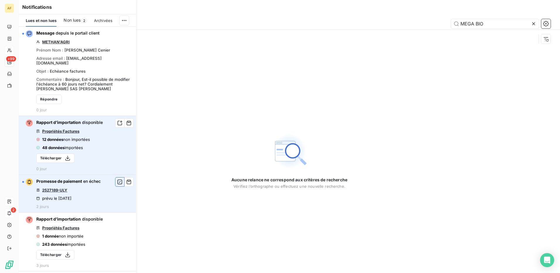
click at [115, 187] on button "button" at bounding box center [119, 181] width 9 height 9
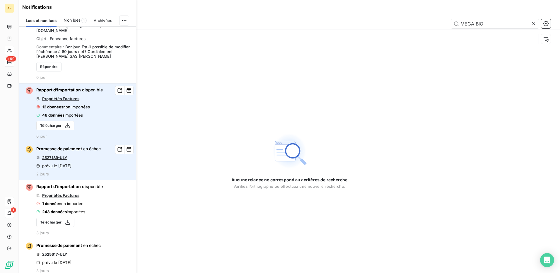
scroll to position [59, 0]
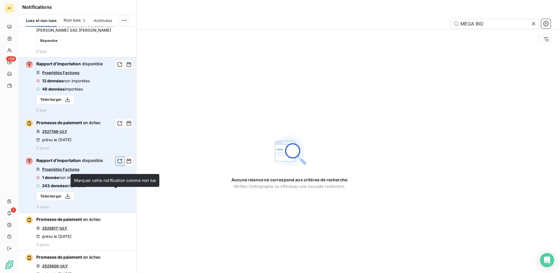
click at [117, 164] on icon "button" at bounding box center [119, 161] width 5 height 6
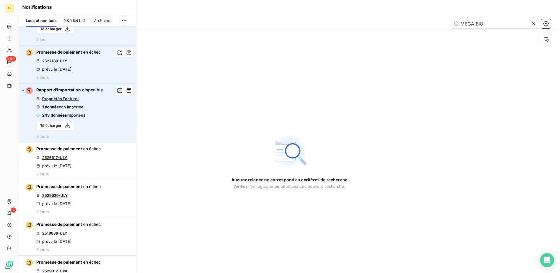
scroll to position [147, 0]
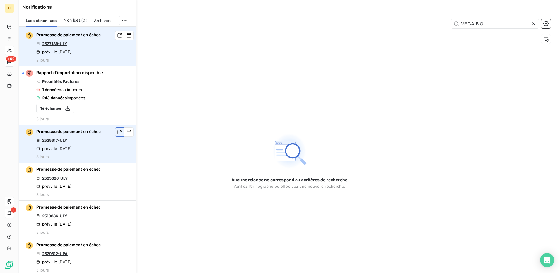
click at [117, 135] on icon "button" at bounding box center [119, 132] width 5 height 6
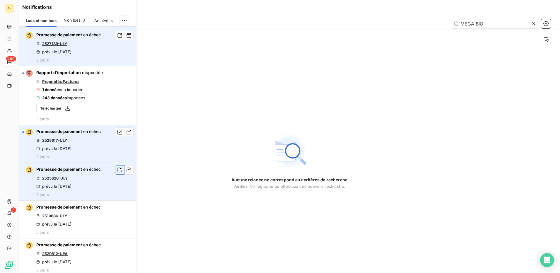
click at [117, 173] on icon "button" at bounding box center [119, 170] width 5 height 6
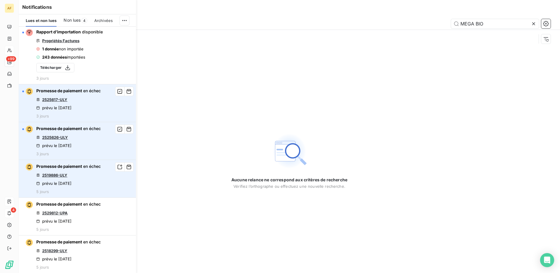
scroll to position [205, 0]
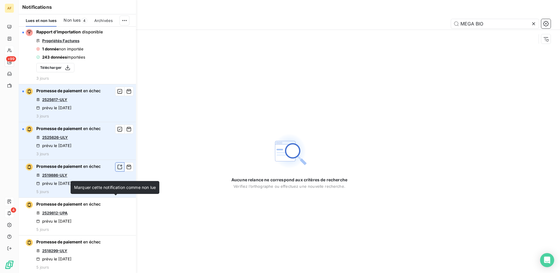
click at [117, 170] on icon "button" at bounding box center [119, 167] width 5 height 6
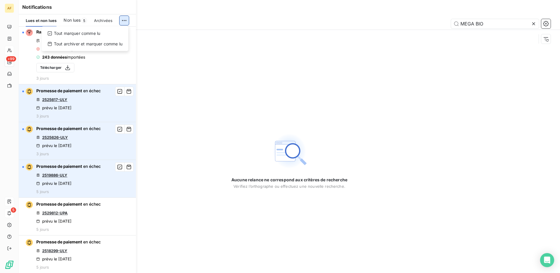
click at [124, 21] on html "AF +99 5 Relances À effectuer À venir Effectuées Analyse MEGA BIO Niveau de rel…" at bounding box center [280, 136] width 560 height 273
click at [89, 34] on div "Tout marquer comme lu" at bounding box center [85, 33] width 82 height 9
click at [126, 21] on html "AF +99 Relances À effectuer À venir Effectuées Analyse MEGA BIO Niveau de relan…" at bounding box center [280, 136] width 560 height 273
click at [10, 53] on html "AF +99 Relances À effectuer À venir Effectuées Analyse MEGA BIO Niveau de relan…" at bounding box center [280, 136] width 560 height 273
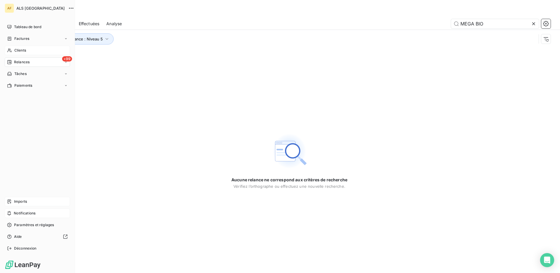
drag, startPoint x: 27, startPoint y: 47, endPoint x: 30, endPoint y: 48, distance: 3.8
click at [27, 47] on div "Clients" at bounding box center [37, 50] width 65 height 9
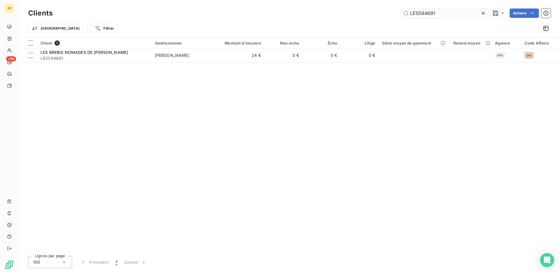
click at [409, 15] on input "LES094691" at bounding box center [445, 13] width 88 height 9
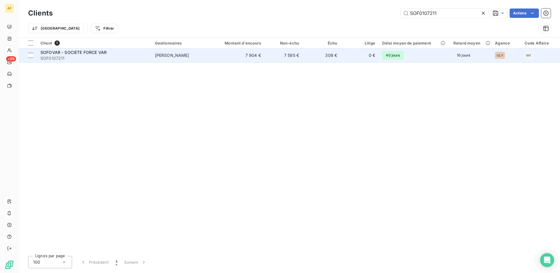
type input "SOF0107211"
click at [180, 55] on span "[PERSON_NAME]" at bounding box center [172, 55] width 34 height 5
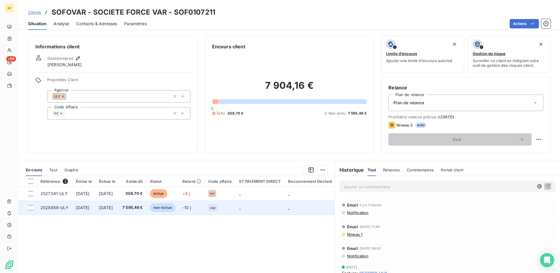
click at [143, 207] on span "7 595,46 €" at bounding box center [133, 208] width 21 height 6
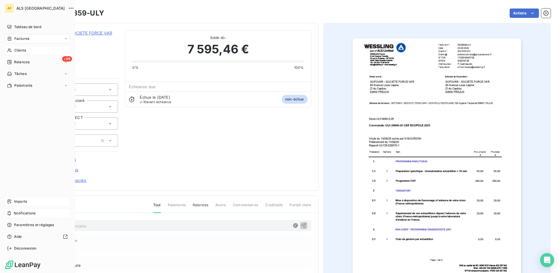
click at [20, 52] on span "Clients" at bounding box center [20, 50] width 12 height 5
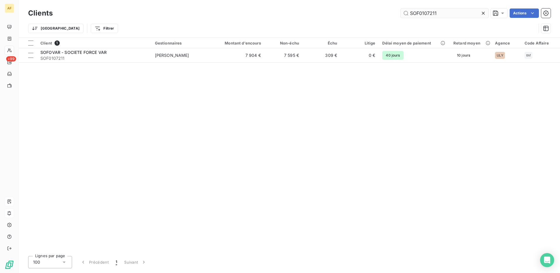
click at [441, 13] on input "SOF0107211" at bounding box center [445, 13] width 88 height 9
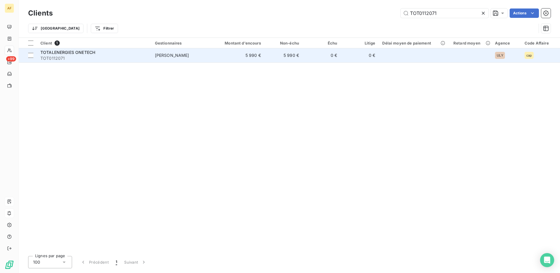
type input "TOT0112071"
click at [64, 55] on span "TOT0112071" at bounding box center [94, 58] width 108 height 6
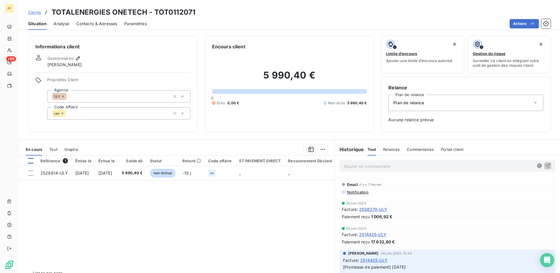
click at [30, 161] on div at bounding box center [30, 160] width 5 height 5
click at [321, 151] on html "AF +99 Clients TOTALENERGIES ONETECH - TOT0112071 Situation Analyse Contacts & …" at bounding box center [280, 136] width 560 height 273
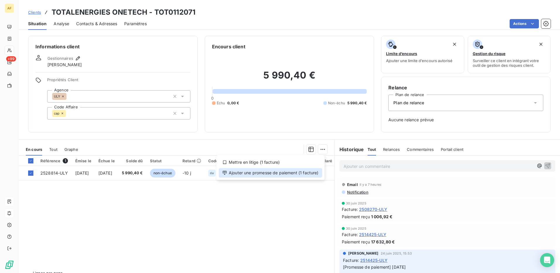
click at [317, 174] on div "Ajouter une promesse de paiement (1 facture)" at bounding box center [270, 172] width 103 height 9
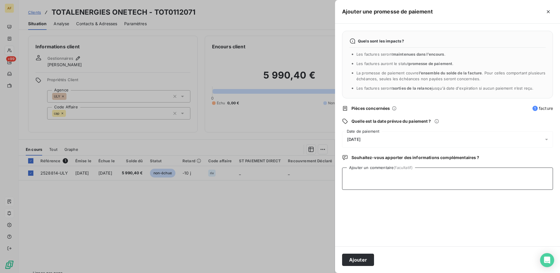
click at [391, 177] on textarea "Ajouter un commentaire (facultatif)" at bounding box center [447, 179] width 211 height 22
type textarea "[DATE]"
click at [377, 139] on div "[DATE]" at bounding box center [447, 139] width 211 height 16
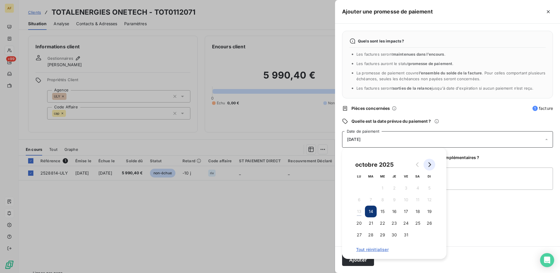
click at [431, 167] on icon "Go to next month" at bounding box center [429, 164] width 5 height 5
click at [407, 201] on button "7" at bounding box center [406, 200] width 12 height 12
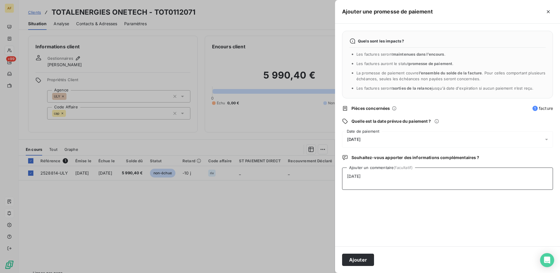
click at [464, 179] on textarea "[DATE]" at bounding box center [447, 179] width 211 height 22
click at [361, 261] on button "Ajouter" at bounding box center [358, 260] width 32 height 12
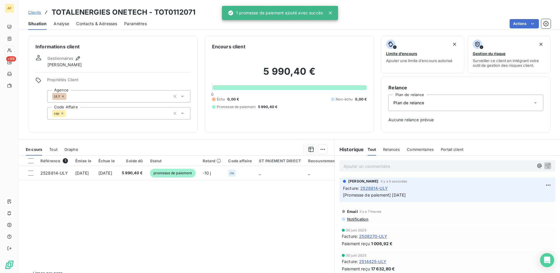
click at [142, 41] on div "Informations client Gestionnaires [PERSON_NAME] Propriétés Client Agence ULY Co…" at bounding box center [113, 84] width 170 height 97
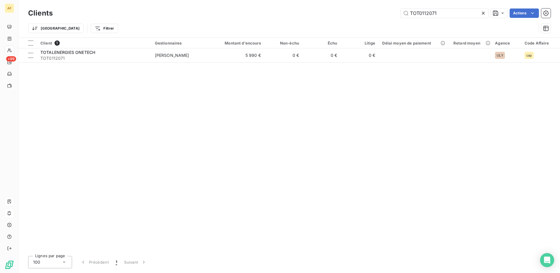
drag, startPoint x: 188, startPoint y: 104, endPoint x: 201, endPoint y: 98, distance: 14.3
click at [188, 104] on div "Client 1 Gestionnaires Montant d'encours Non-échu Échu Litige Délai moyen de pa…" at bounding box center [290, 145] width 542 height 214
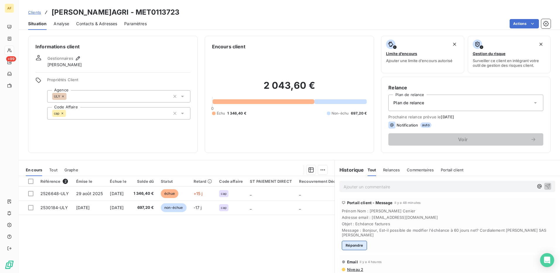
click at [350, 248] on button "Répondre" at bounding box center [354, 245] width 25 height 9
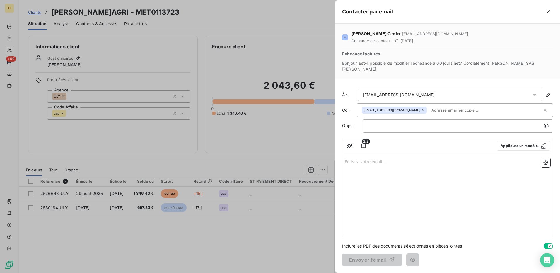
click at [378, 181] on div "Écrivez votre email ... ﻿" at bounding box center [448, 196] width 210 height 81
click at [361, 164] on p "Écrivez votre email ... ﻿" at bounding box center [448, 161] width 206 height 7
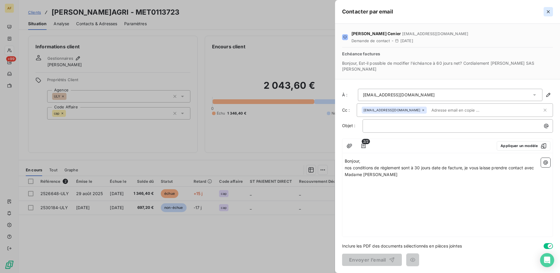
click at [548, 12] on icon "button" at bounding box center [549, 12] width 6 height 6
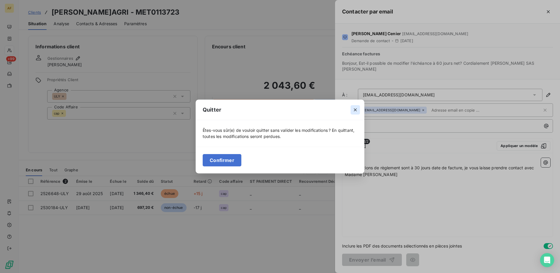
click at [356, 110] on icon "button" at bounding box center [355, 109] width 3 height 3
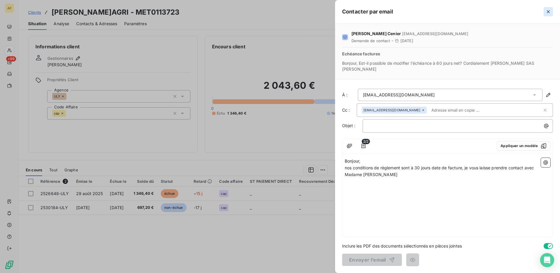
click at [547, 13] on icon "button" at bounding box center [549, 12] width 6 height 6
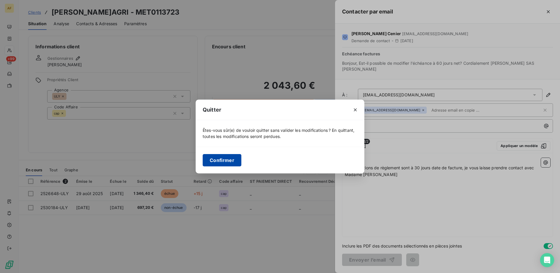
click at [212, 160] on button "Confirmer" at bounding box center [222, 160] width 39 height 12
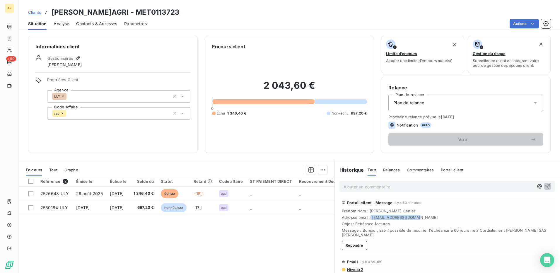
drag, startPoint x: 414, startPoint y: 219, endPoint x: 369, endPoint y: 218, distance: 45.2
click at [369, 218] on span "Adresse email : methan-agri@orange.fr" at bounding box center [447, 217] width 211 height 5
copy span "[EMAIL_ADDRESS][DOMAIN_NAME]"
